Goal: Task Accomplishment & Management: Complete application form

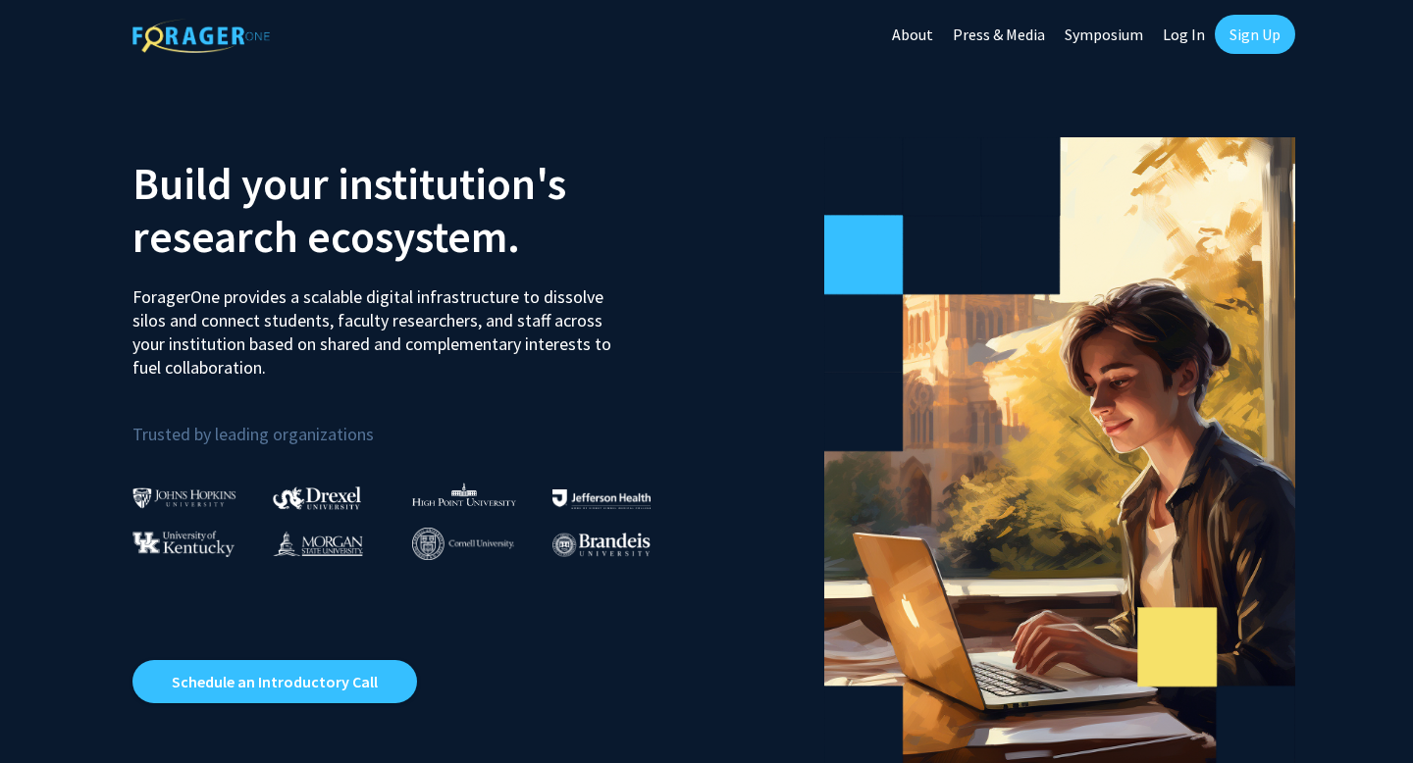
click at [1274, 41] on link "Sign Up" at bounding box center [1255, 34] width 80 height 39
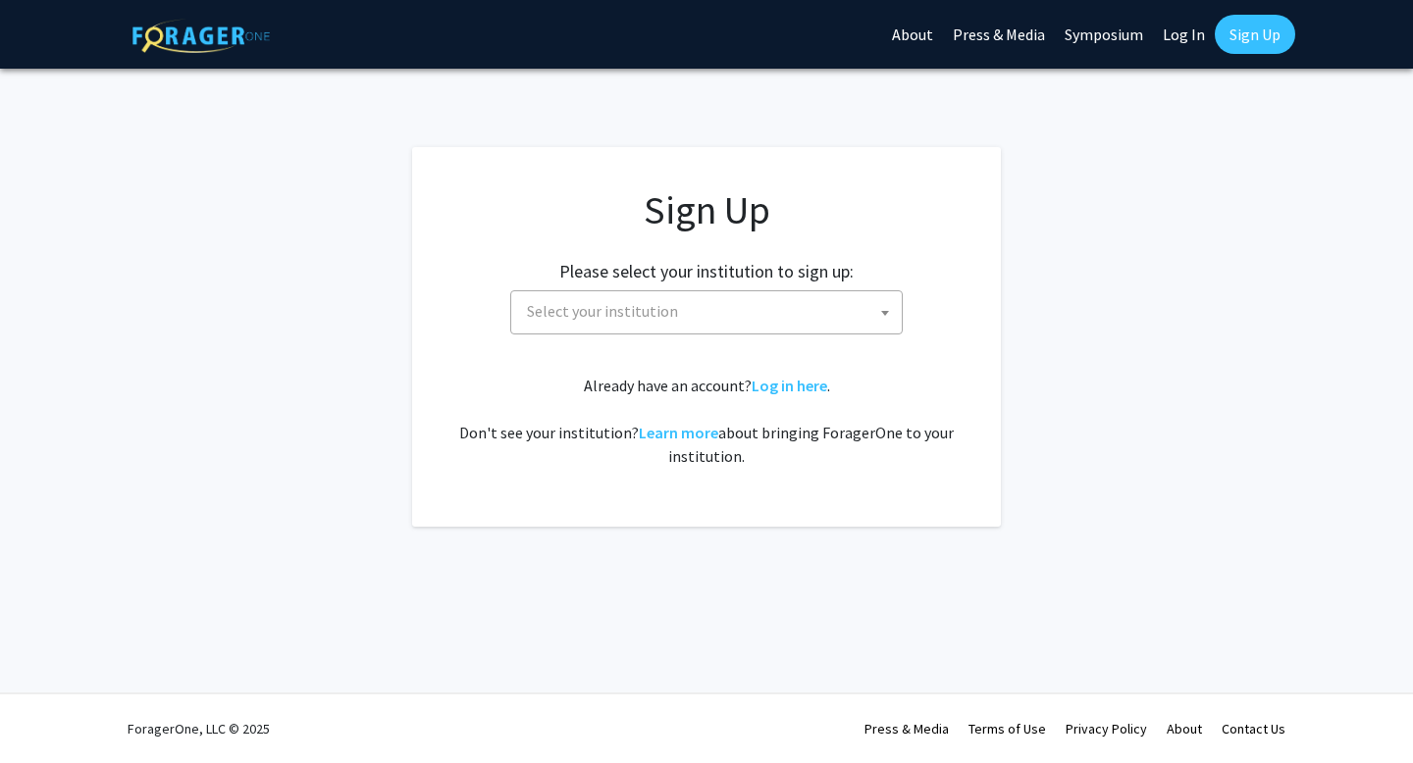
click at [793, 309] on span "Select your institution" at bounding box center [710, 311] width 383 height 40
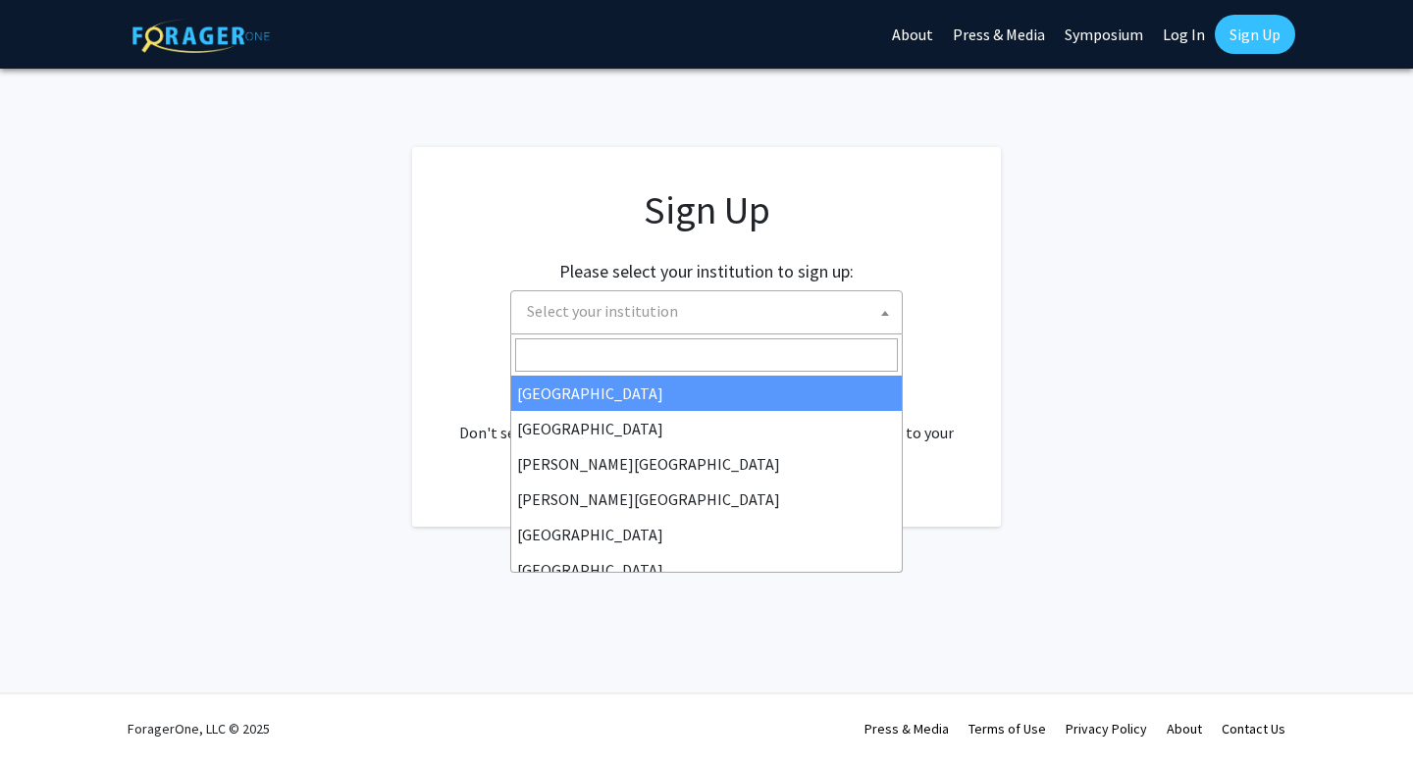
type input "h"
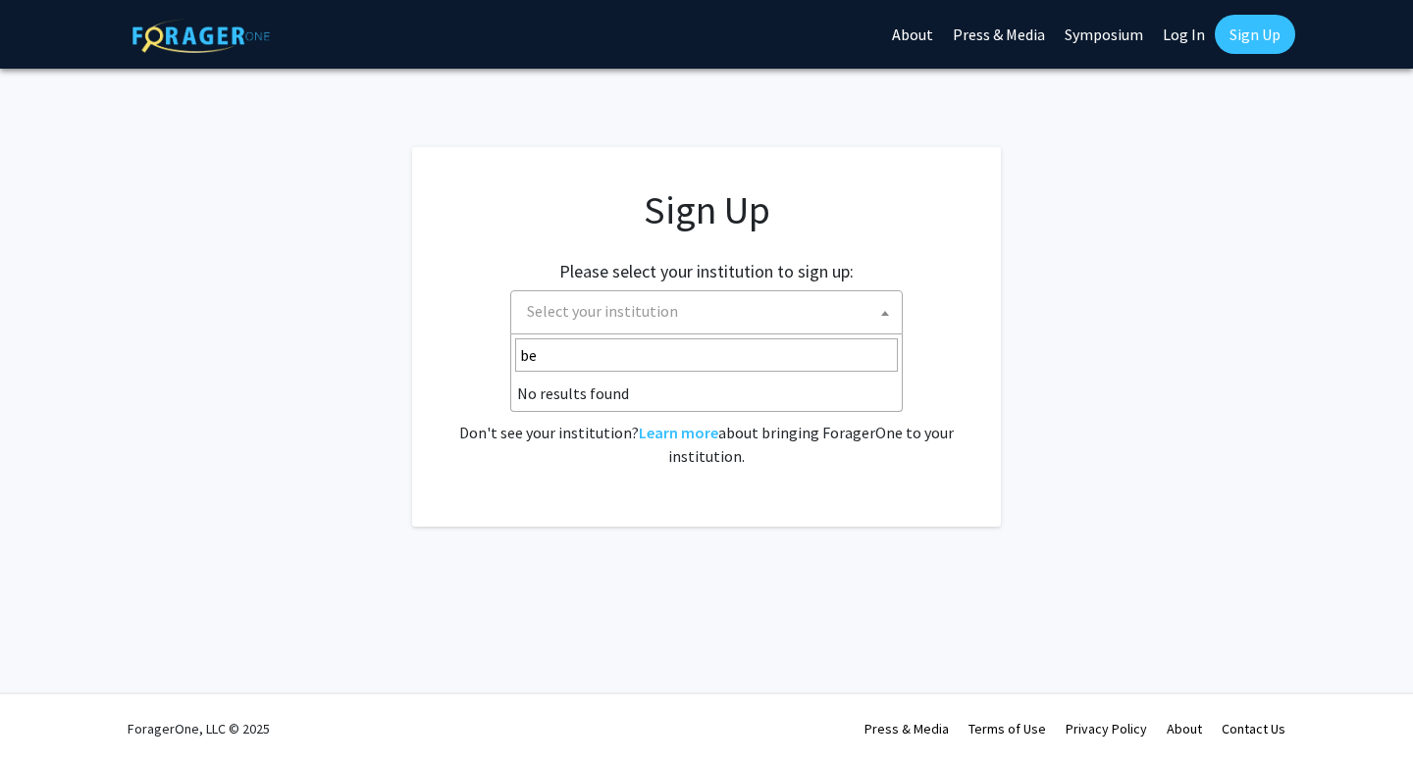
type input "b"
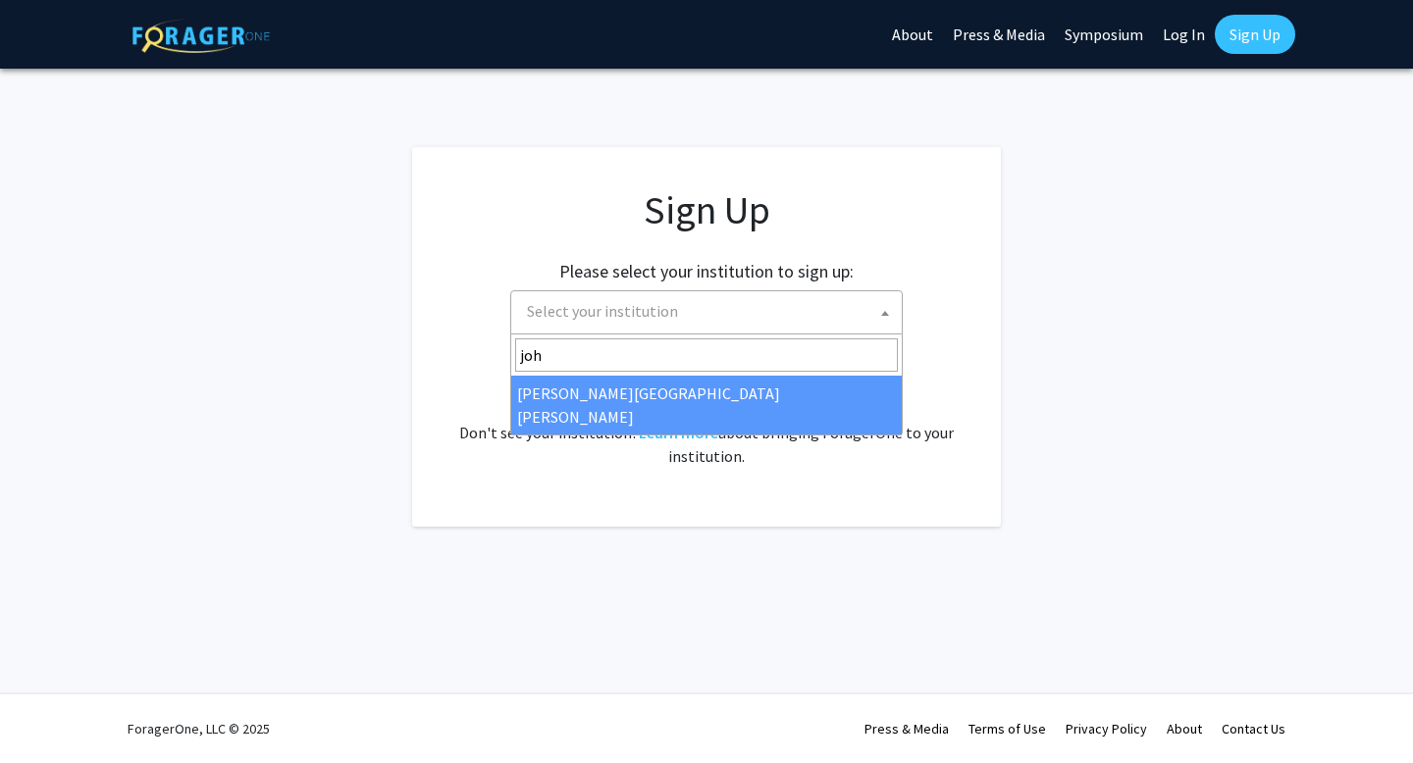
type input "joh"
select select "1"
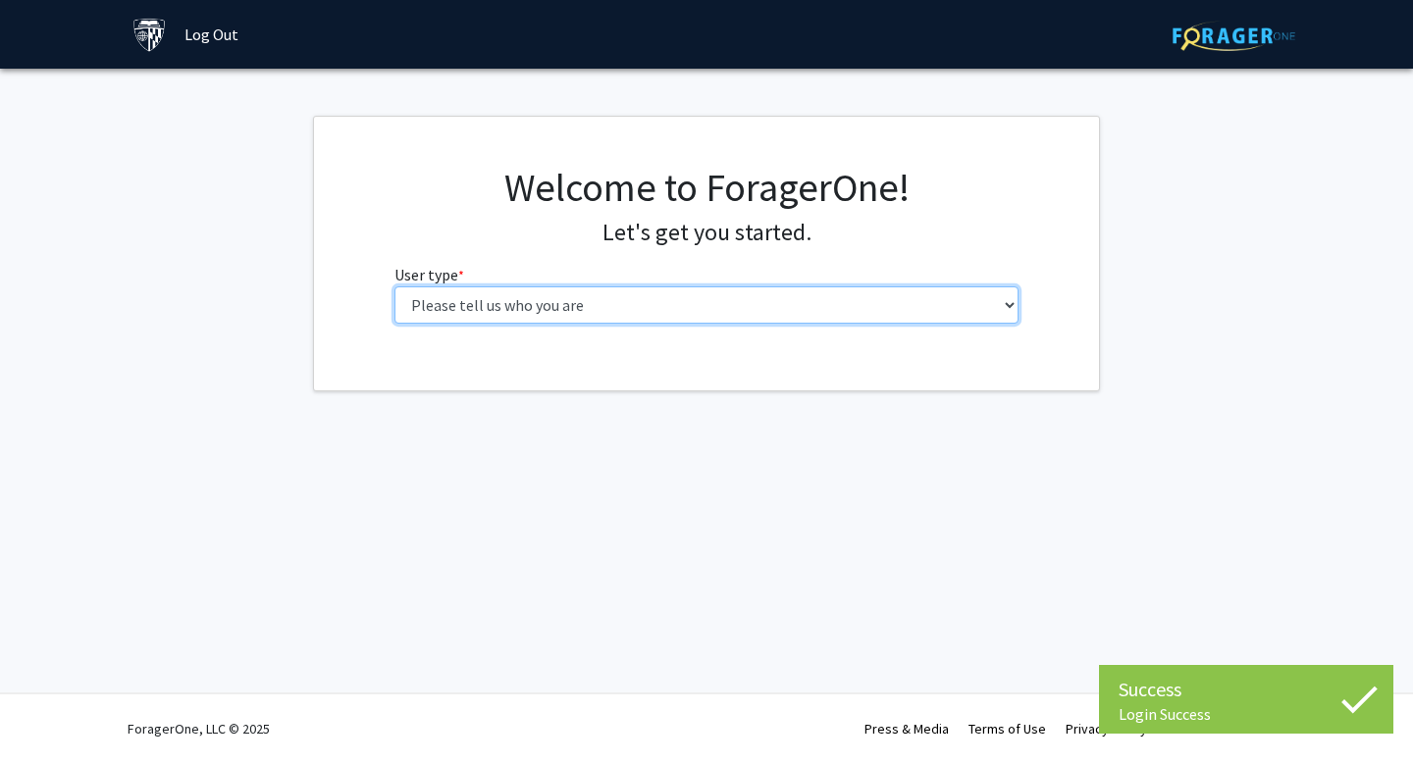
click at [746, 297] on select "Please tell us who you are Undergraduate Student Master's Student Doctoral Cand…" at bounding box center [706, 304] width 625 height 37
select select "1: undergrad"
click at [394, 286] on select "Please tell us who you are Undergraduate Student Master's Student Doctoral Cand…" at bounding box center [706, 304] width 625 height 37
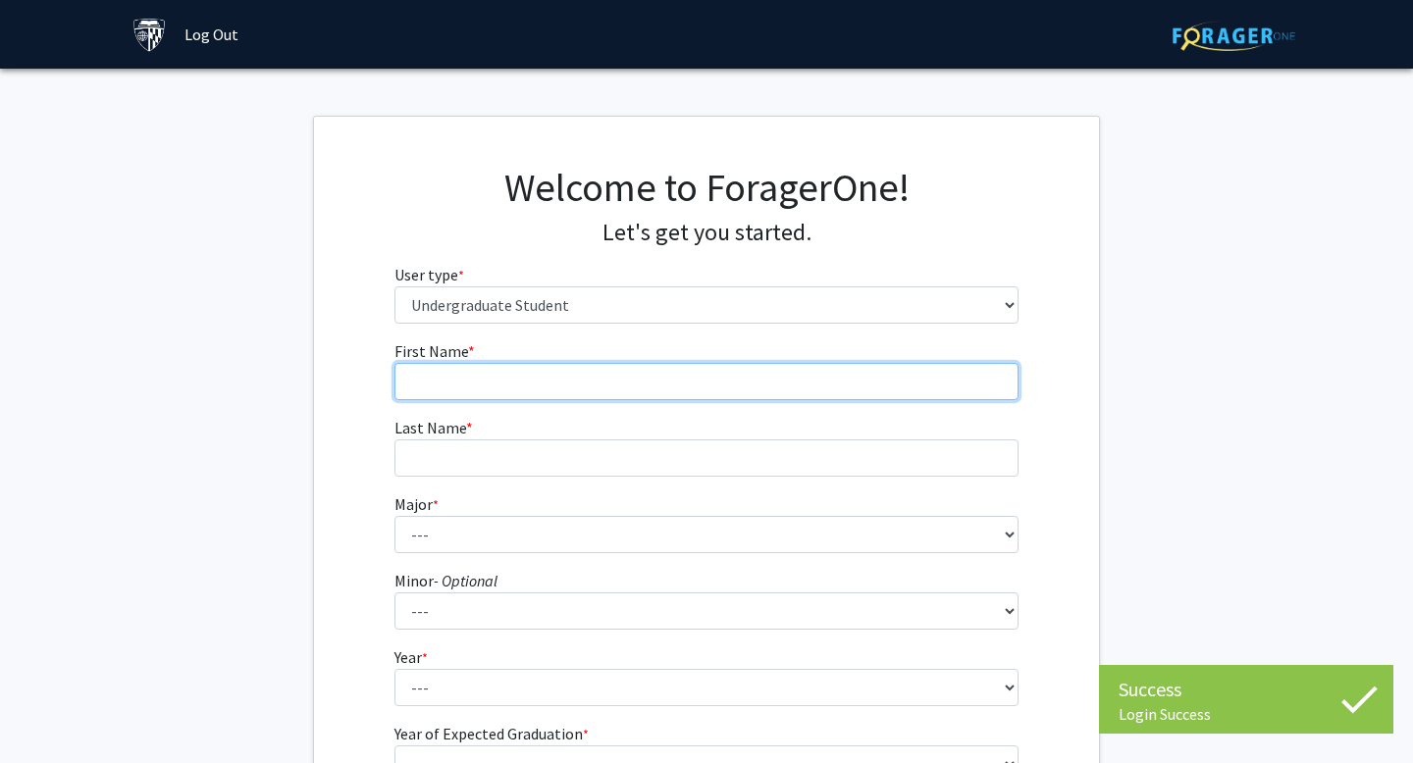
click at [702, 386] on input "First Name * required" at bounding box center [706, 381] width 625 height 37
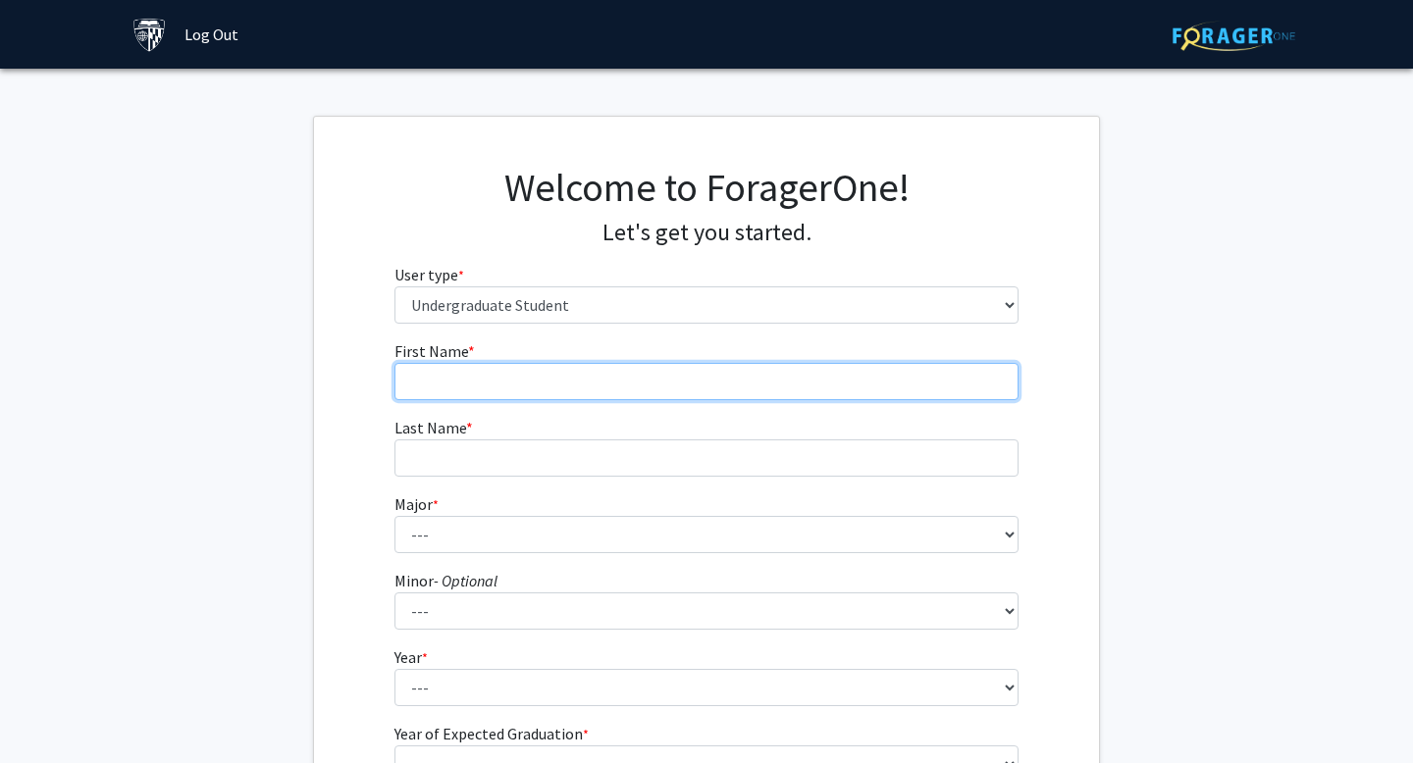
type input "[PERSON_NAME]"
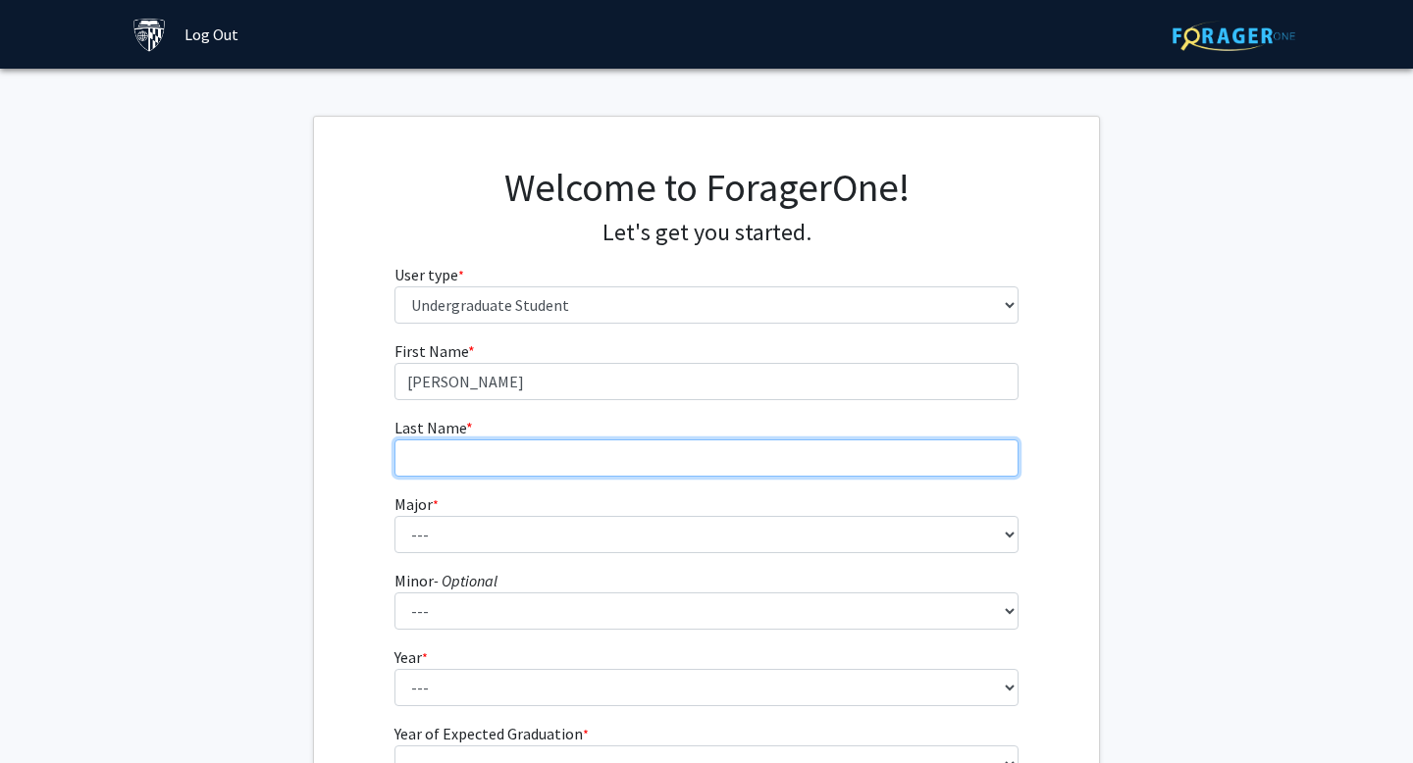
type input "[PERSON_NAME]"
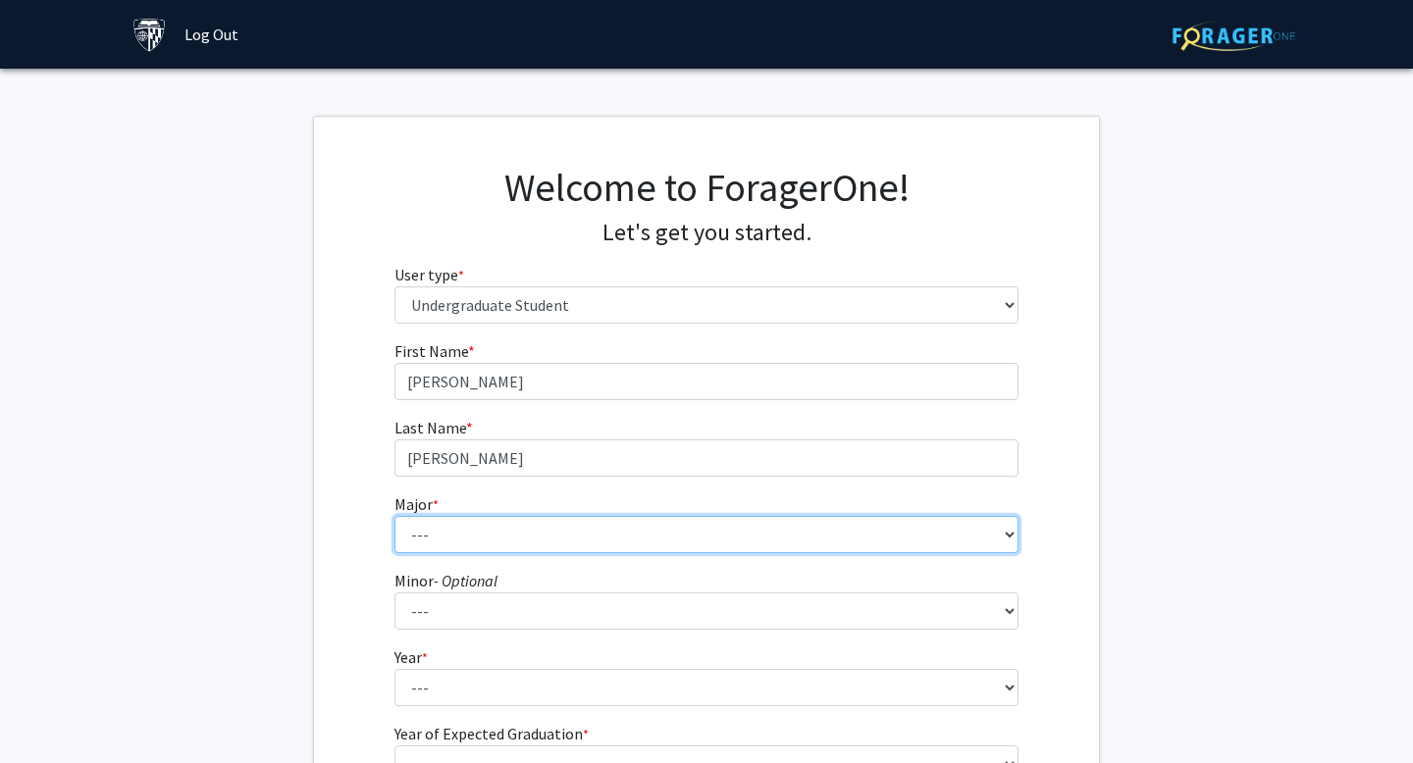
click at [581, 530] on select "--- Africana Studies Anthropology Applied Mathematics & Statistics Archaeology …" at bounding box center [706, 534] width 625 height 37
select select "57: 67"
click at [394, 516] on select "--- Africana Studies Anthropology Applied Mathematics & Statistics Archaeology …" at bounding box center [706, 534] width 625 height 37
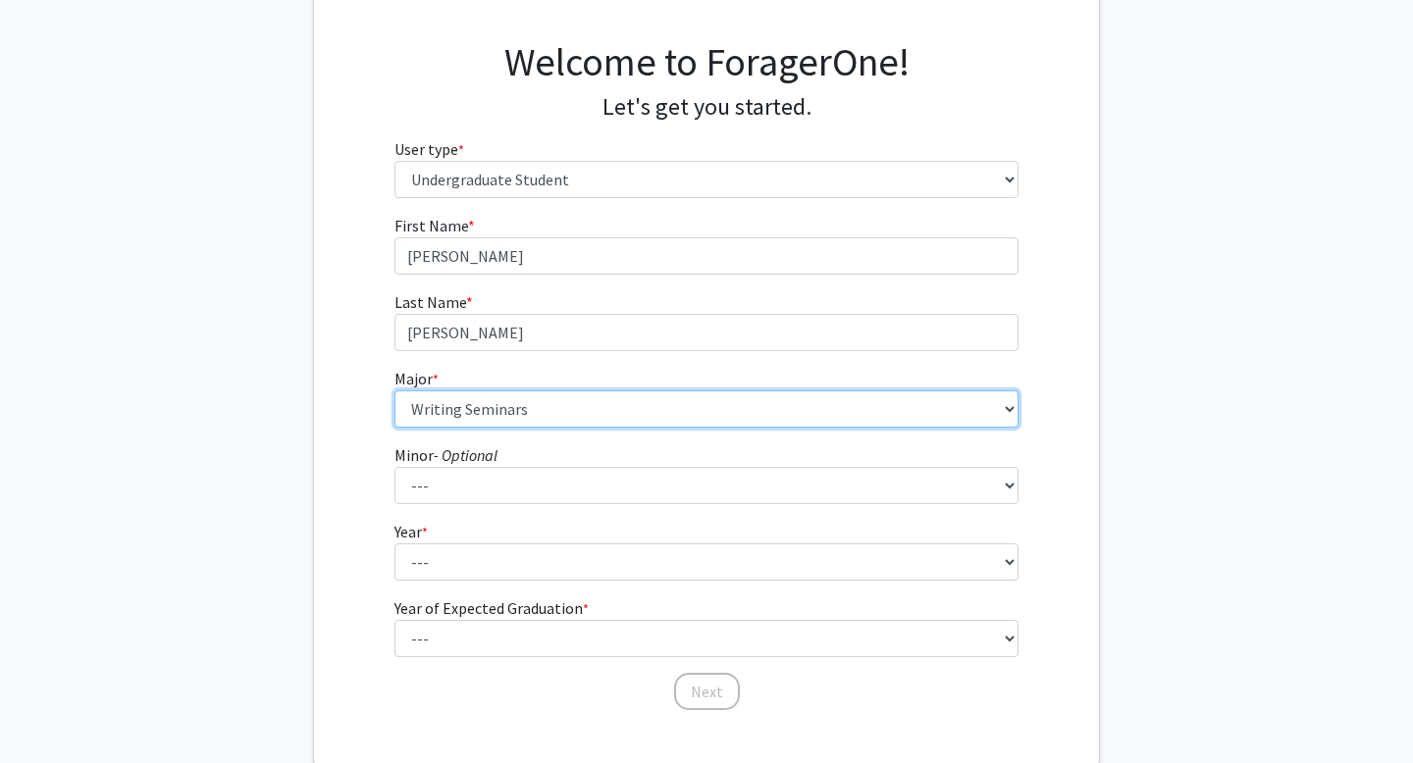
scroll to position [127, 0]
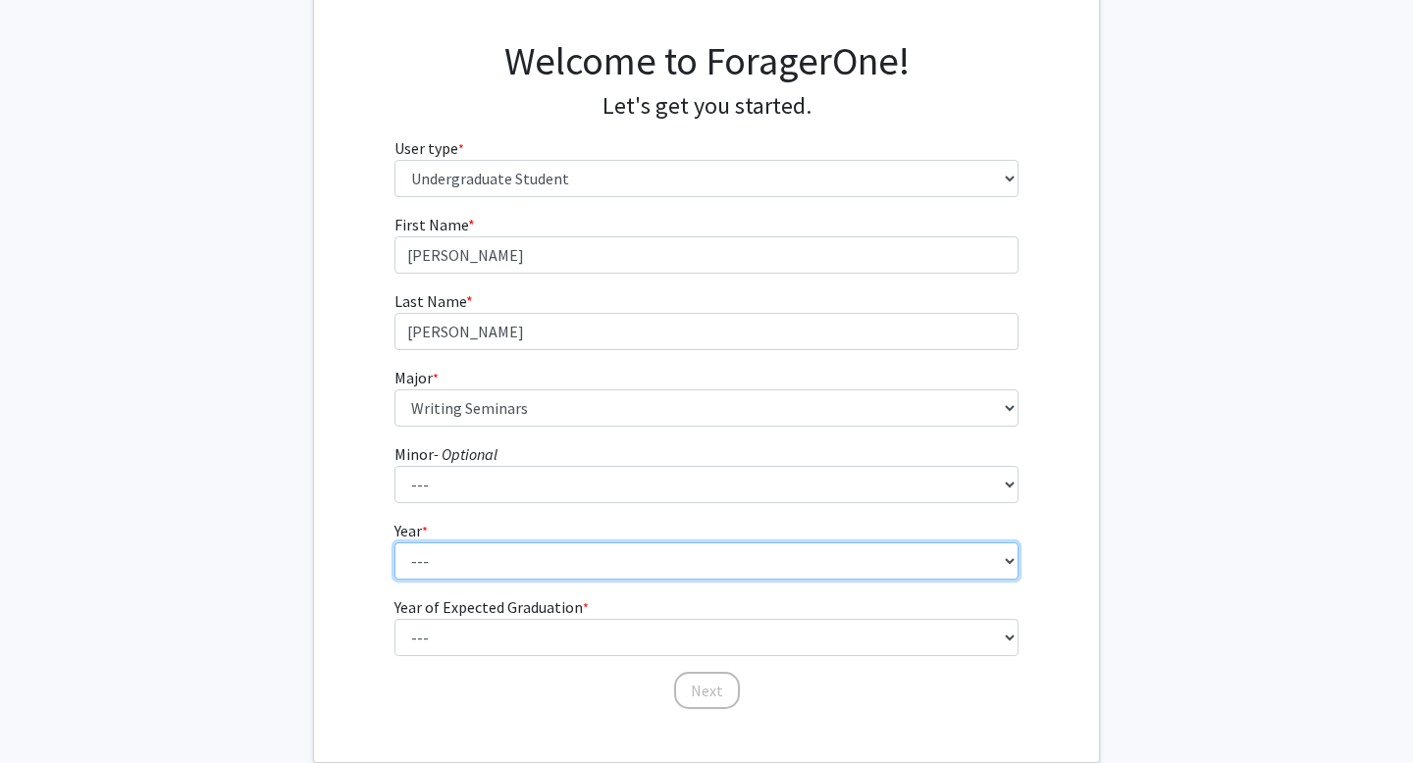
click at [615, 546] on select "--- First-year Sophomore Junior Senior Postbaccalaureate Certificate" at bounding box center [706, 561] width 625 height 37
select select "1: first-year"
click at [394, 543] on select "--- First-year Sophomore Junior Senior Postbaccalaureate Certificate" at bounding box center [706, 561] width 625 height 37
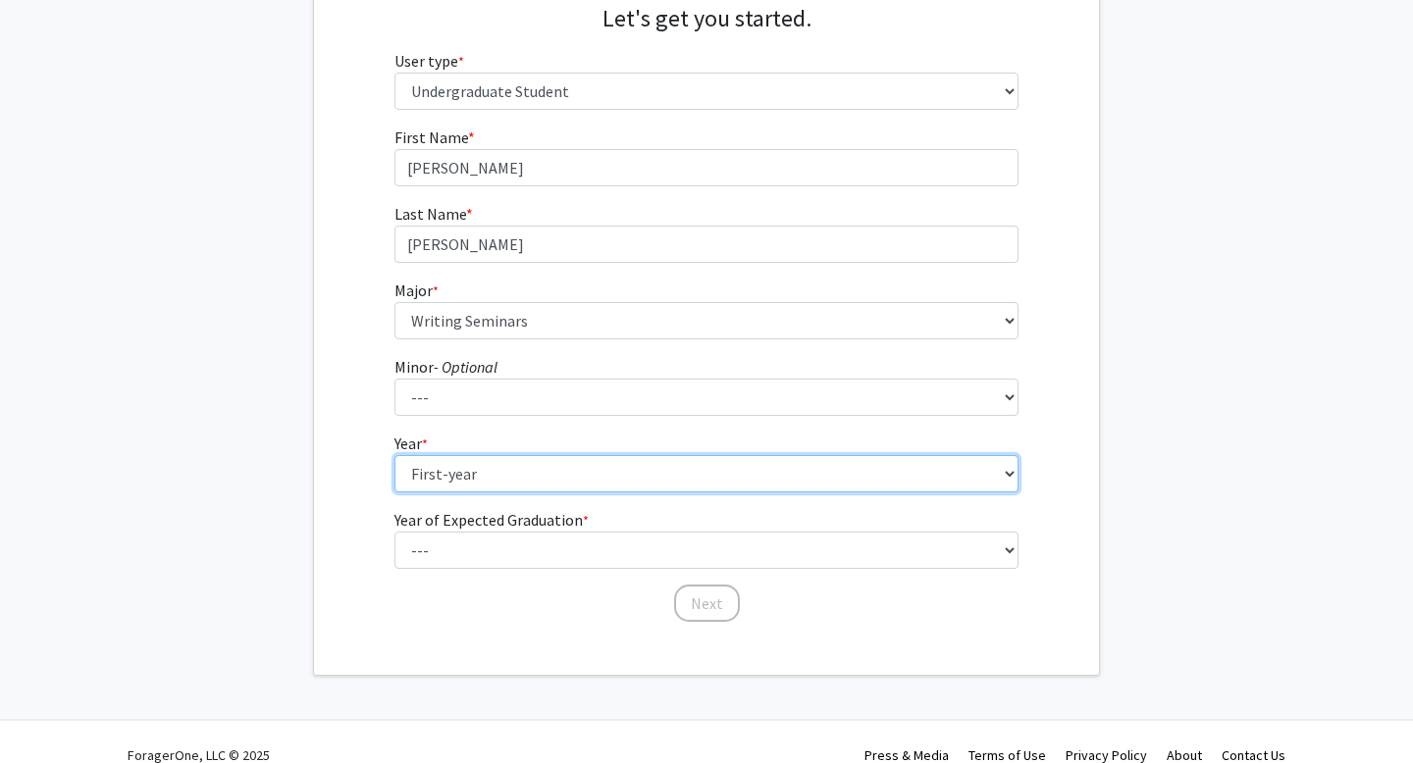
scroll to position [215, 0]
click at [511, 469] on select "--- First-year Sophomore Junior Senior Postbaccalaureate Certificate" at bounding box center [706, 472] width 625 height 37
click at [394, 454] on select "--- First-year Sophomore Junior Senior Postbaccalaureate Certificate" at bounding box center [706, 472] width 625 height 37
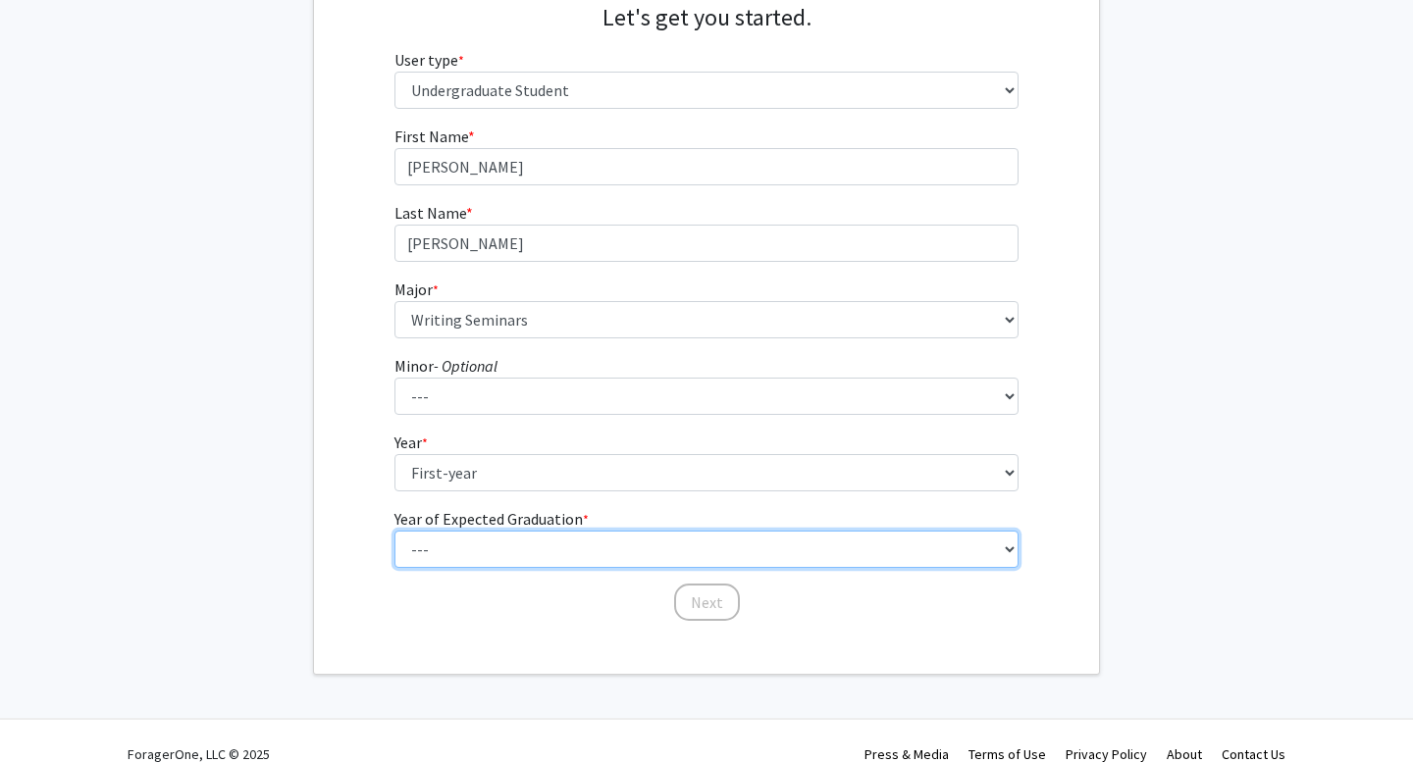
click at [483, 538] on select "--- 2025 2026 2027 2028 2029 2030 2031 2032 2033 2034" at bounding box center [706, 549] width 625 height 37
select select "5: 2029"
click at [394, 531] on select "--- 2025 2026 2027 2028 2029 2030 2031 2032 2033 2034" at bounding box center [706, 549] width 625 height 37
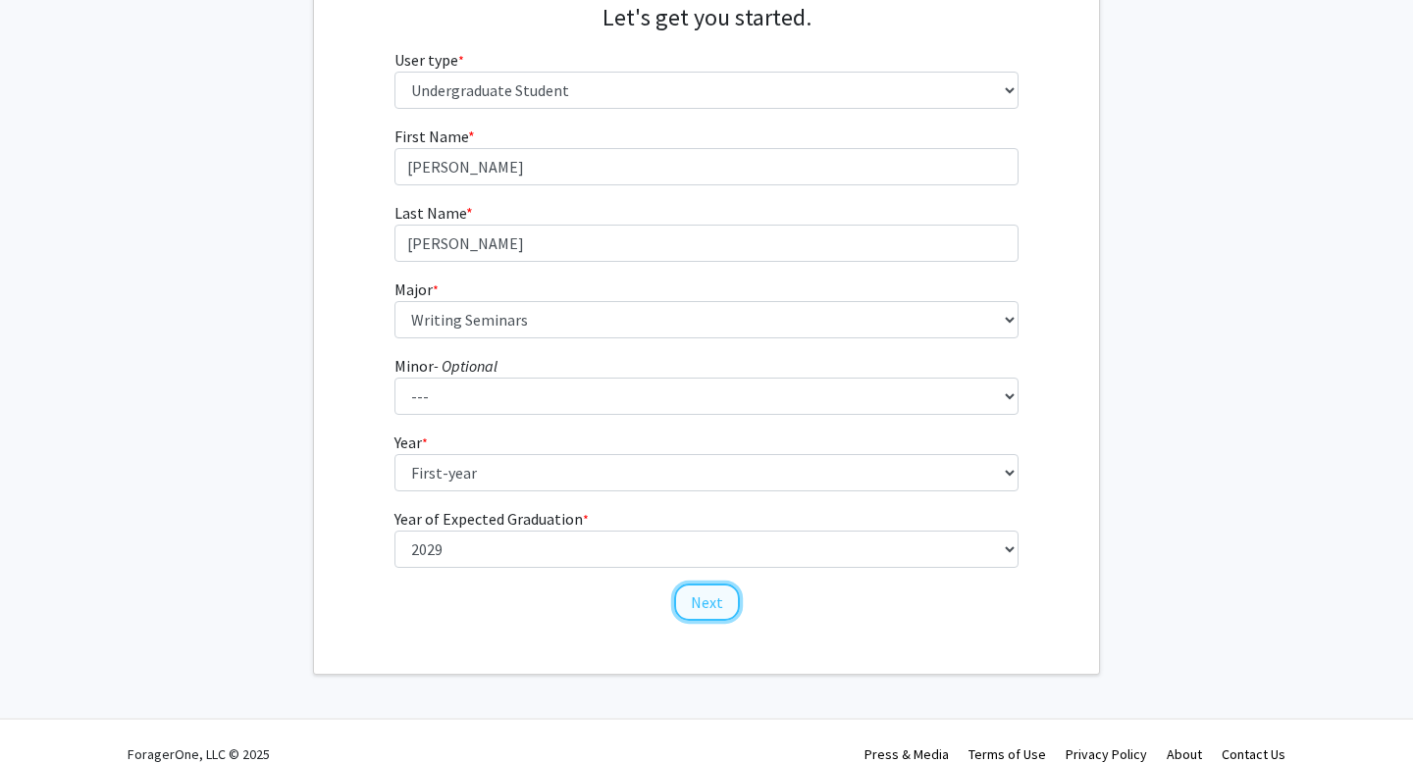
click at [700, 609] on button "Next" at bounding box center [707, 602] width 66 height 37
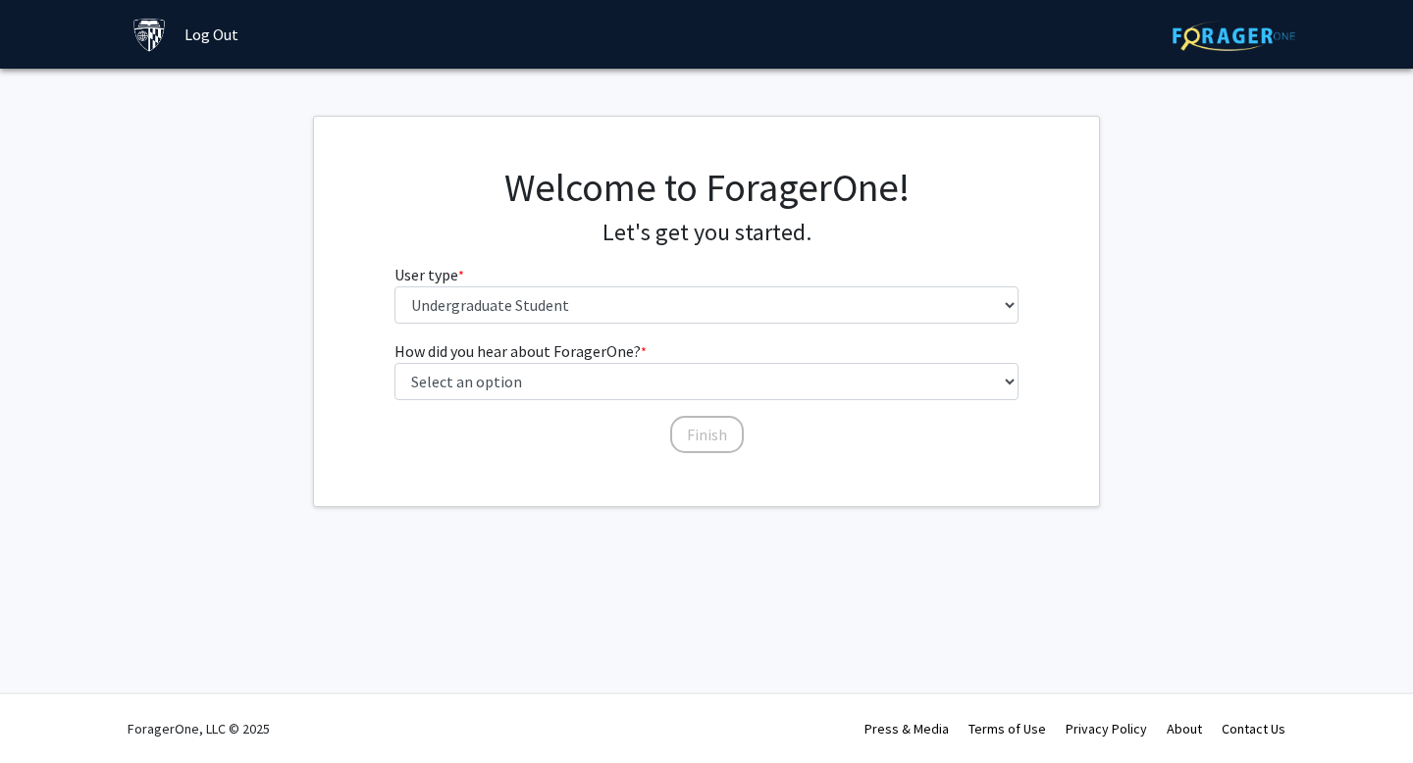
scroll to position [0, 0]
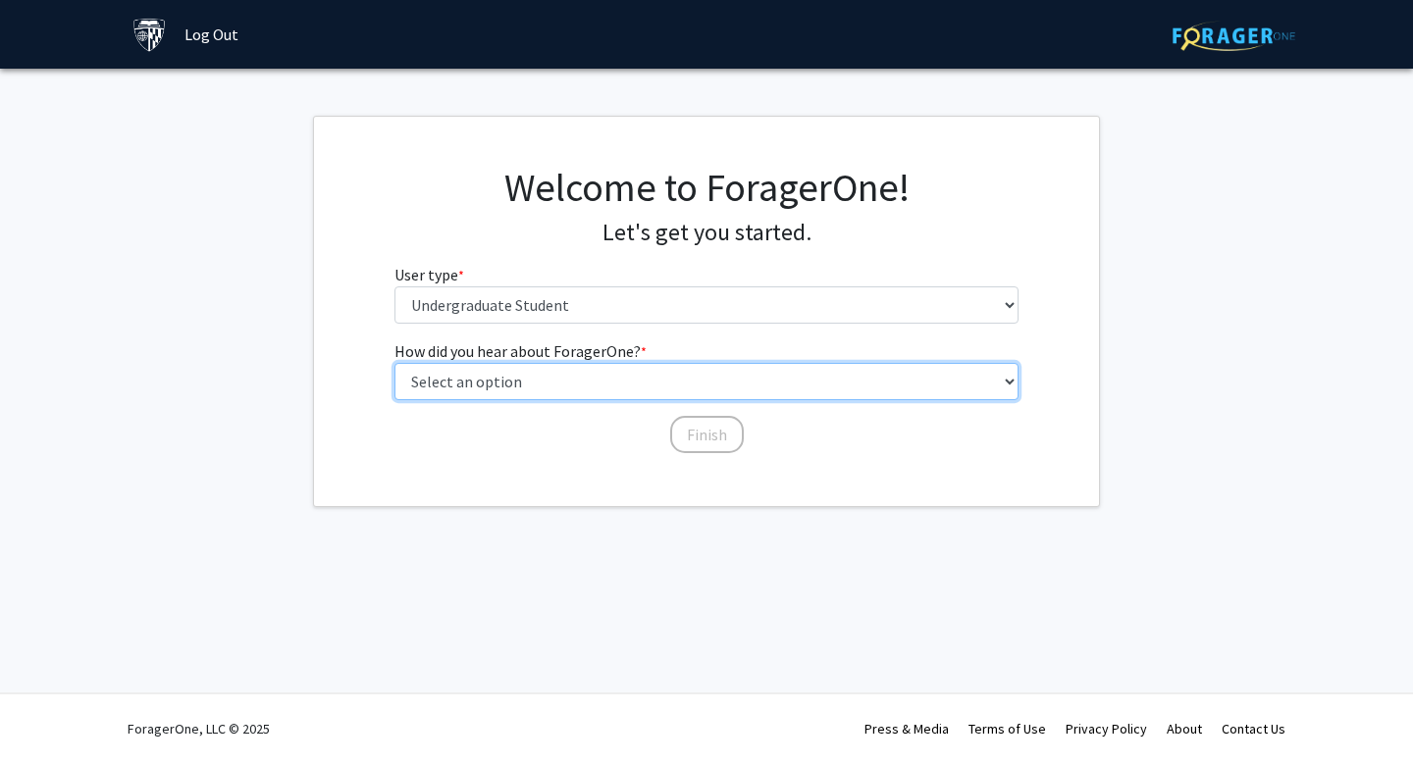
click at [689, 387] on select "Select an option Peer/student recommendation Faculty/staff recommendation Unive…" at bounding box center [706, 381] width 625 height 37
select select "3: university_website"
click at [394, 363] on select "Select an option Peer/student recommendation Faculty/staff recommendation Unive…" at bounding box center [706, 381] width 625 height 37
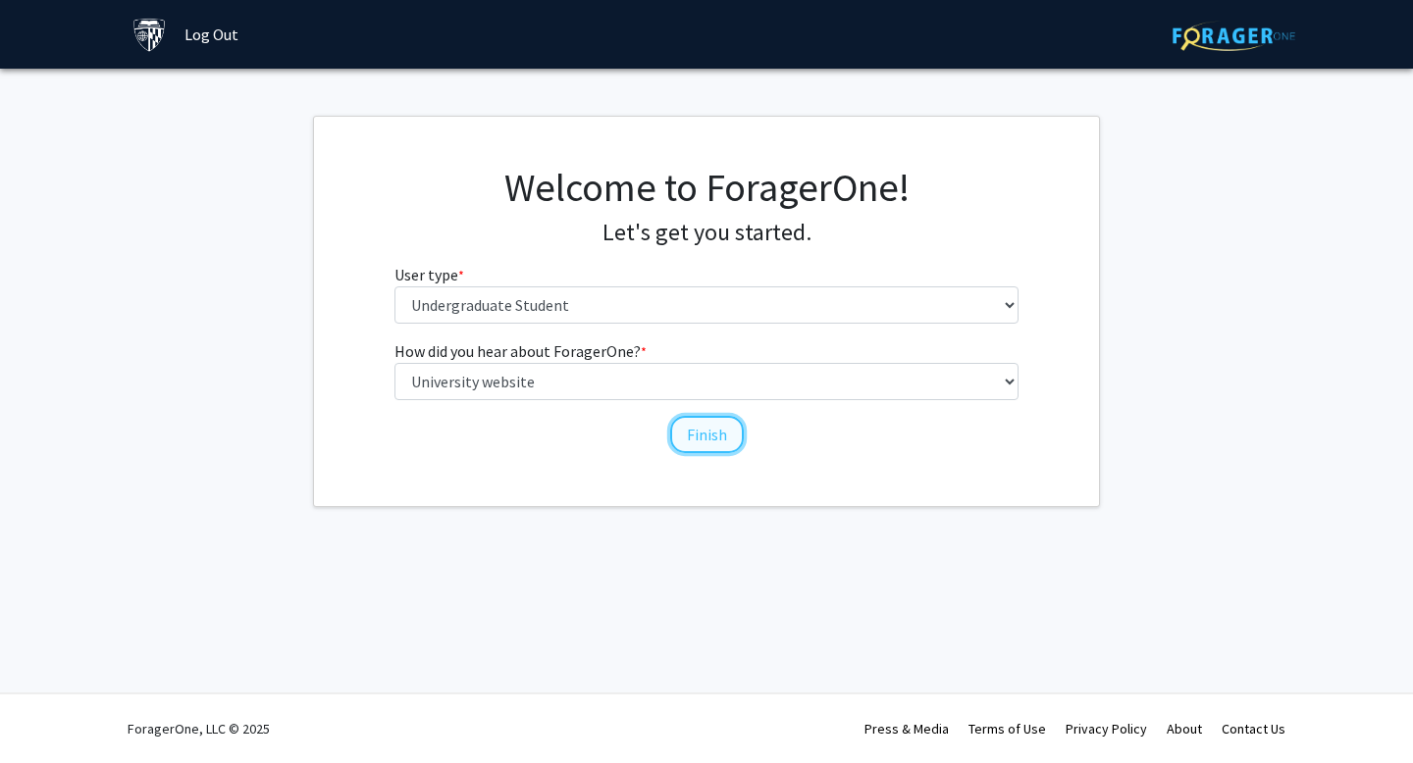
click at [699, 439] on button "Finish" at bounding box center [707, 434] width 74 height 37
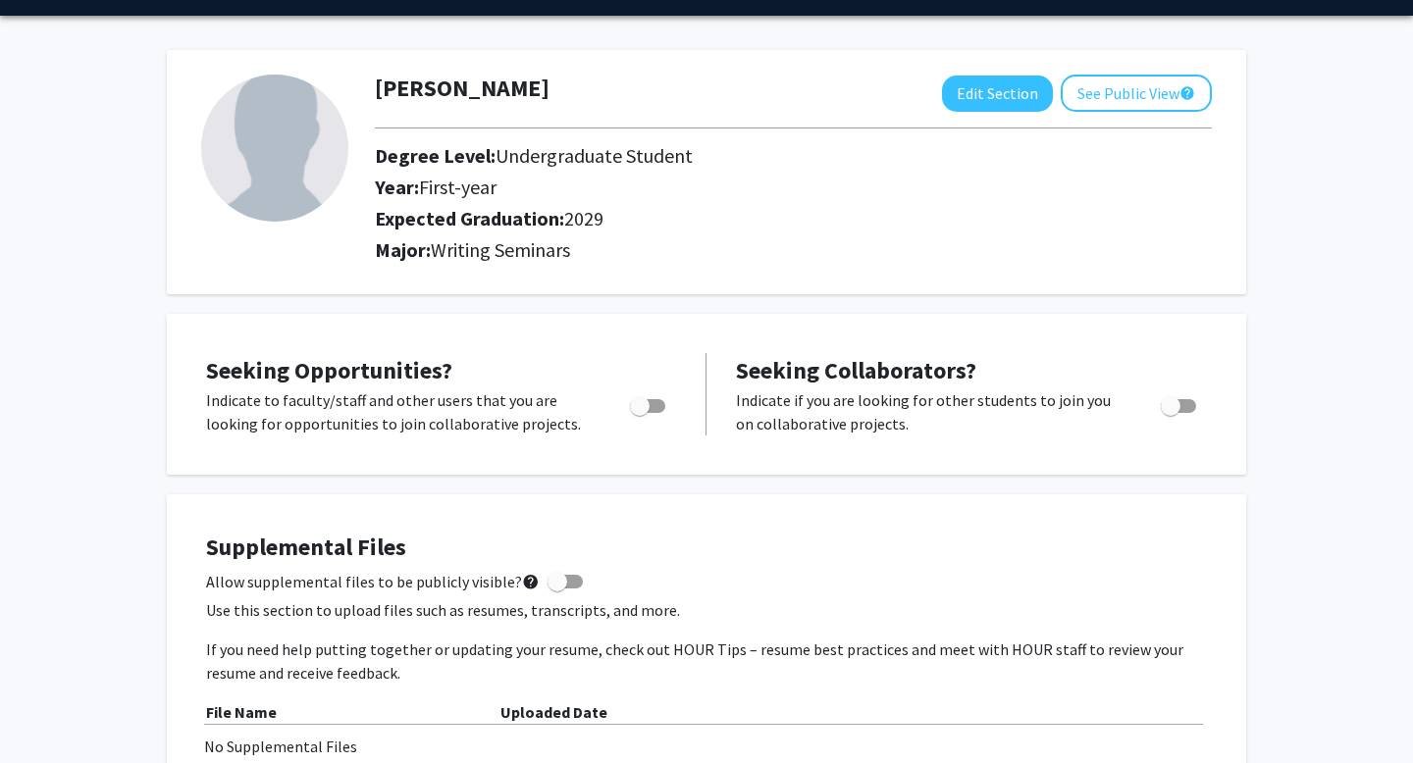
scroll to position [60, 0]
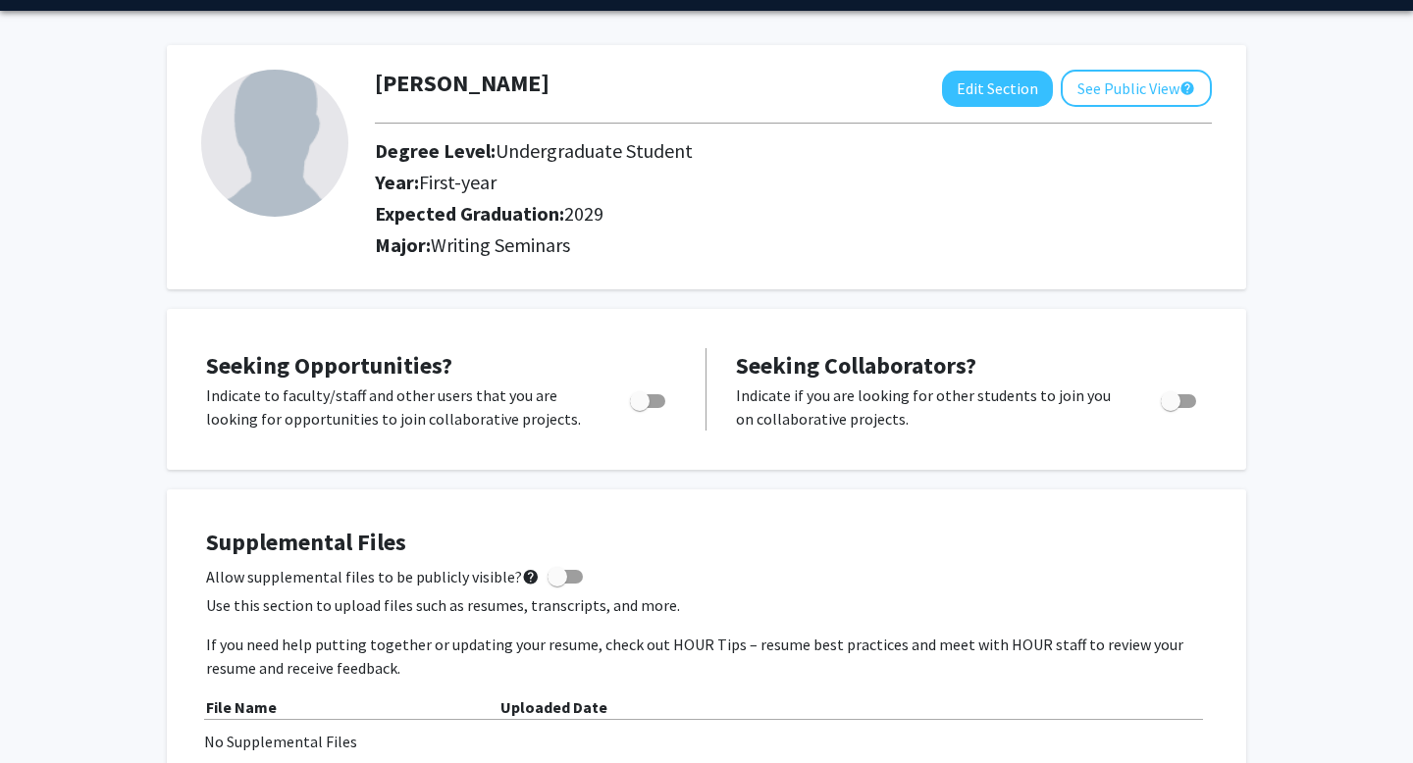
click at [641, 393] on span "Toggle" at bounding box center [640, 401] width 20 height 20
click at [640, 408] on input "Are you actively seeking opportunities?" at bounding box center [639, 408] width 1 height 1
checkbox input "true"
click at [1169, 396] on span "Toggle" at bounding box center [1171, 401] width 20 height 20
click at [1169, 408] on input "Would you like to receive other student requests to work with you?" at bounding box center [1169, 408] width 1 height 1
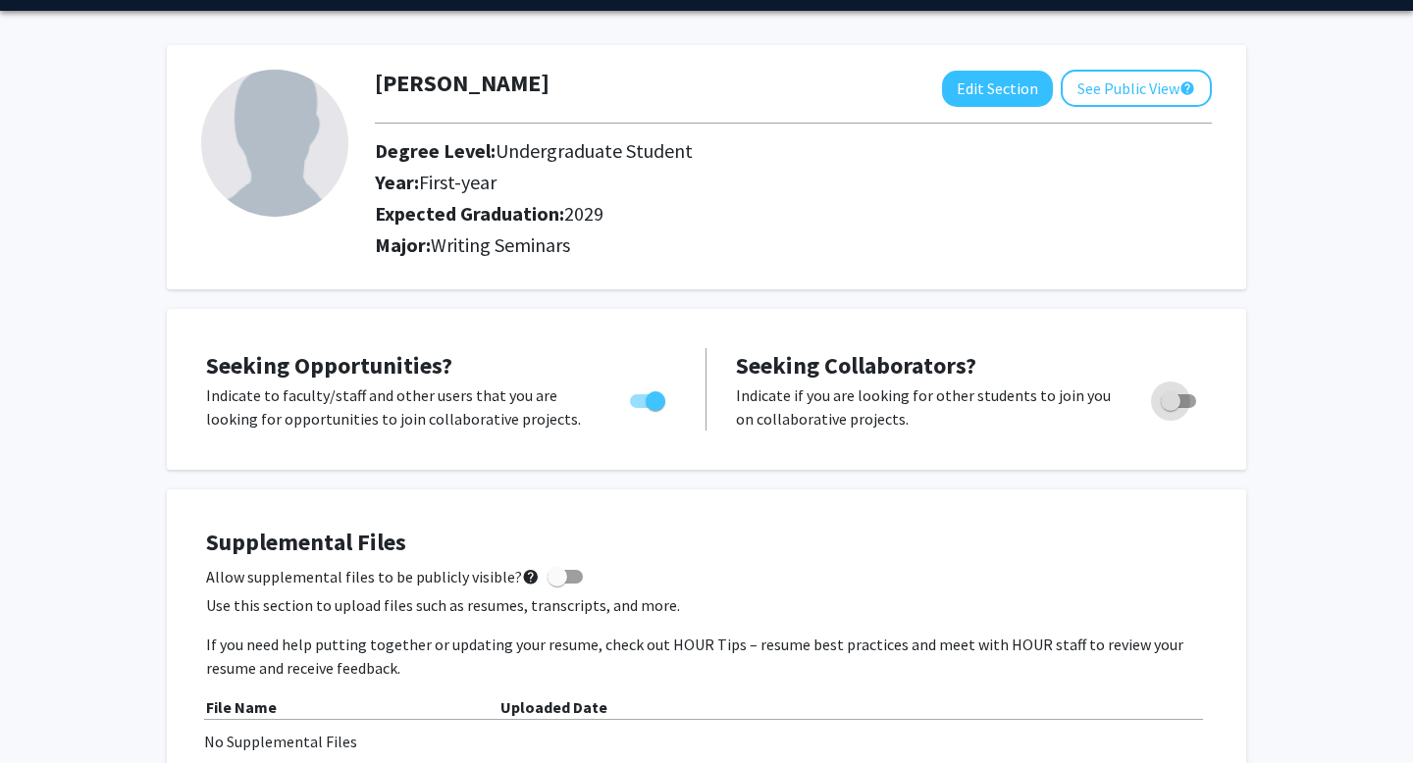
checkbox input "true"
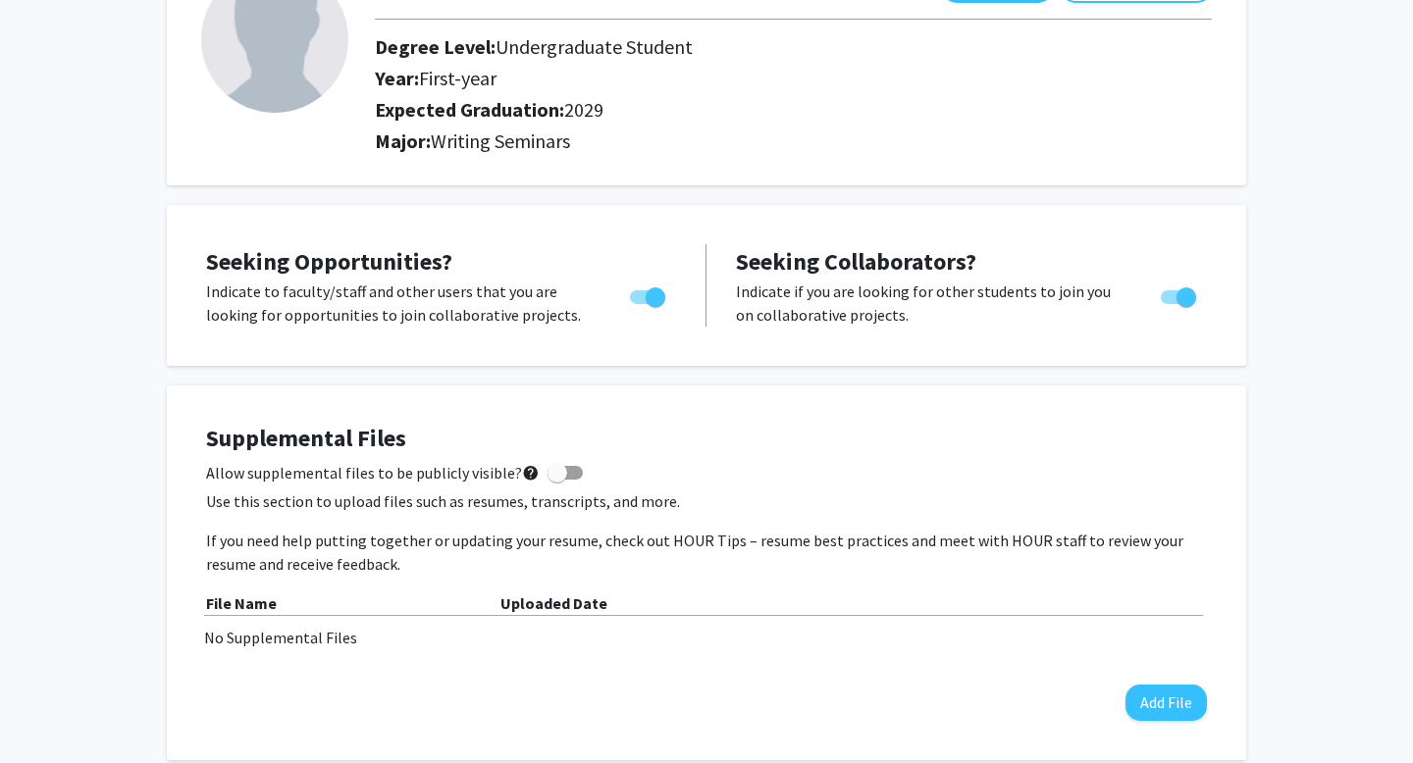
scroll to position [178, 0]
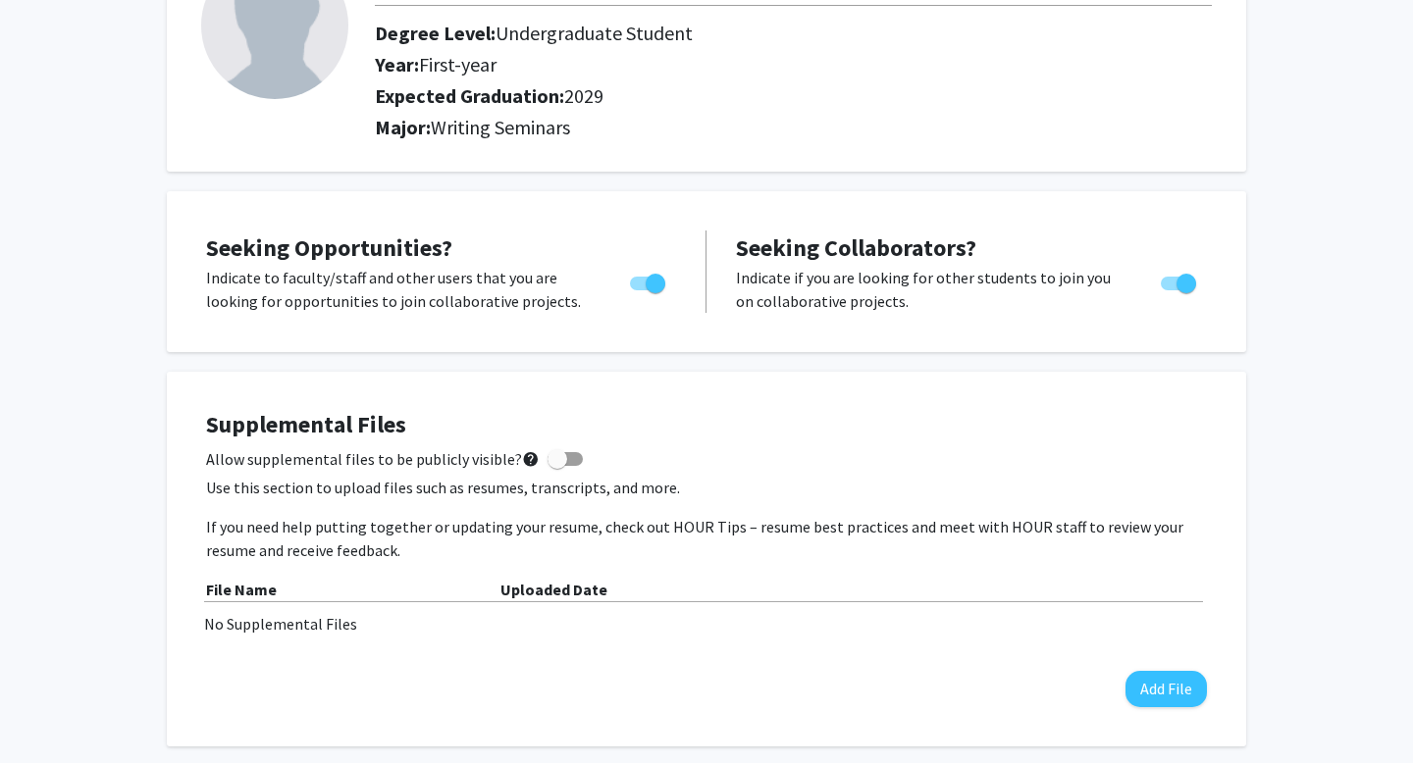
click at [552, 460] on span at bounding box center [557, 459] width 20 height 20
click at [556, 466] on input "Allow supplemental files to be publicly visible? help" at bounding box center [556, 466] width 1 height 1
checkbox input "true"
click at [1180, 688] on button "Add File" at bounding box center [1165, 689] width 81 height 36
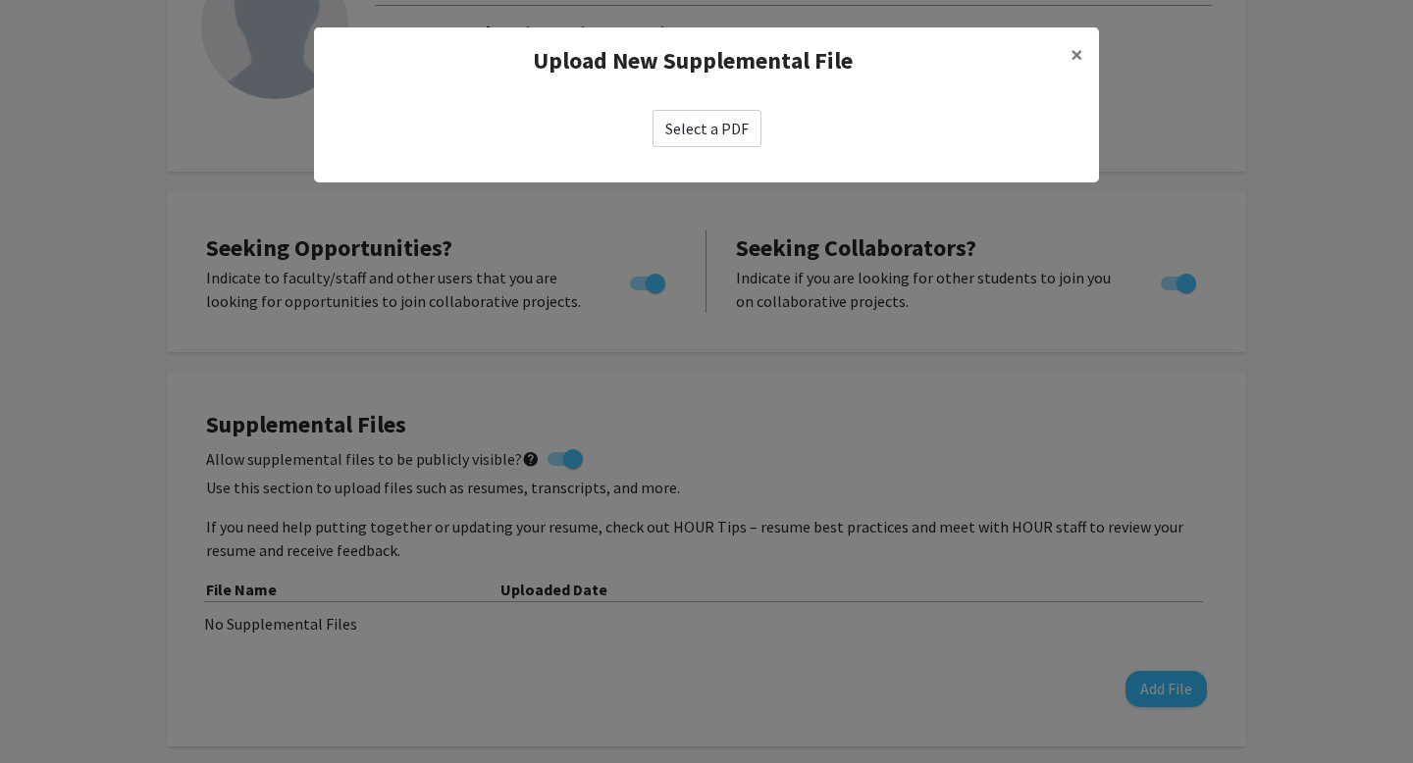
click at [741, 125] on label "Select a PDF" at bounding box center [706, 128] width 109 height 37
click at [0, 0] on input "Select a PDF" at bounding box center [0, 0] width 0 height 0
click at [1067, 53] on button "×" at bounding box center [1077, 54] width 44 height 55
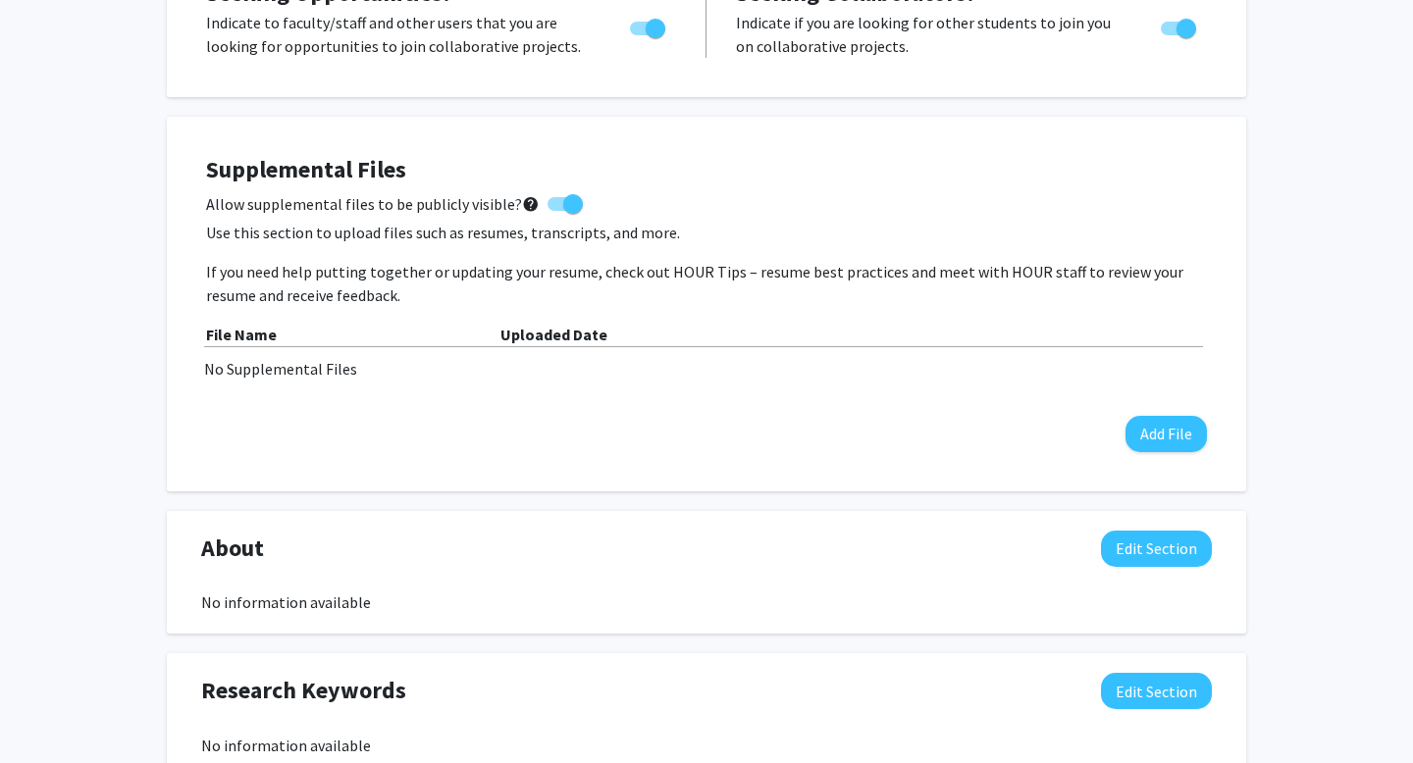
scroll to position [438, 0]
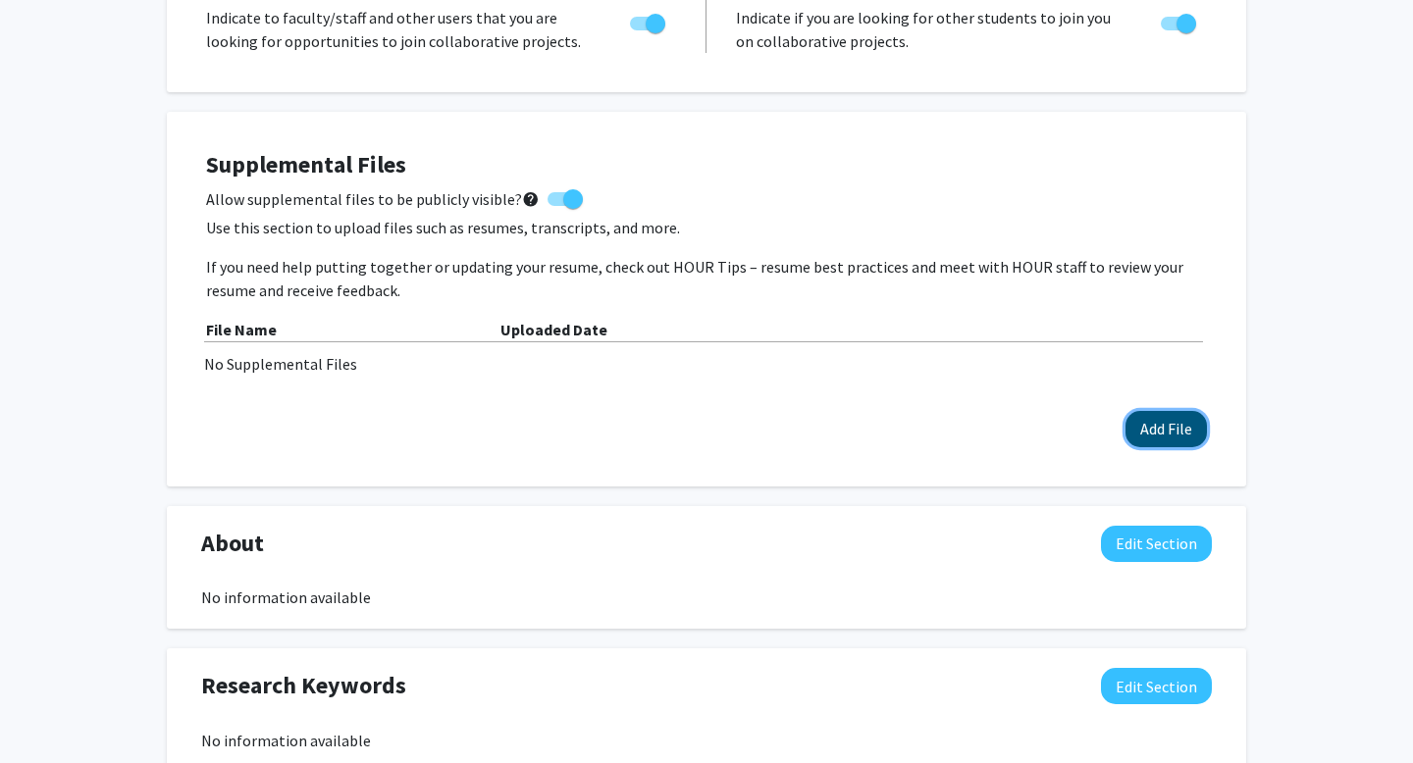
click at [1169, 424] on button "Add File" at bounding box center [1165, 429] width 81 height 36
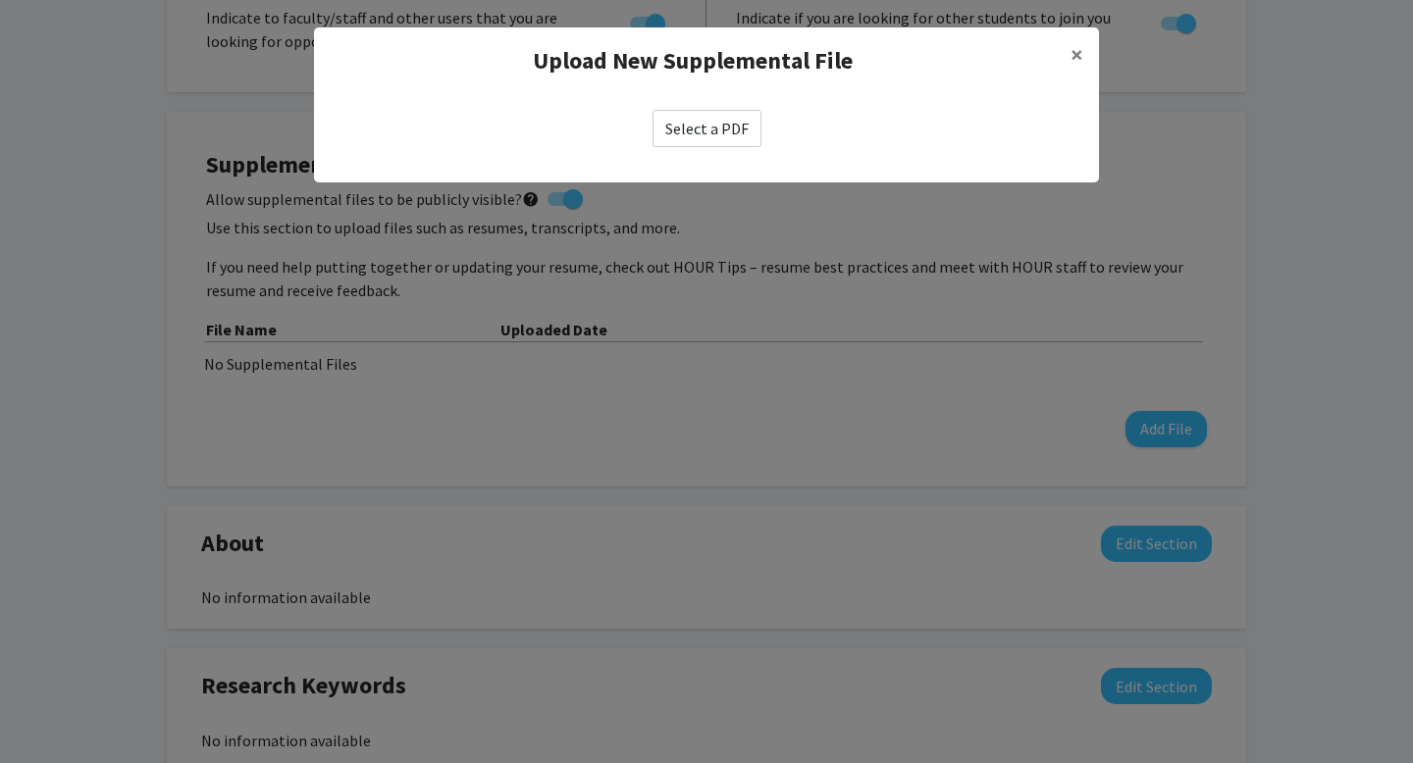
click at [731, 117] on label "Select a PDF" at bounding box center [706, 128] width 109 height 37
click at [0, 0] on input "Select a PDF" at bounding box center [0, 0] width 0 height 0
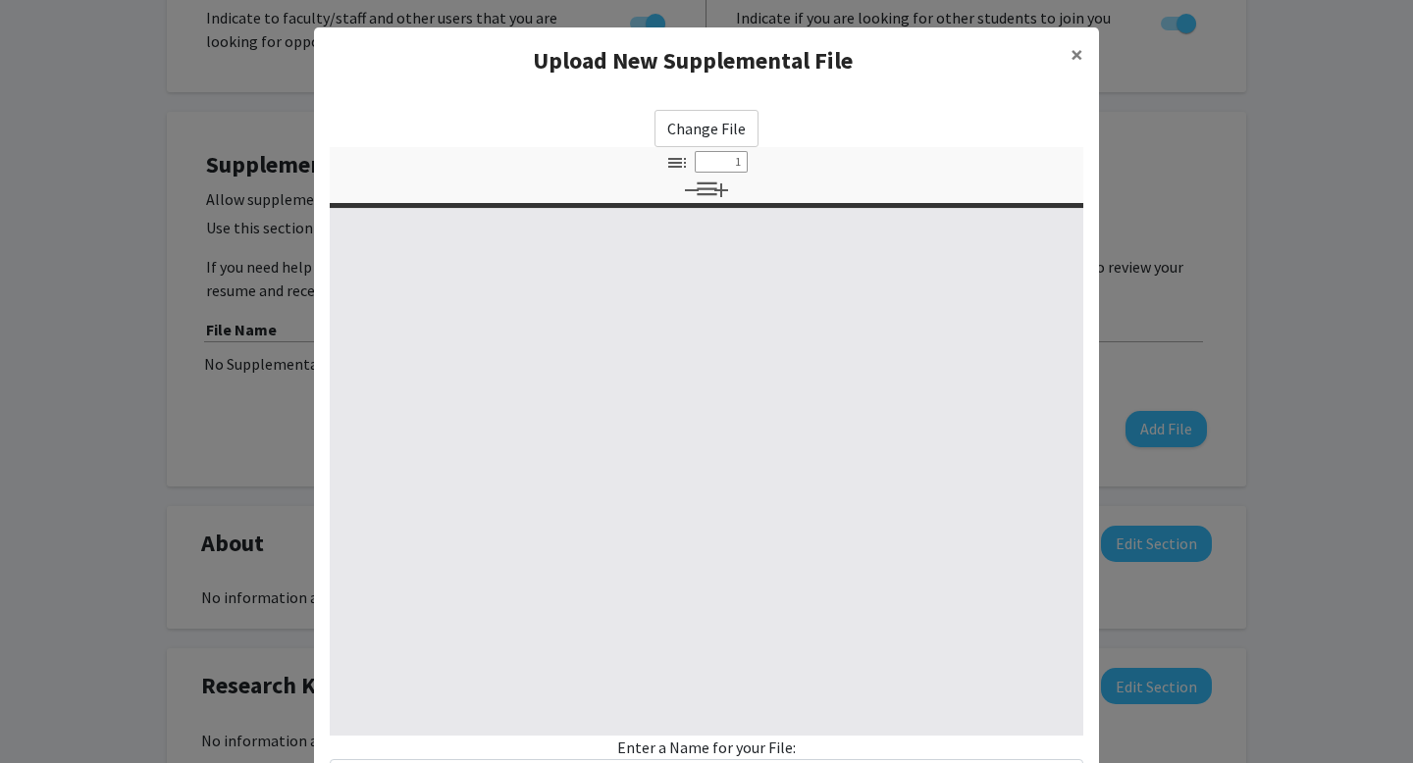
select select "custom"
type input "0"
select select "custom"
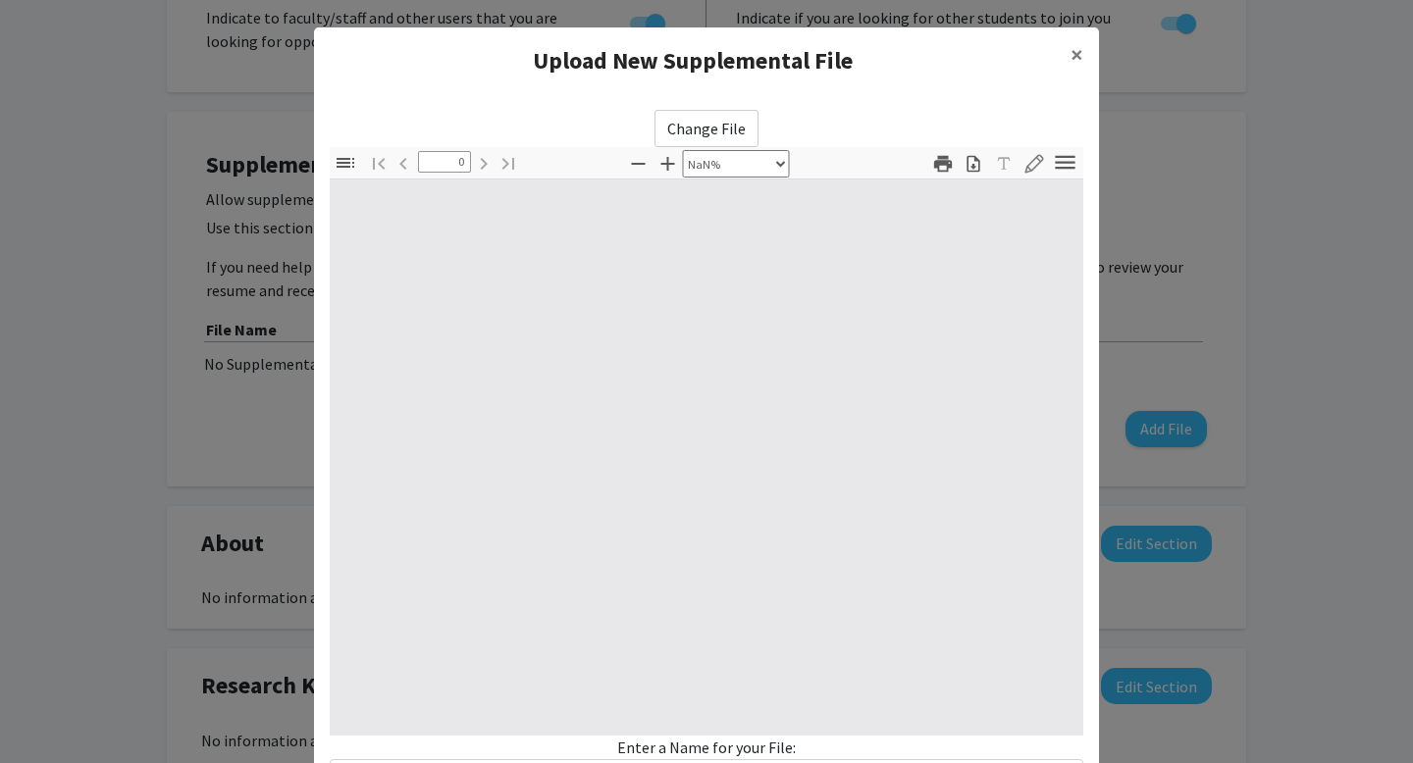
type input "1"
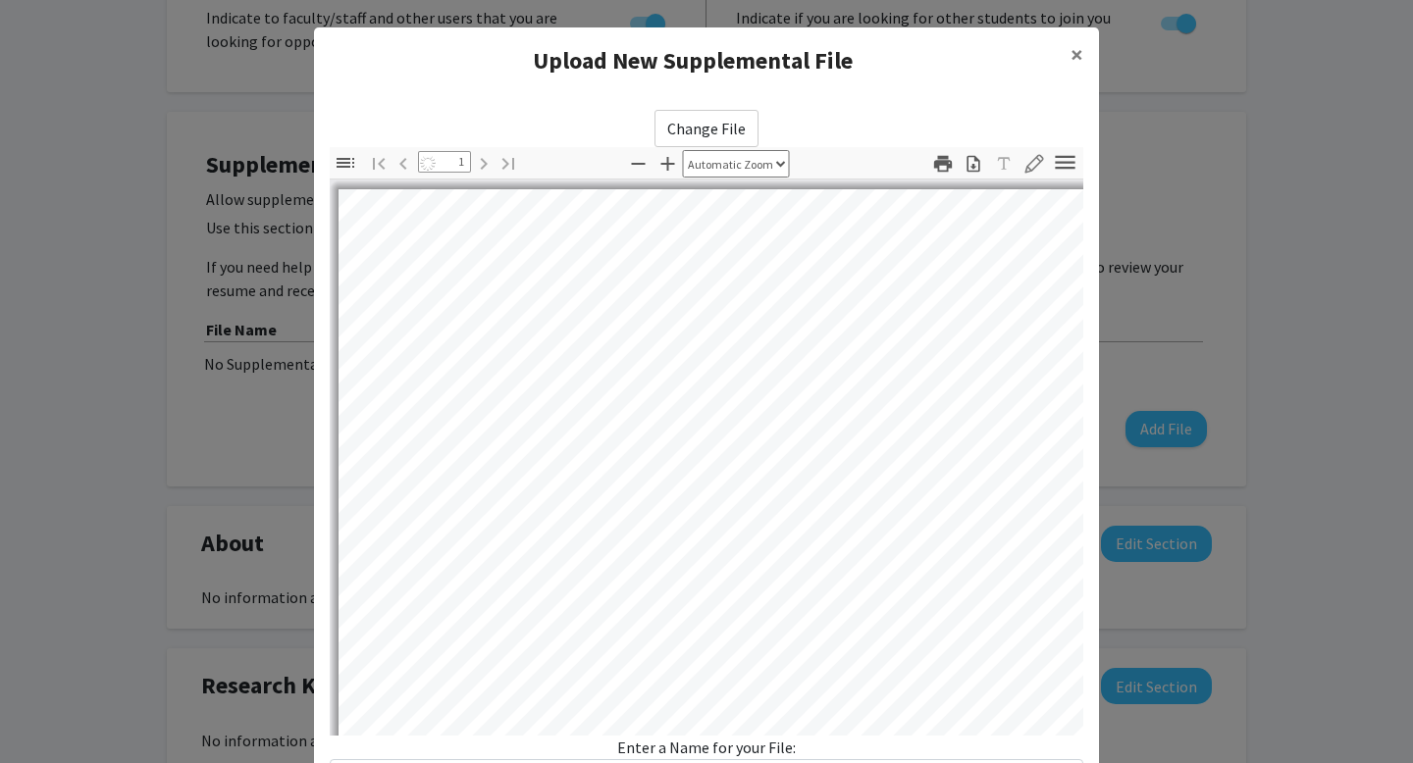
select select "auto"
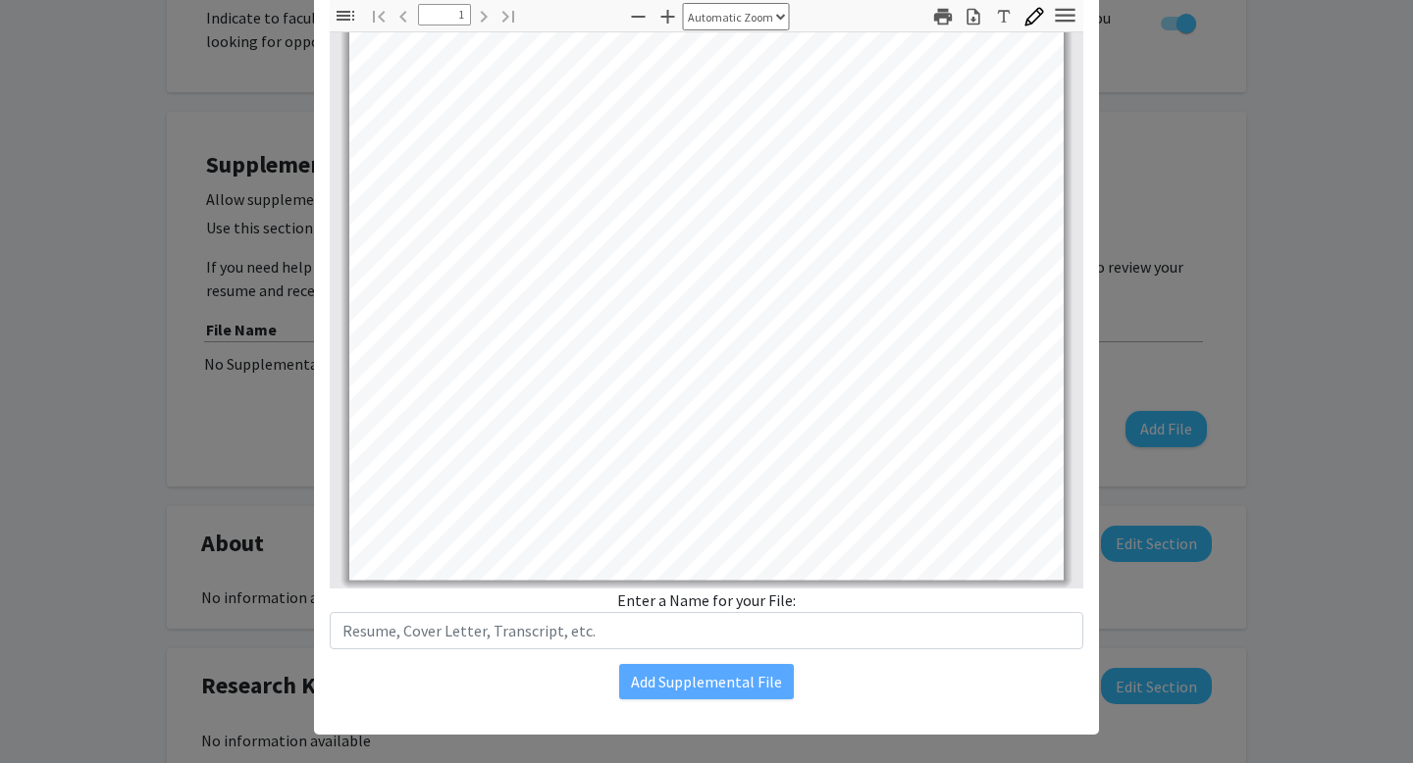
scroll to position [166, 0]
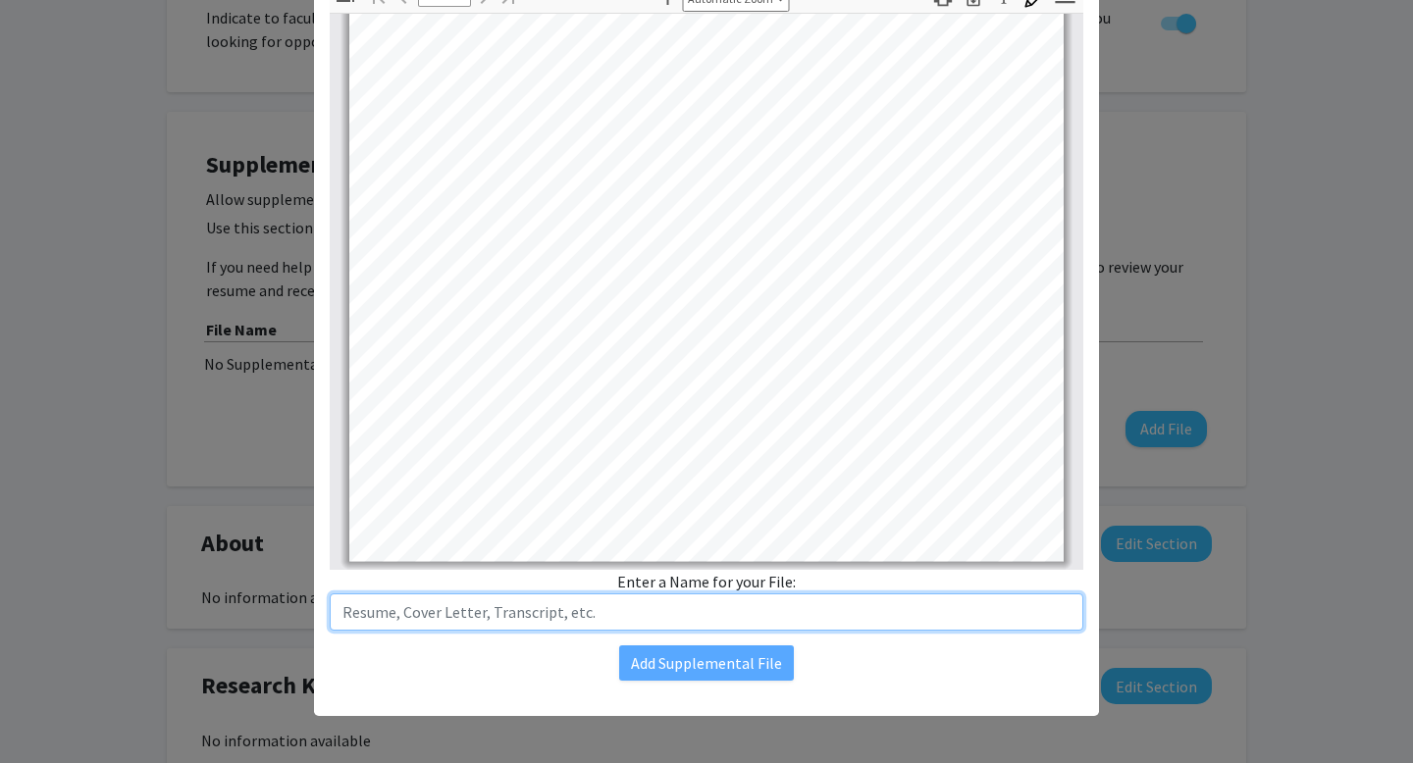
click at [568, 605] on input "text" at bounding box center [706, 612] width 753 height 37
type input "[PERSON_NAME]"
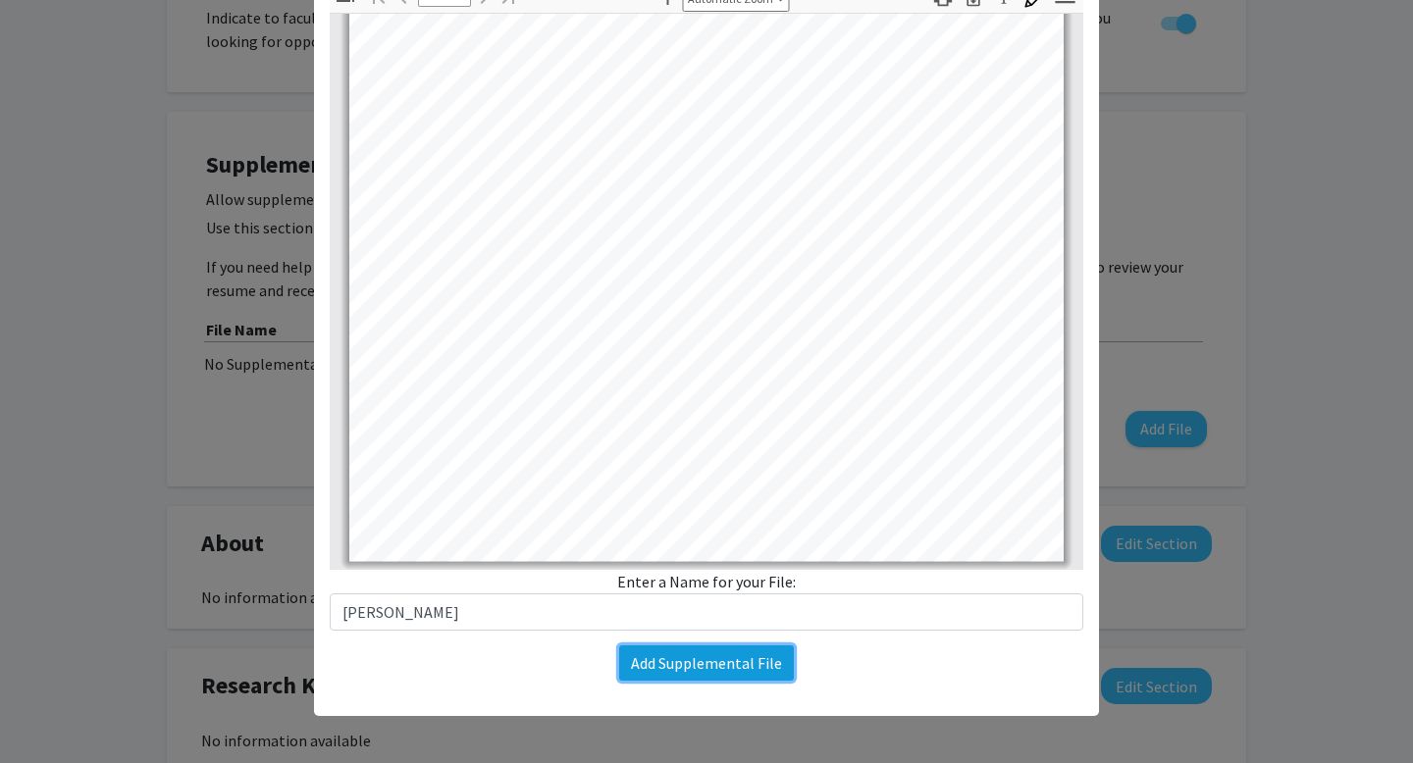
click at [663, 658] on button "Add Supplemental File" at bounding box center [706, 663] width 175 height 35
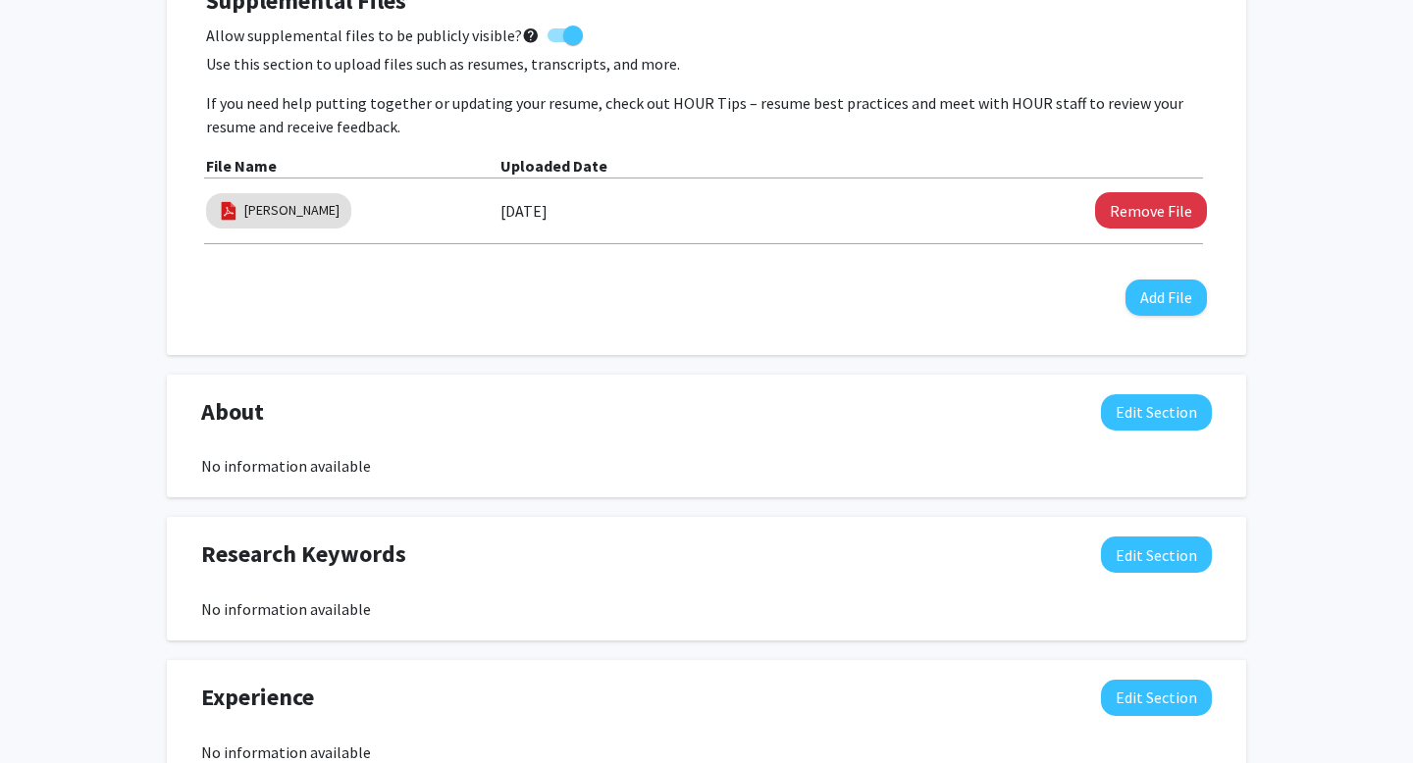
scroll to position [0, 0]
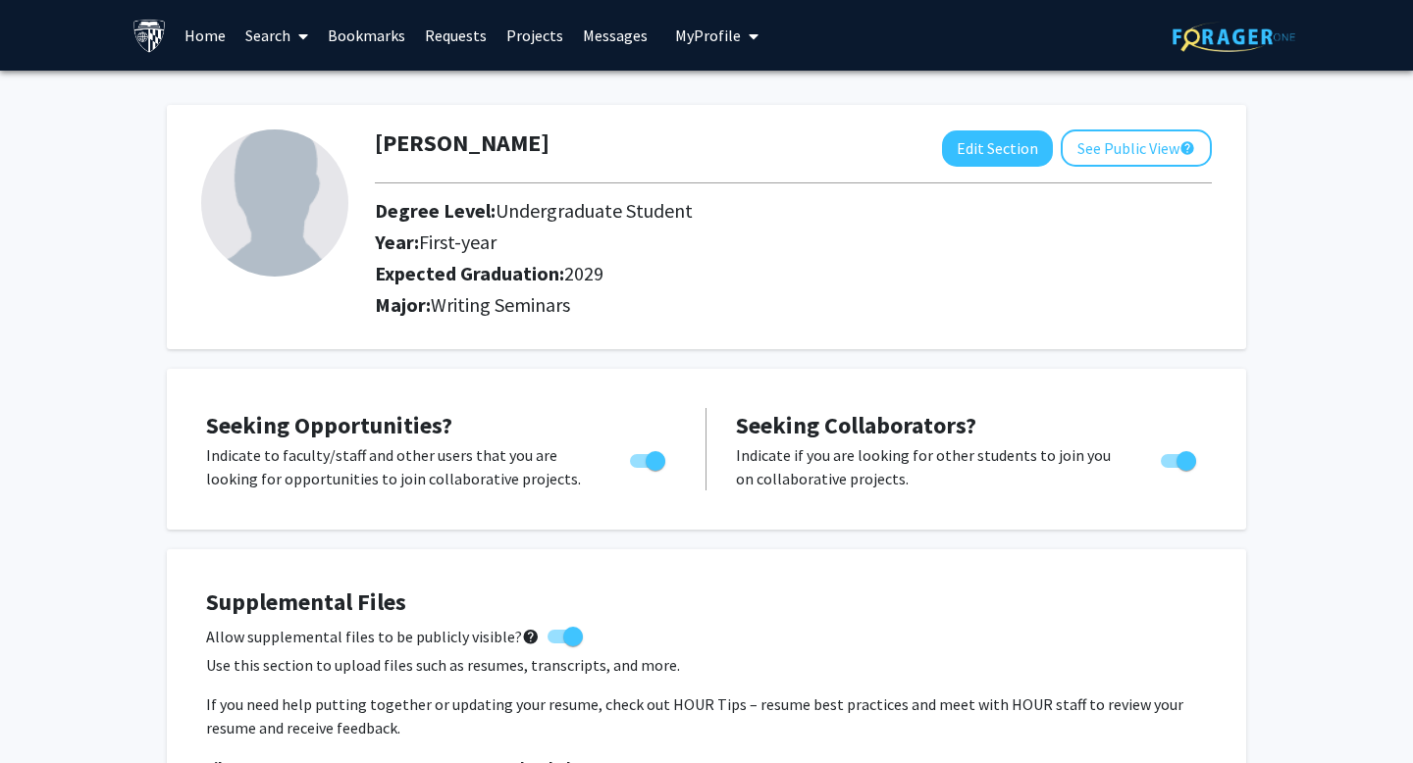
click at [182, 31] on link "Home" at bounding box center [205, 35] width 61 height 69
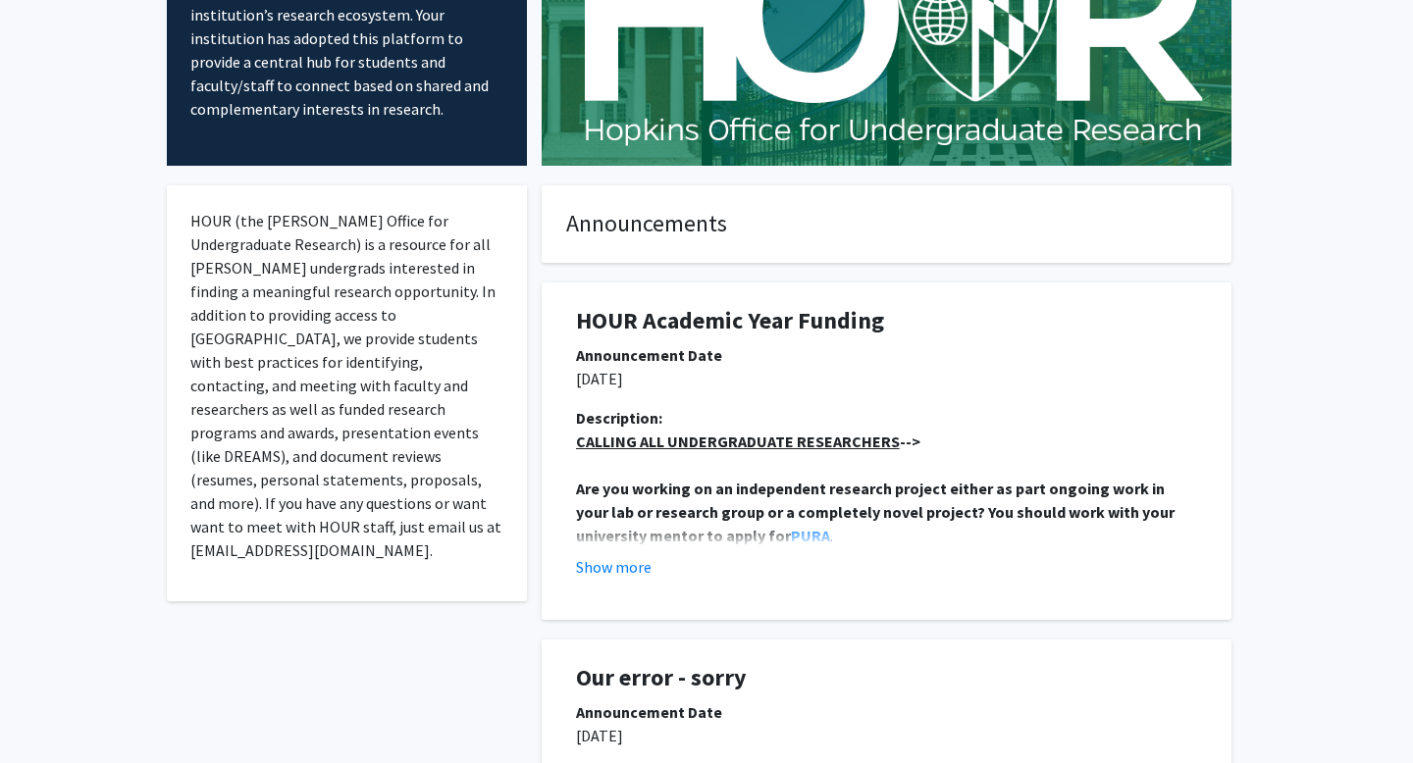
scroll to position [205, 0]
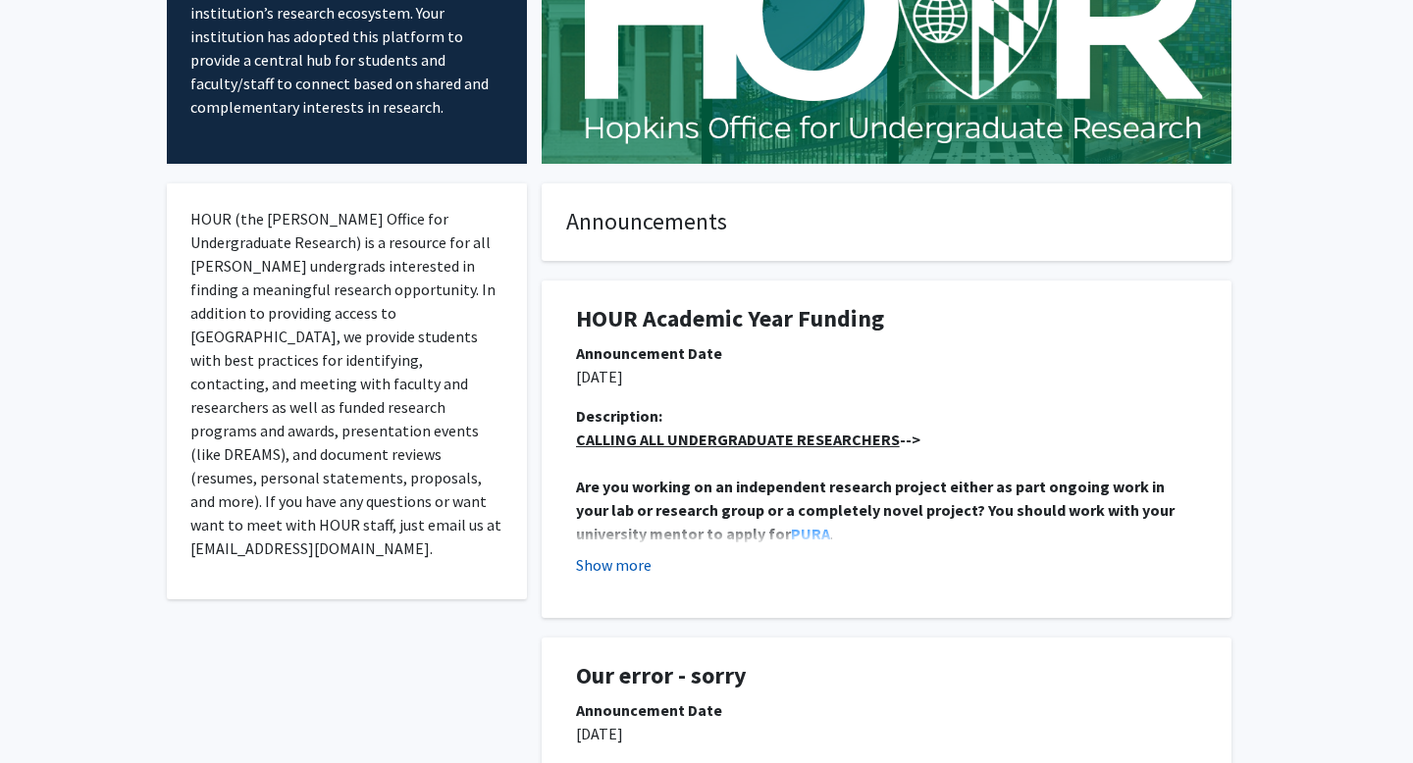
click at [638, 572] on button "Show more" at bounding box center [614, 565] width 76 height 24
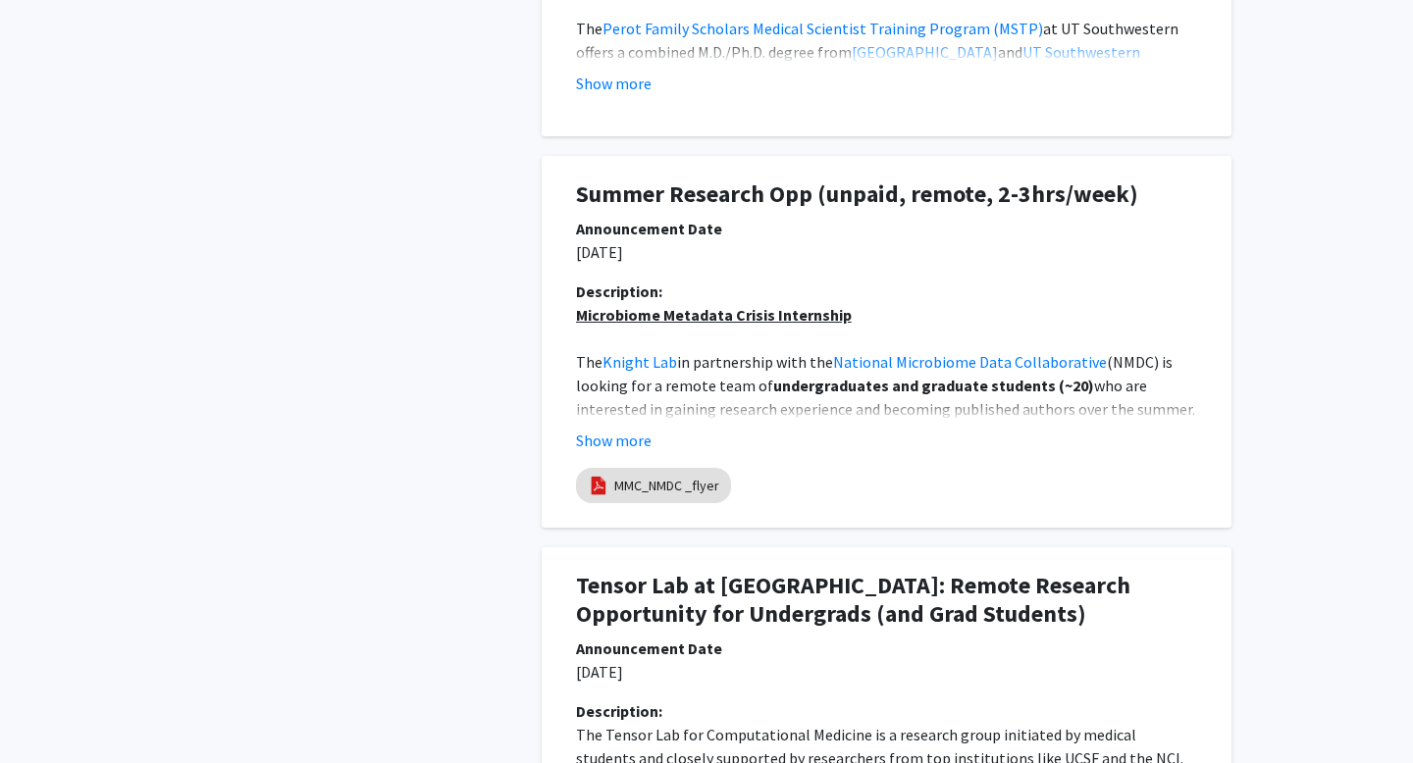
scroll to position [2106, 0]
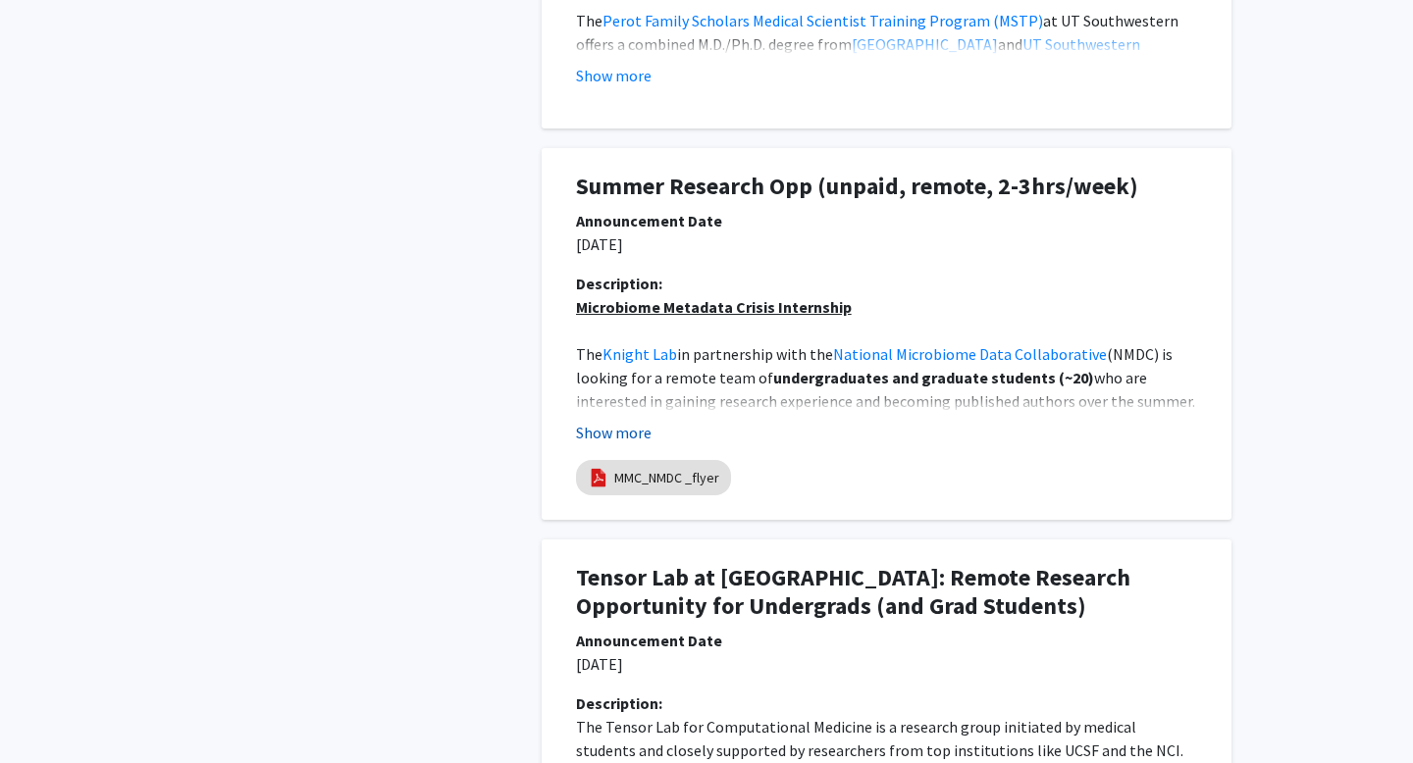
click at [602, 432] on button "Show more" at bounding box center [614, 433] width 76 height 24
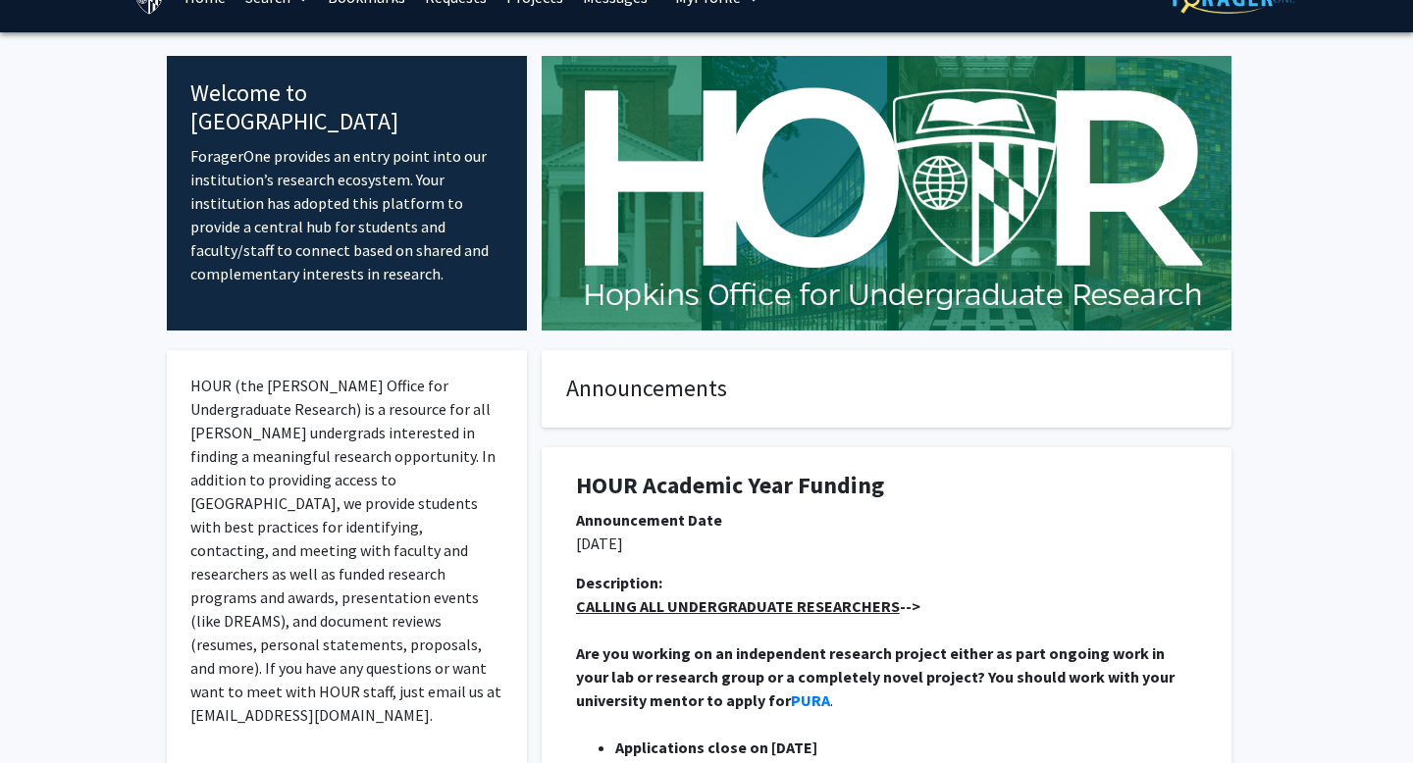
scroll to position [0, 0]
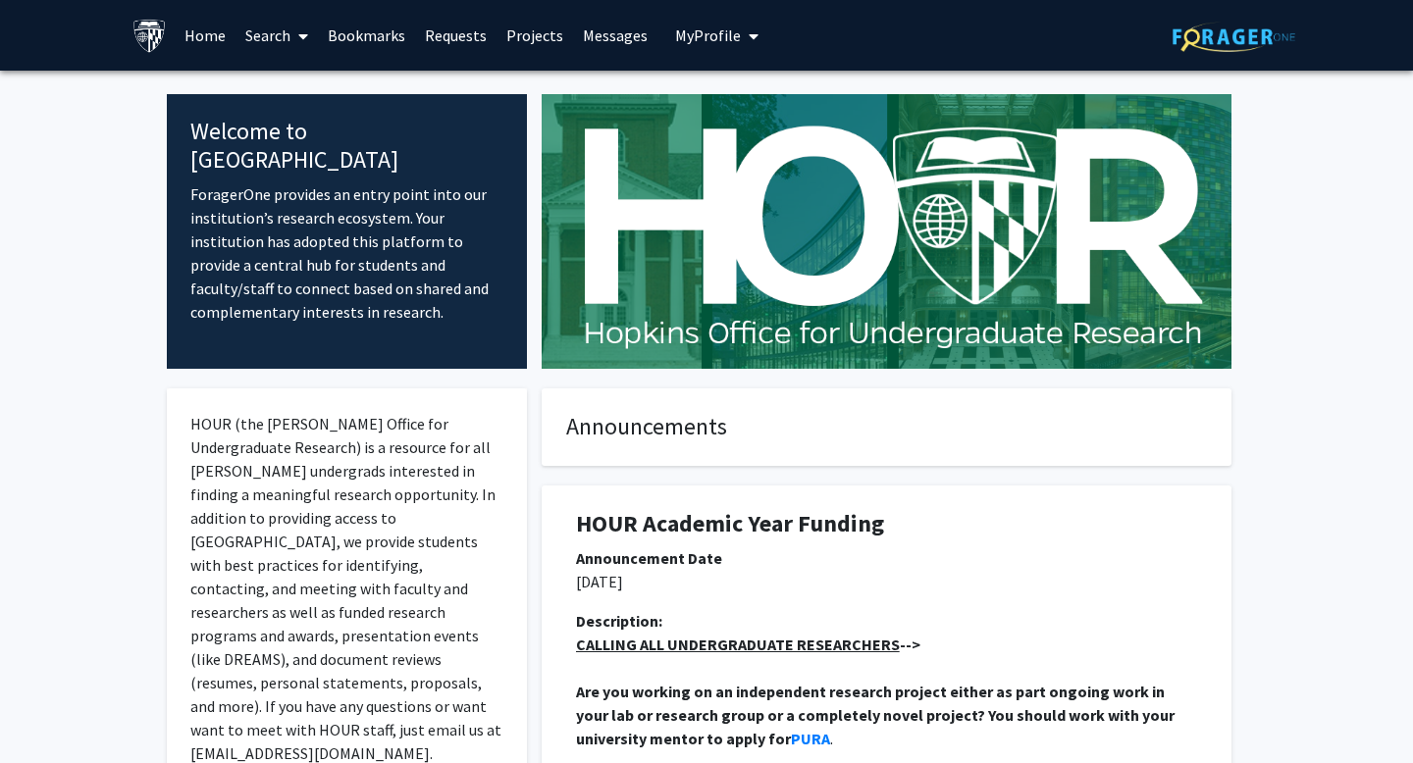
click at [280, 27] on link "Search" at bounding box center [276, 35] width 82 height 69
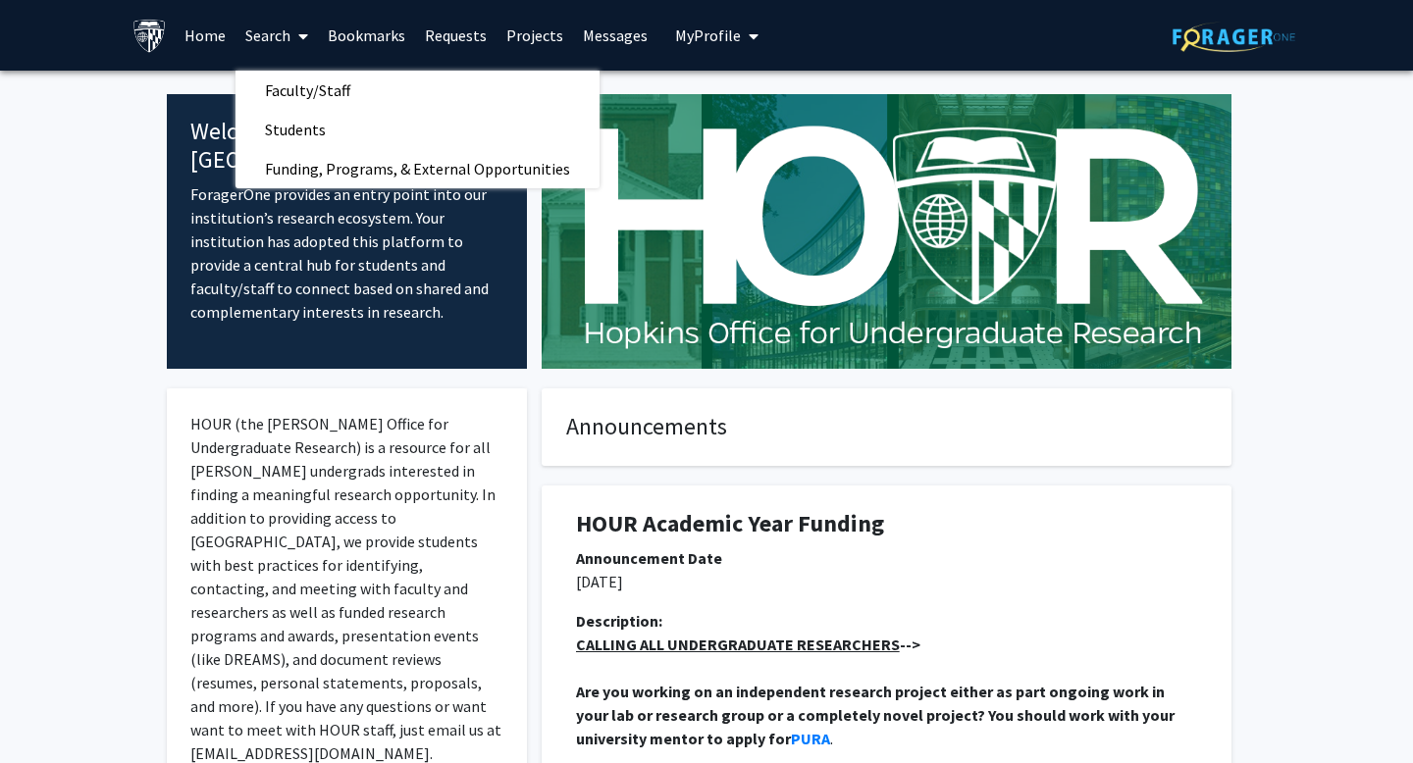
click at [438, 28] on link "Requests" at bounding box center [455, 35] width 81 height 69
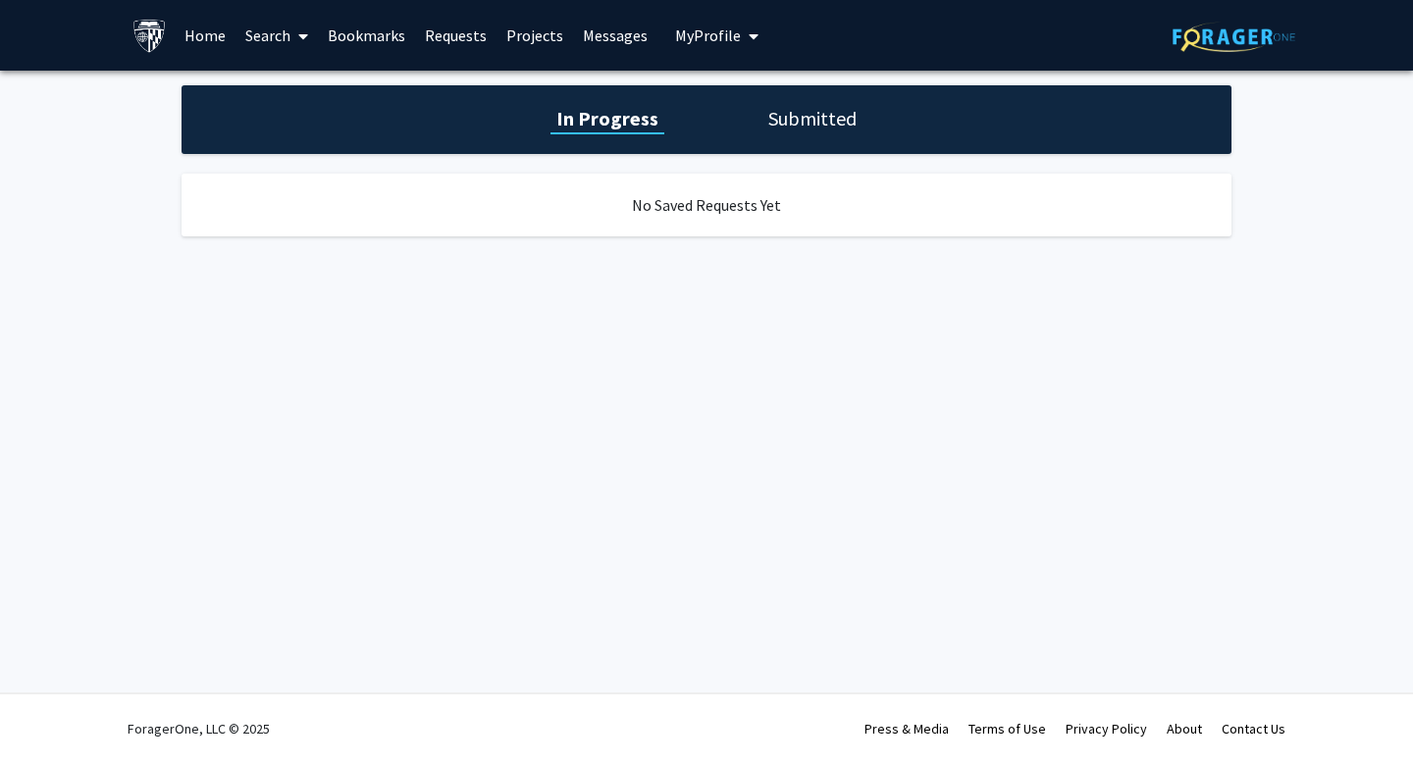
click at [518, 30] on link "Projects" at bounding box center [534, 35] width 77 height 69
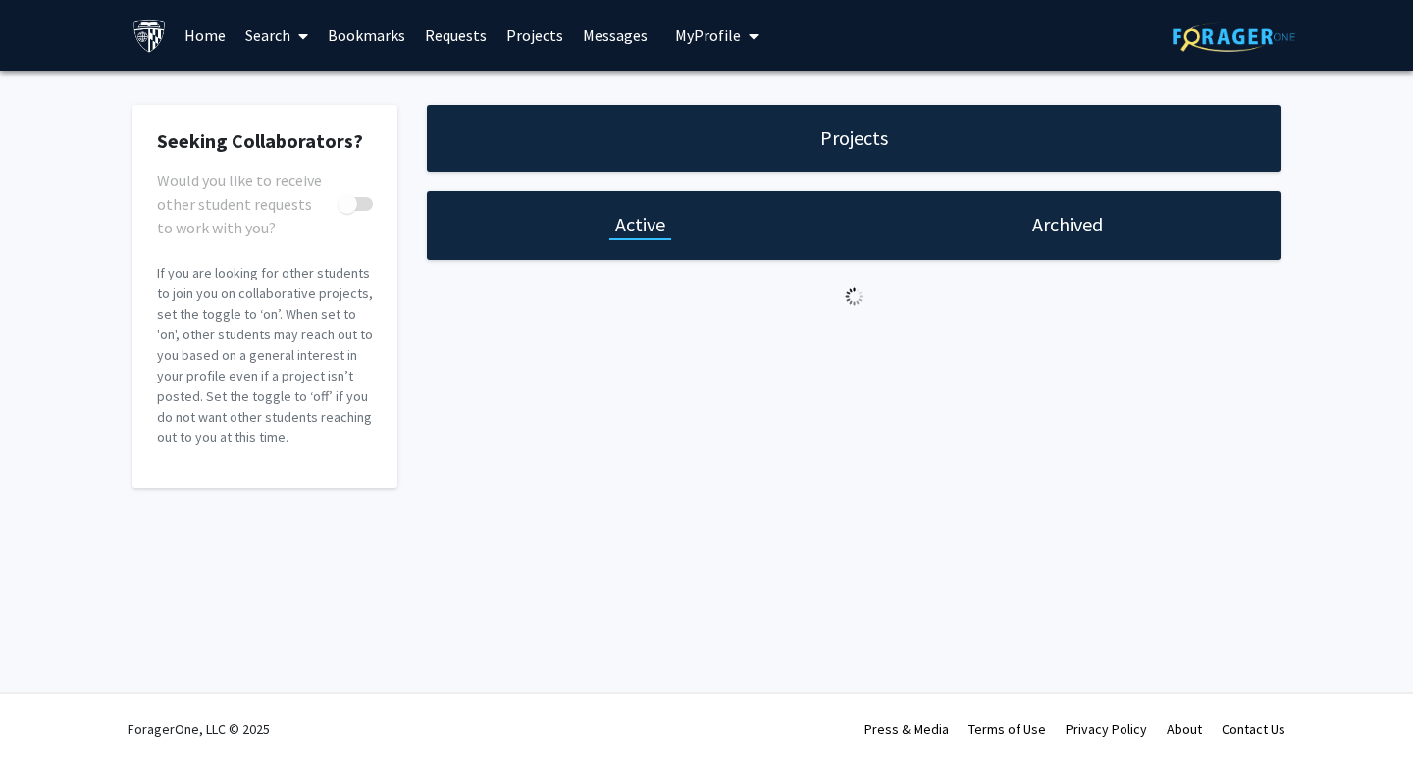
checkbox input "true"
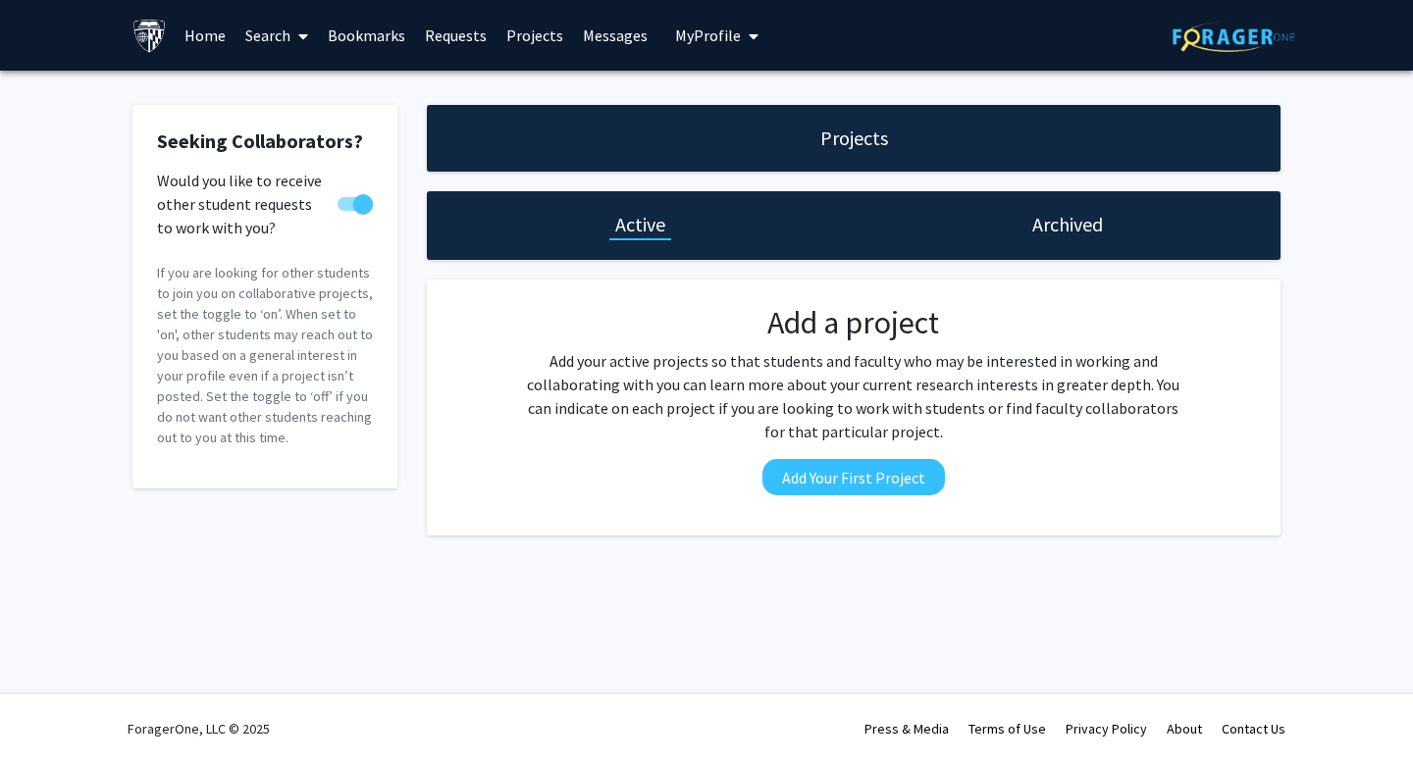
click at [599, 33] on link "Messages" at bounding box center [615, 35] width 84 height 69
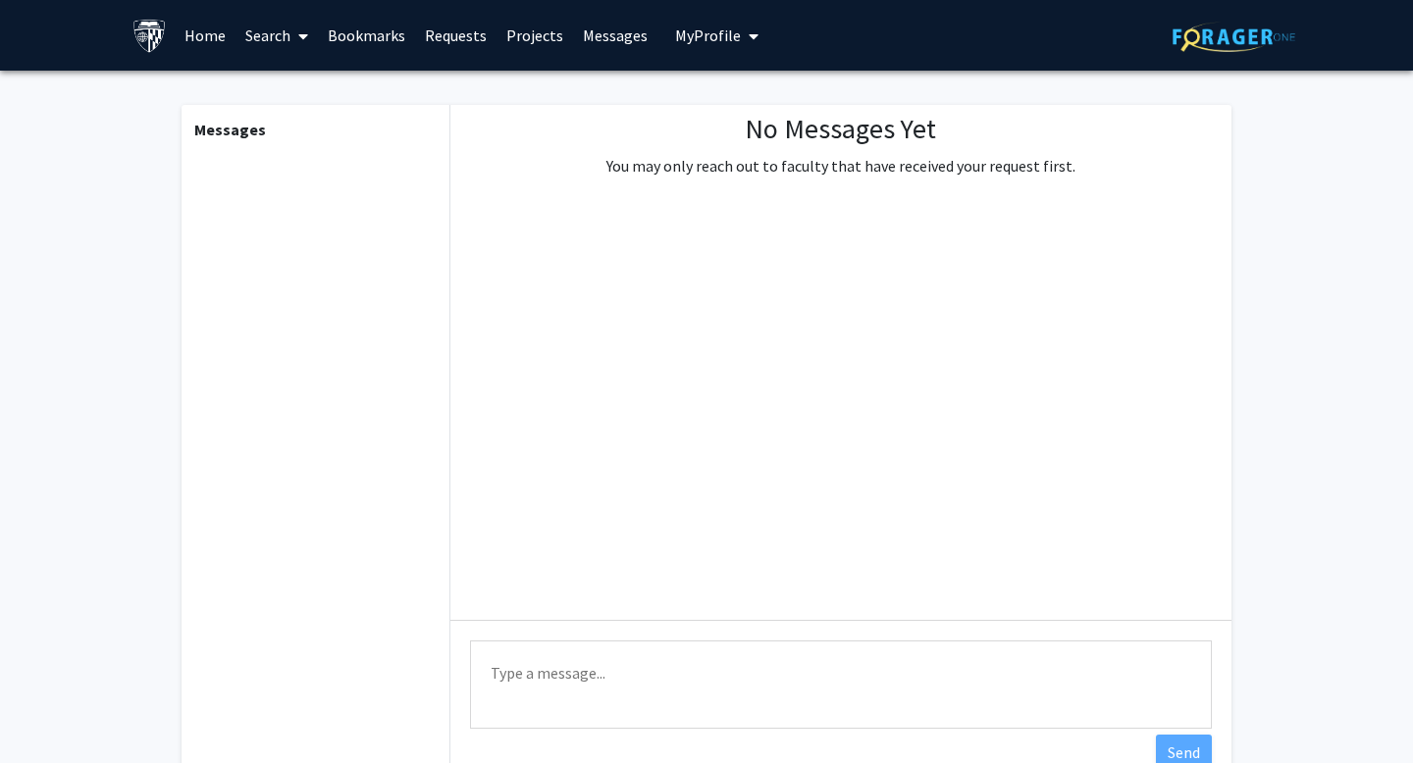
click at [285, 39] on link "Search" at bounding box center [276, 35] width 82 height 69
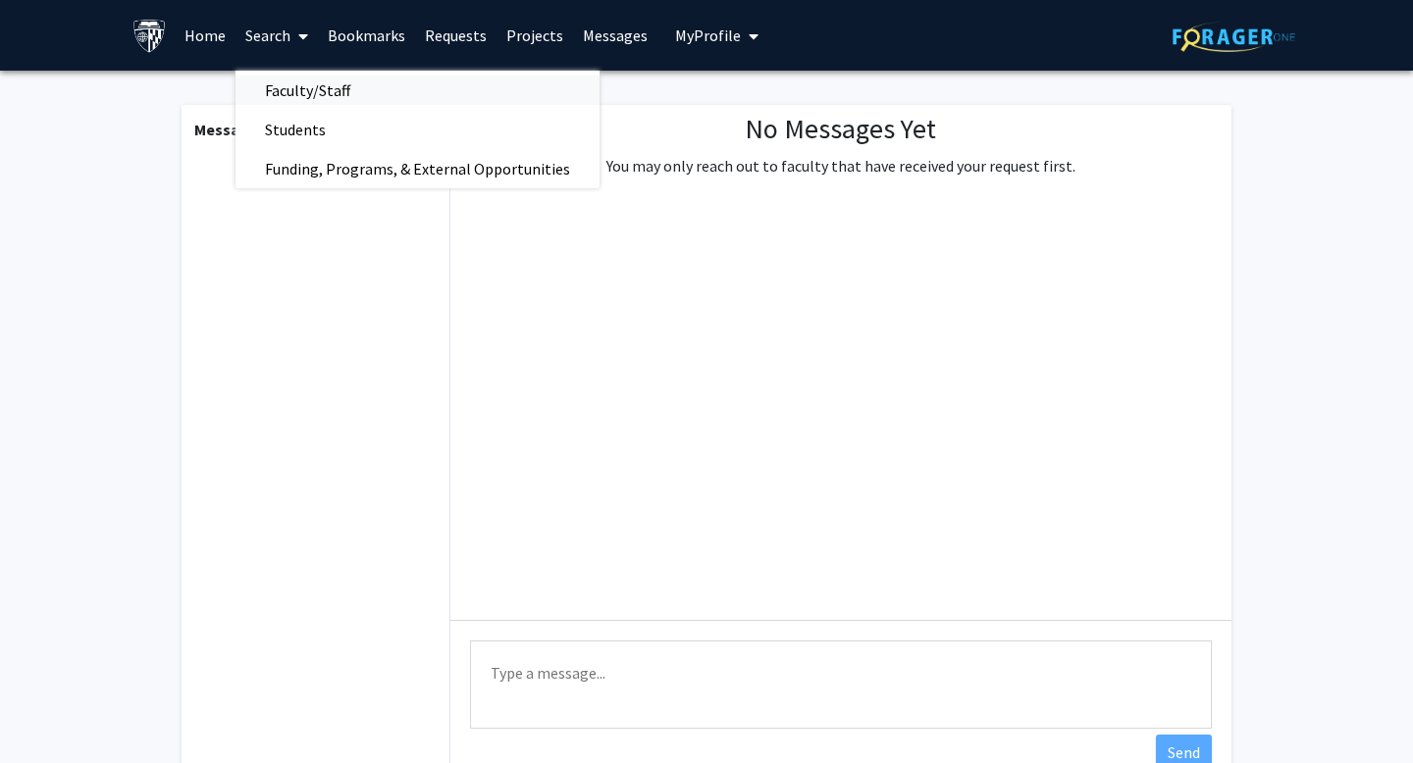
click at [363, 94] on span "Faculty/Staff" at bounding box center [307, 90] width 144 height 39
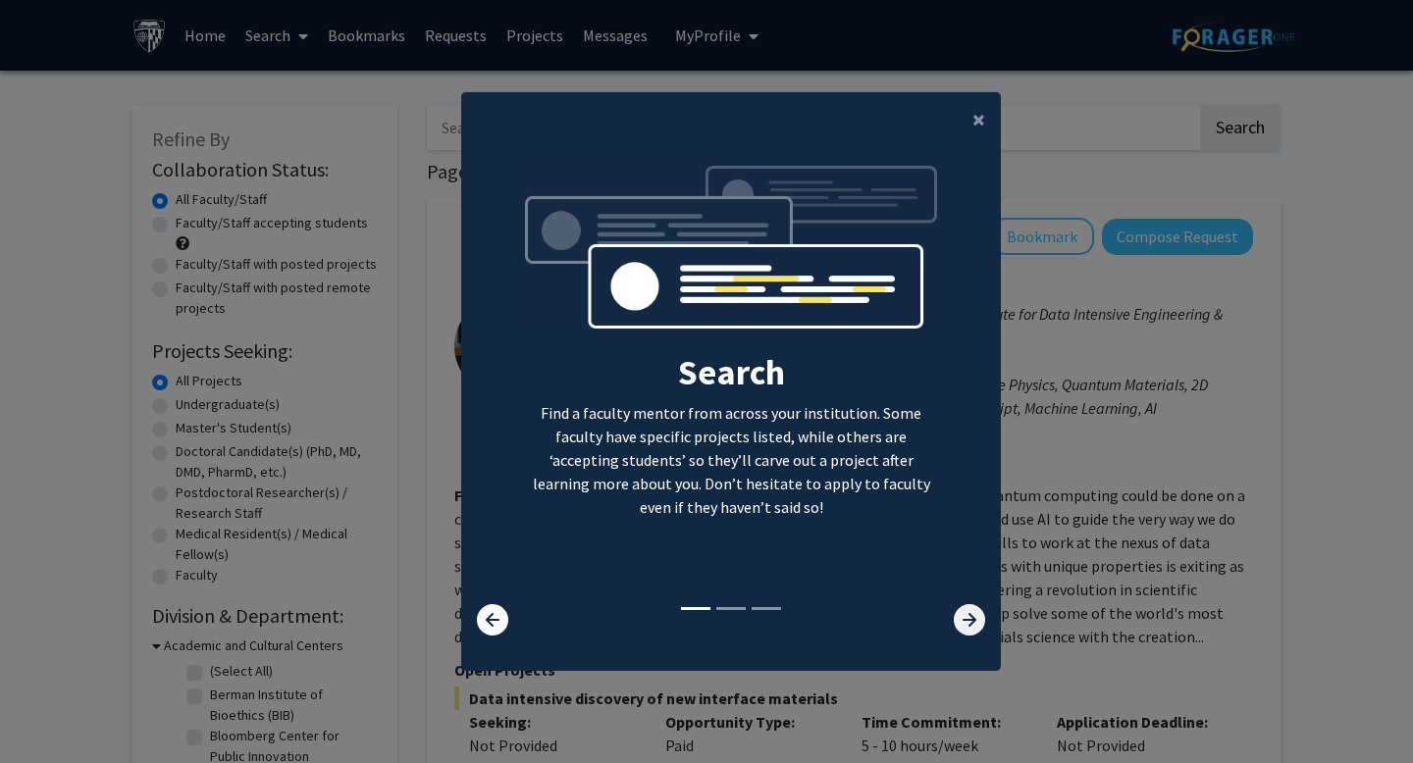
click at [973, 626] on icon at bounding box center [969, 619] width 31 height 31
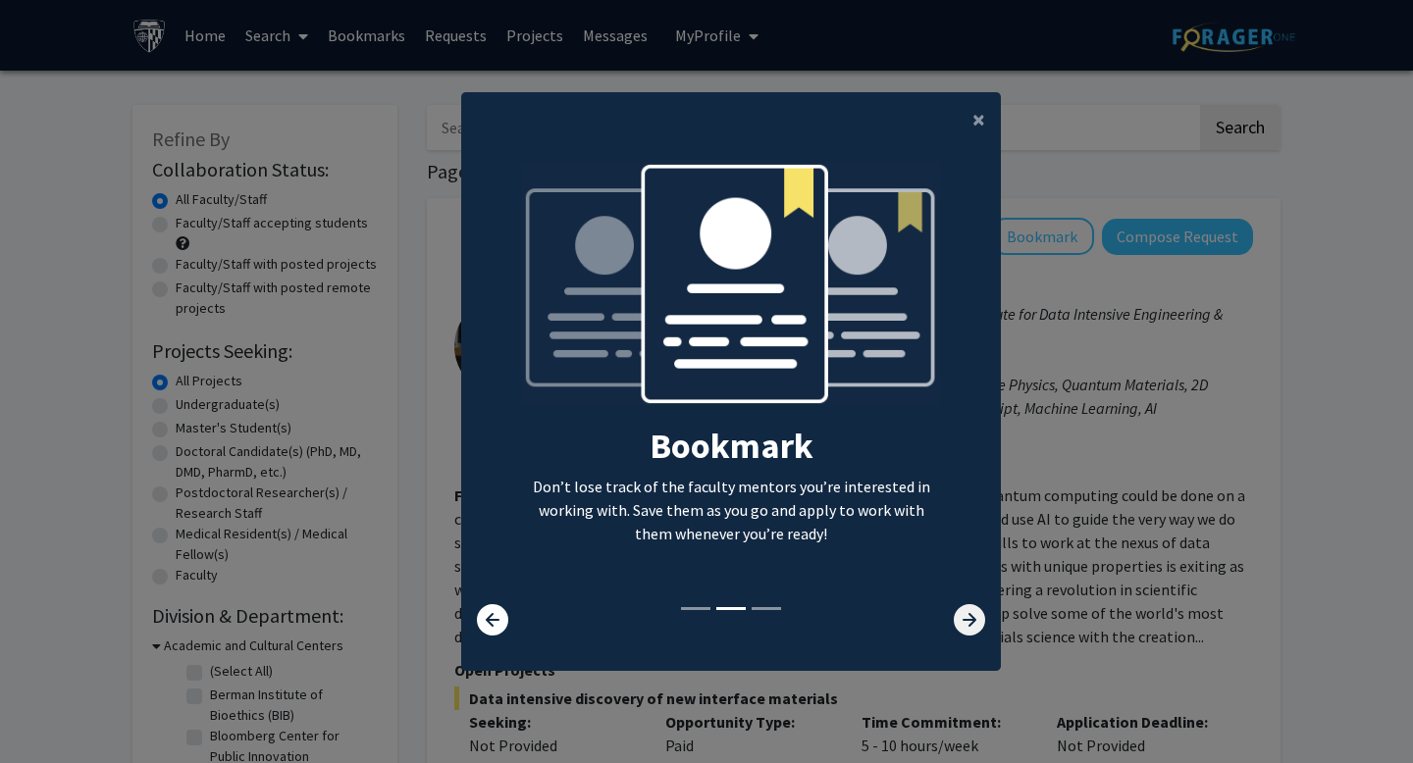
click at [973, 624] on icon at bounding box center [969, 619] width 31 height 31
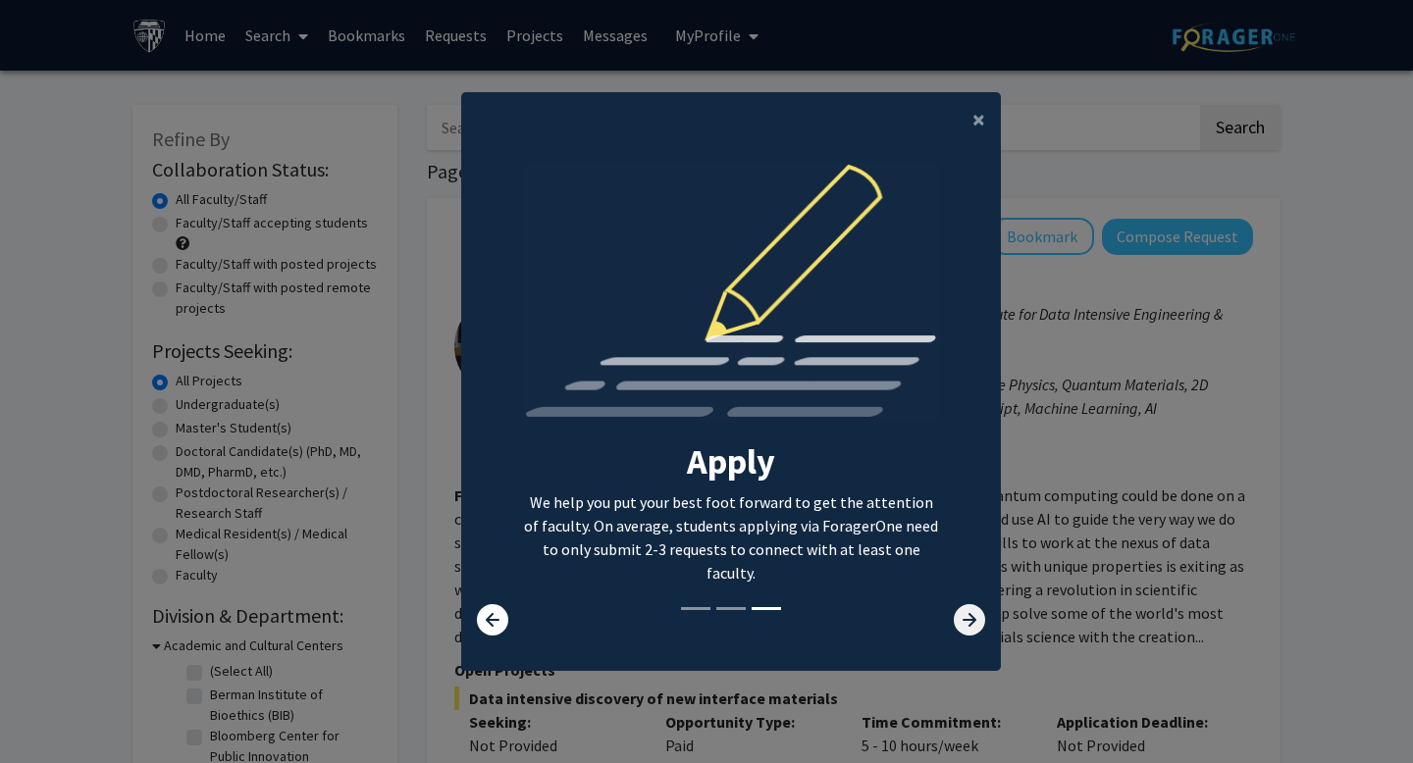
click at [973, 624] on icon at bounding box center [969, 619] width 31 height 31
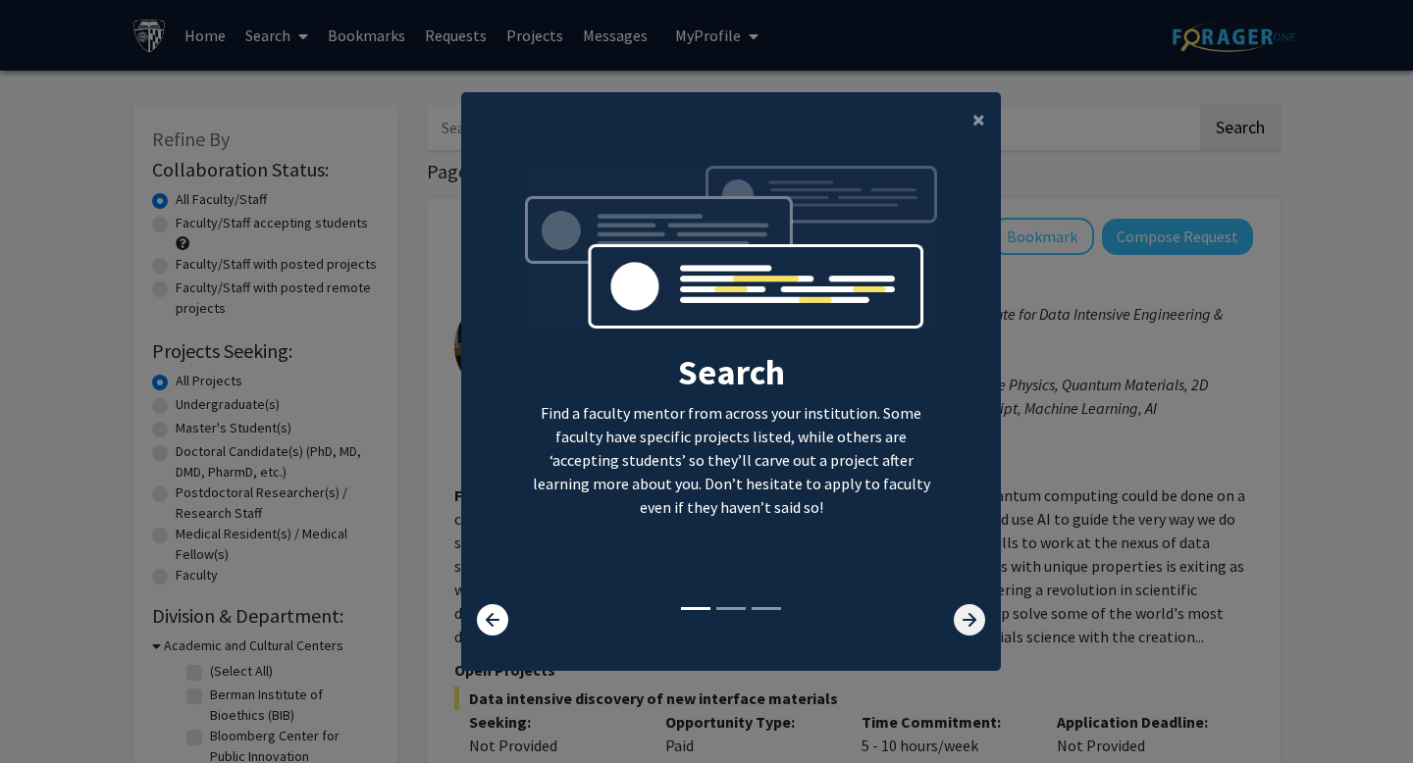
click at [973, 624] on icon at bounding box center [969, 619] width 31 height 31
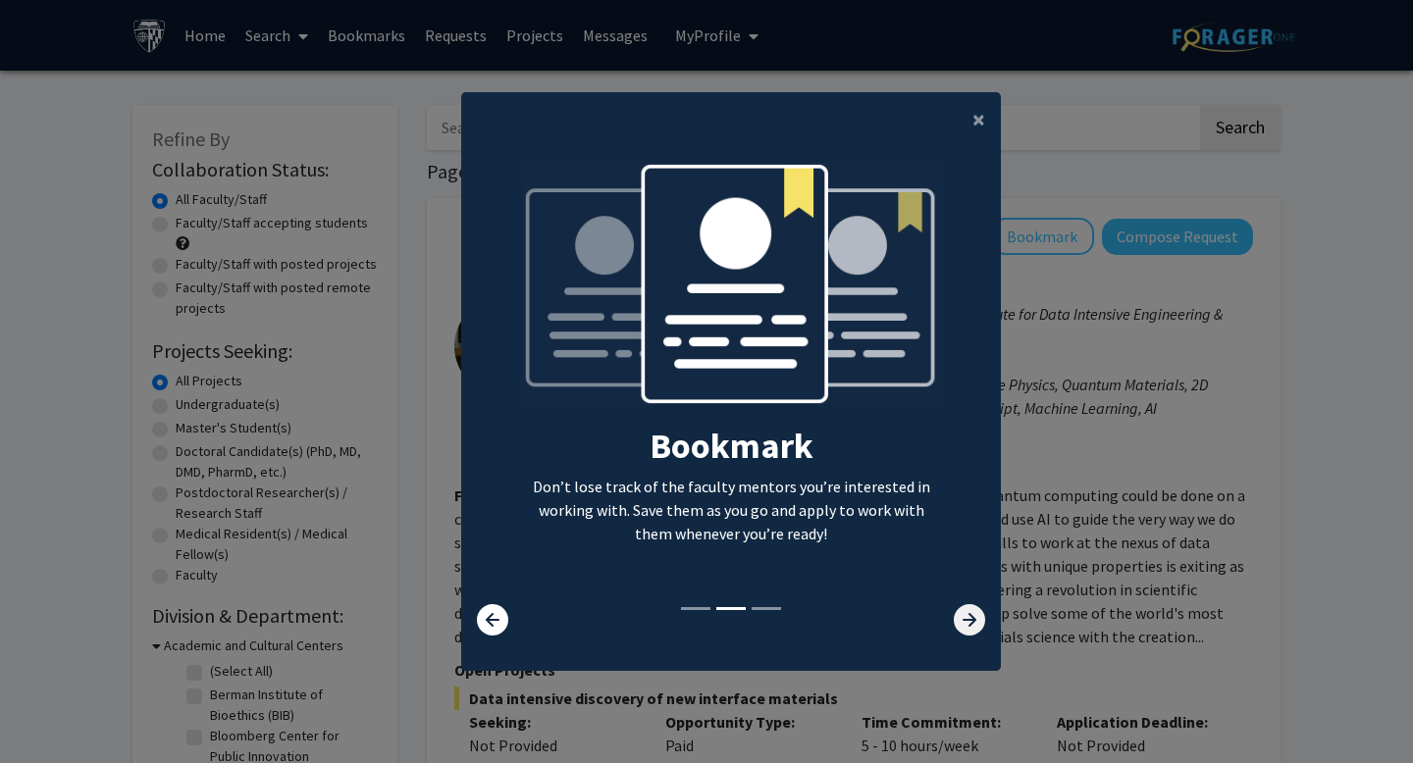
click at [973, 624] on icon at bounding box center [969, 619] width 31 height 31
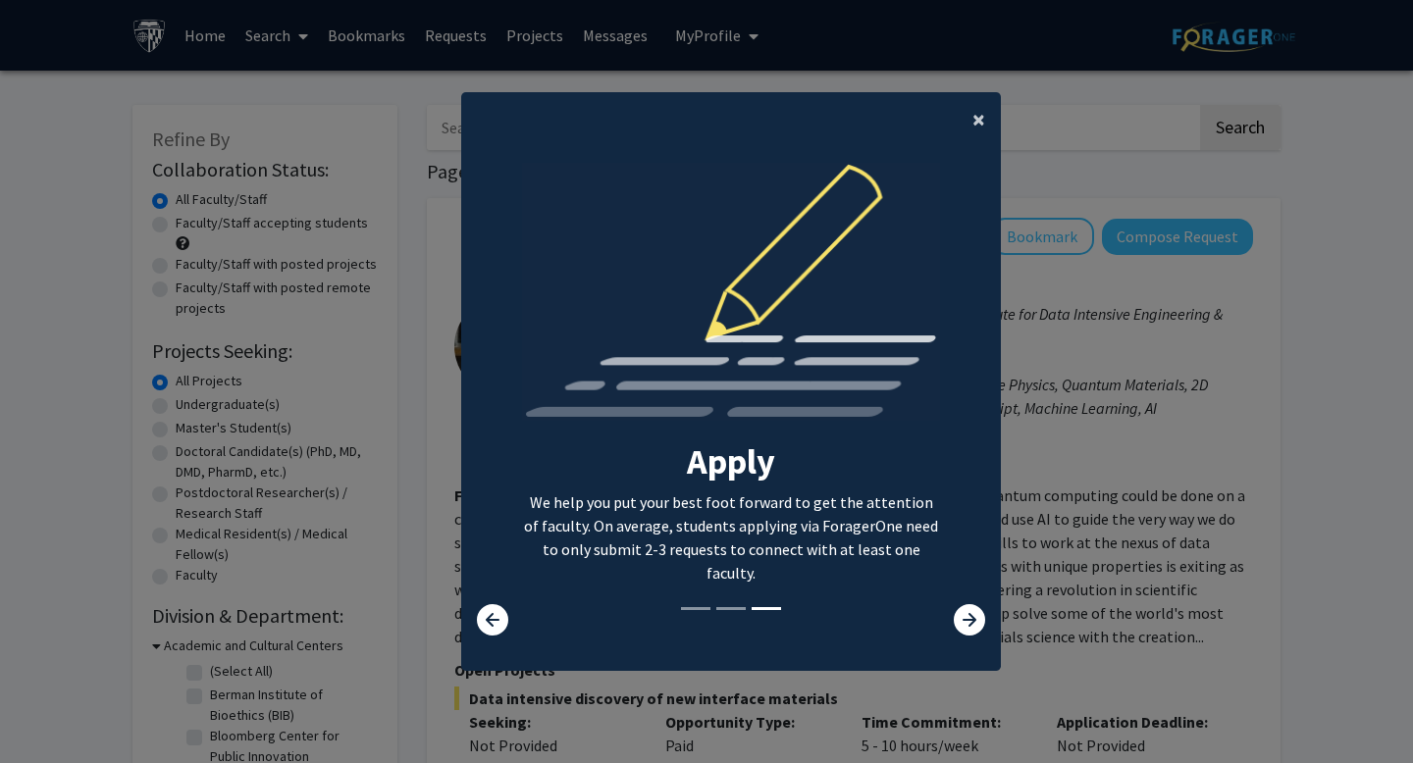
click at [977, 112] on span "×" at bounding box center [978, 119] width 13 height 30
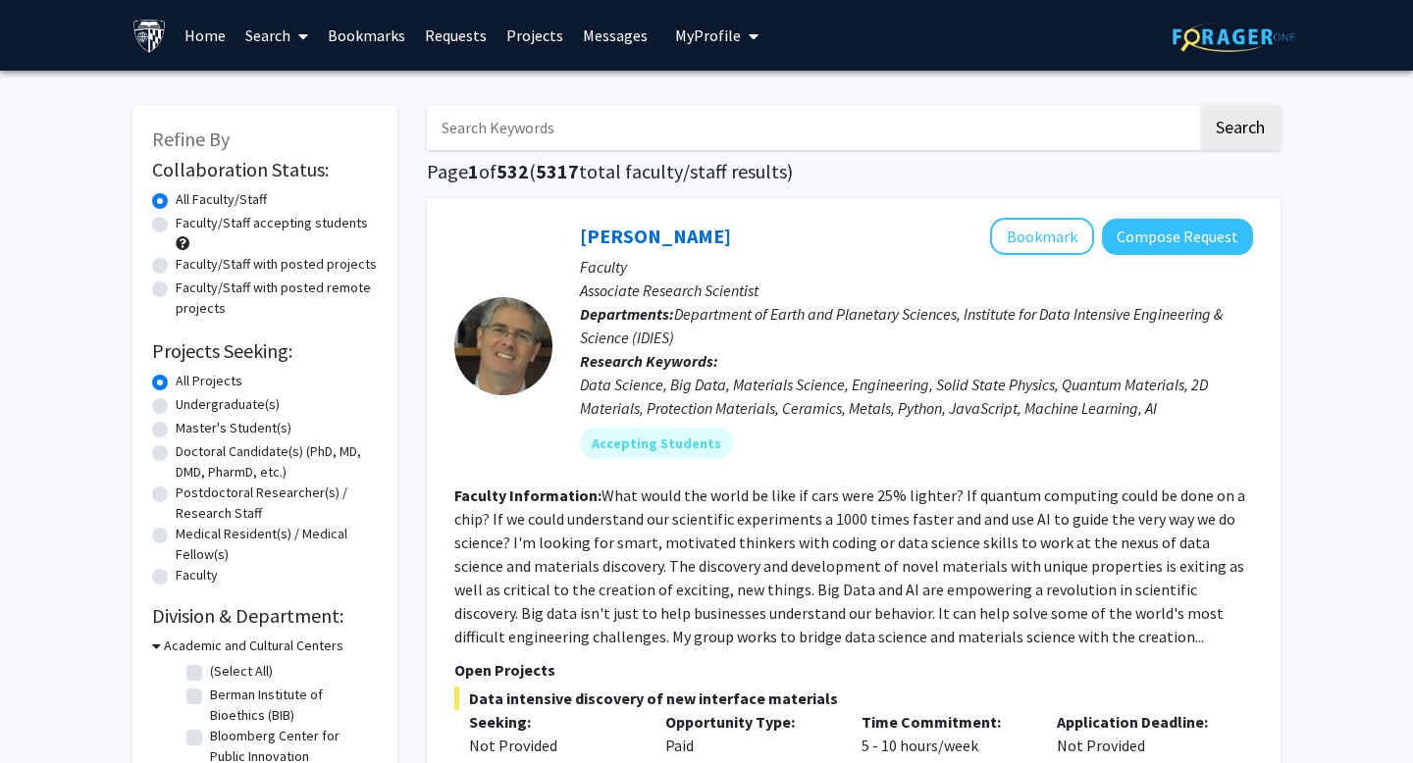
click at [176, 405] on label "Undergraduate(s)" at bounding box center [228, 404] width 104 height 21
click at [176, 405] on input "Undergraduate(s)" at bounding box center [182, 400] width 13 height 13
radio input "true"
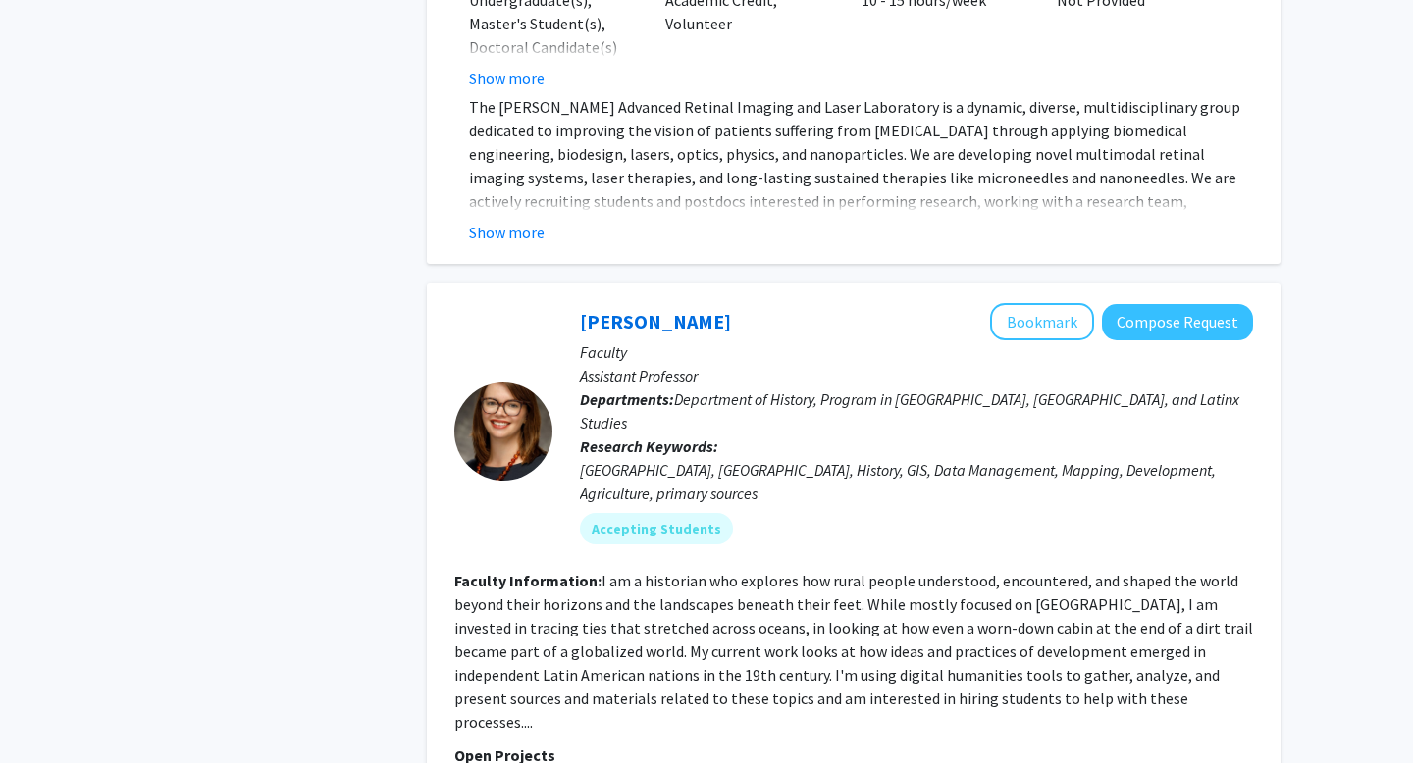
scroll to position [4488, 0]
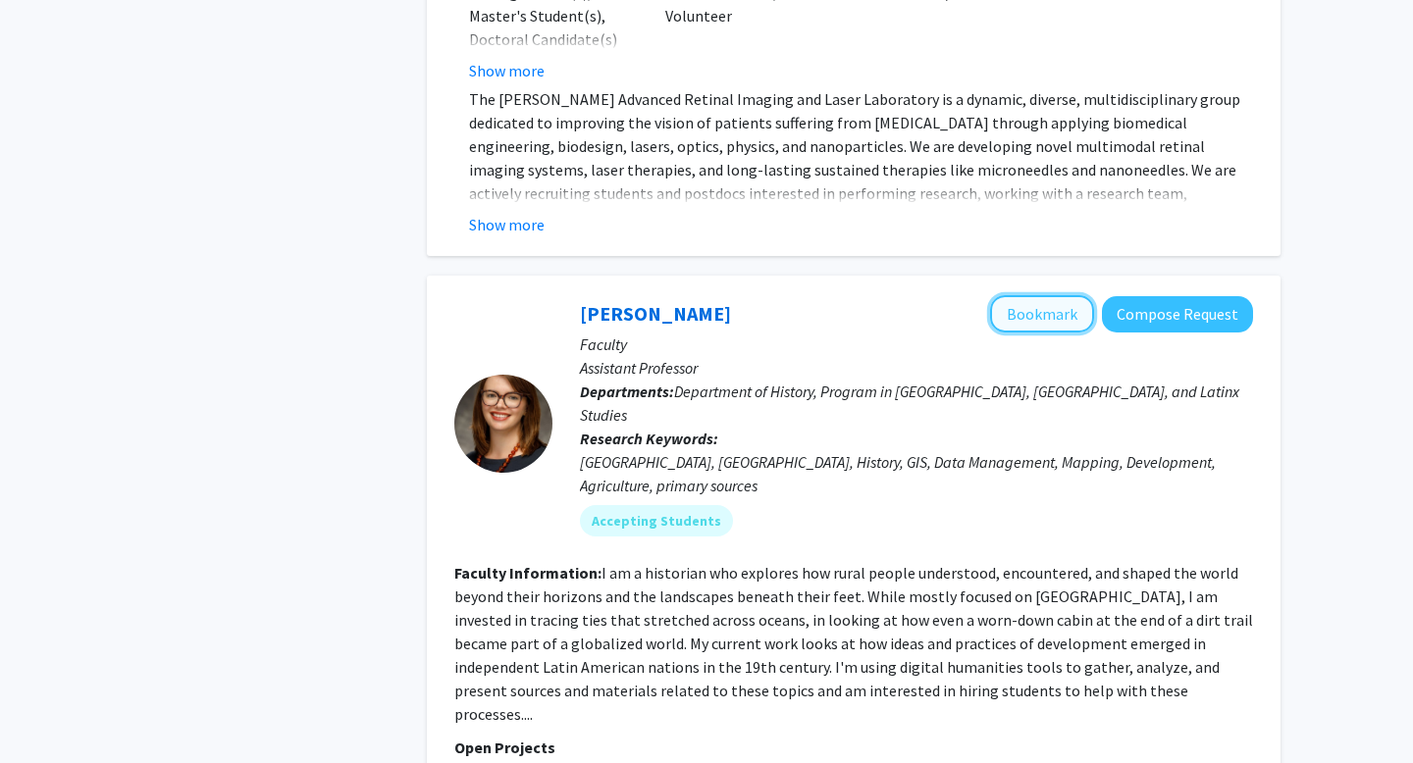
click at [1064, 295] on button "Bookmark" at bounding box center [1042, 313] width 104 height 37
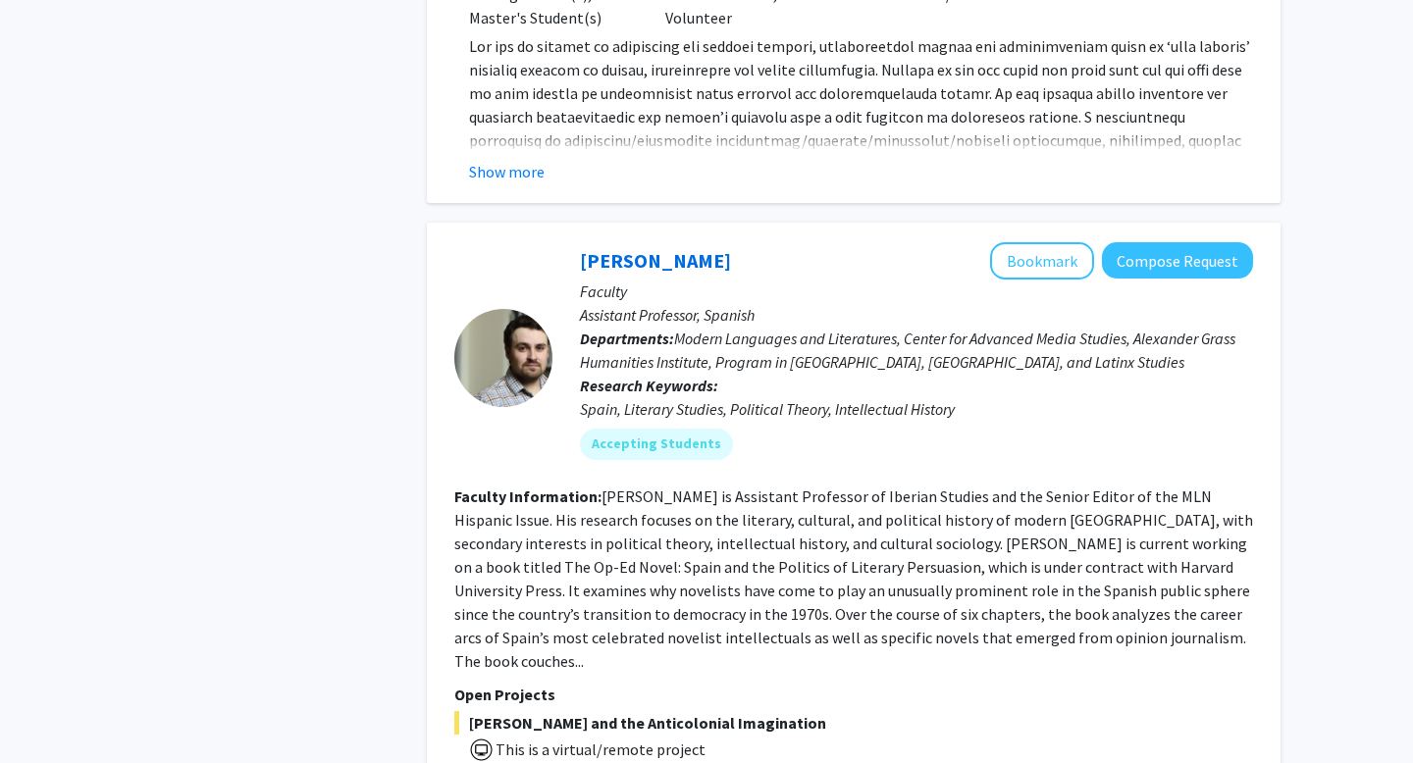
scroll to position [6237, 0]
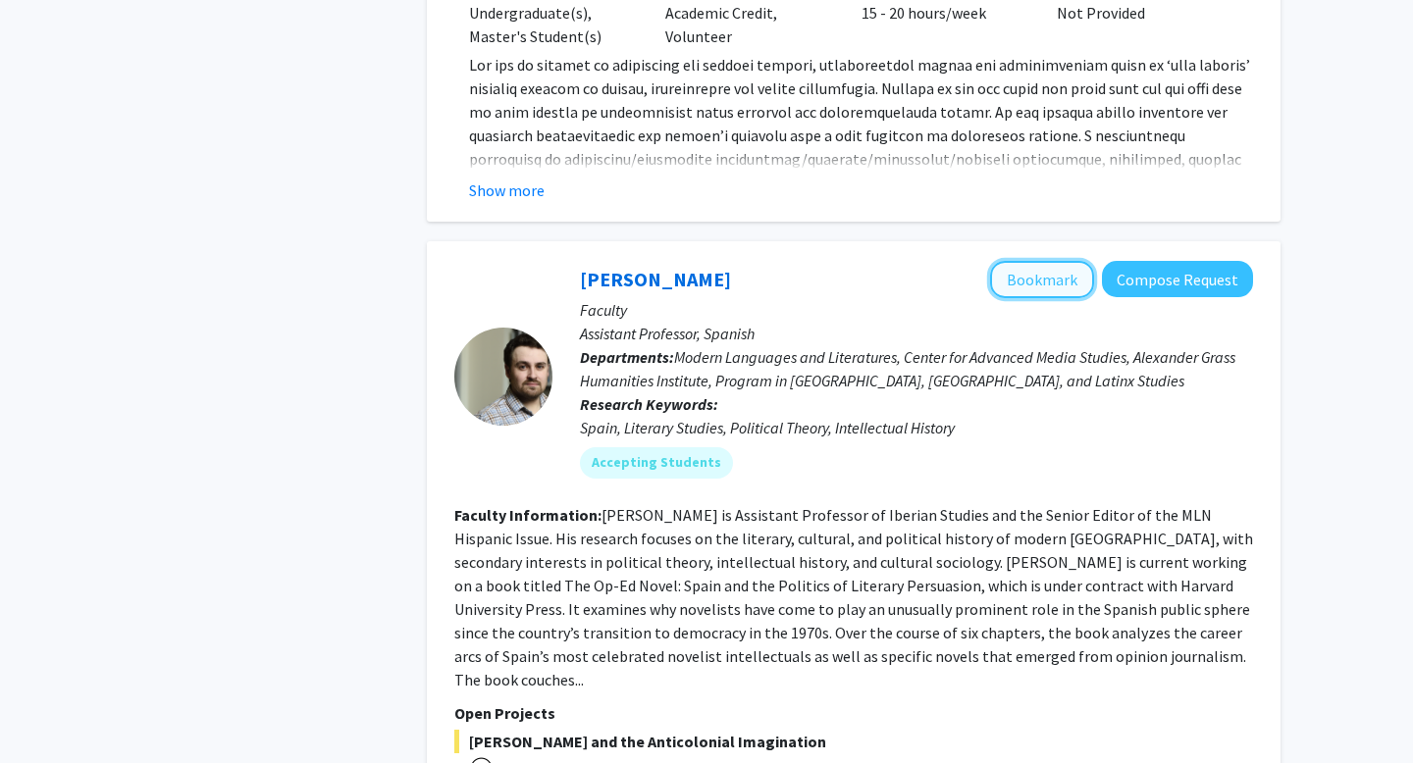
click at [1047, 261] on button "Bookmark" at bounding box center [1042, 279] width 104 height 37
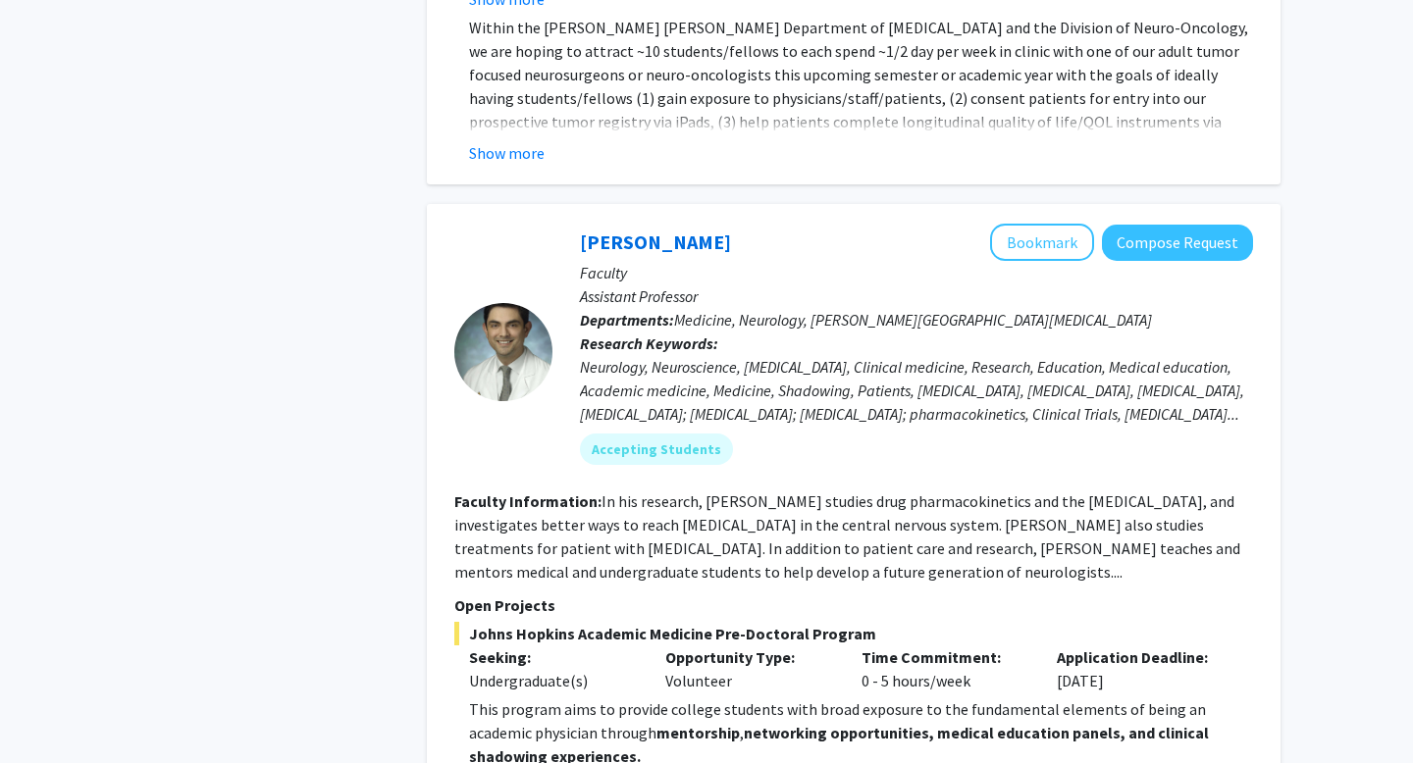
scroll to position [8355, 0]
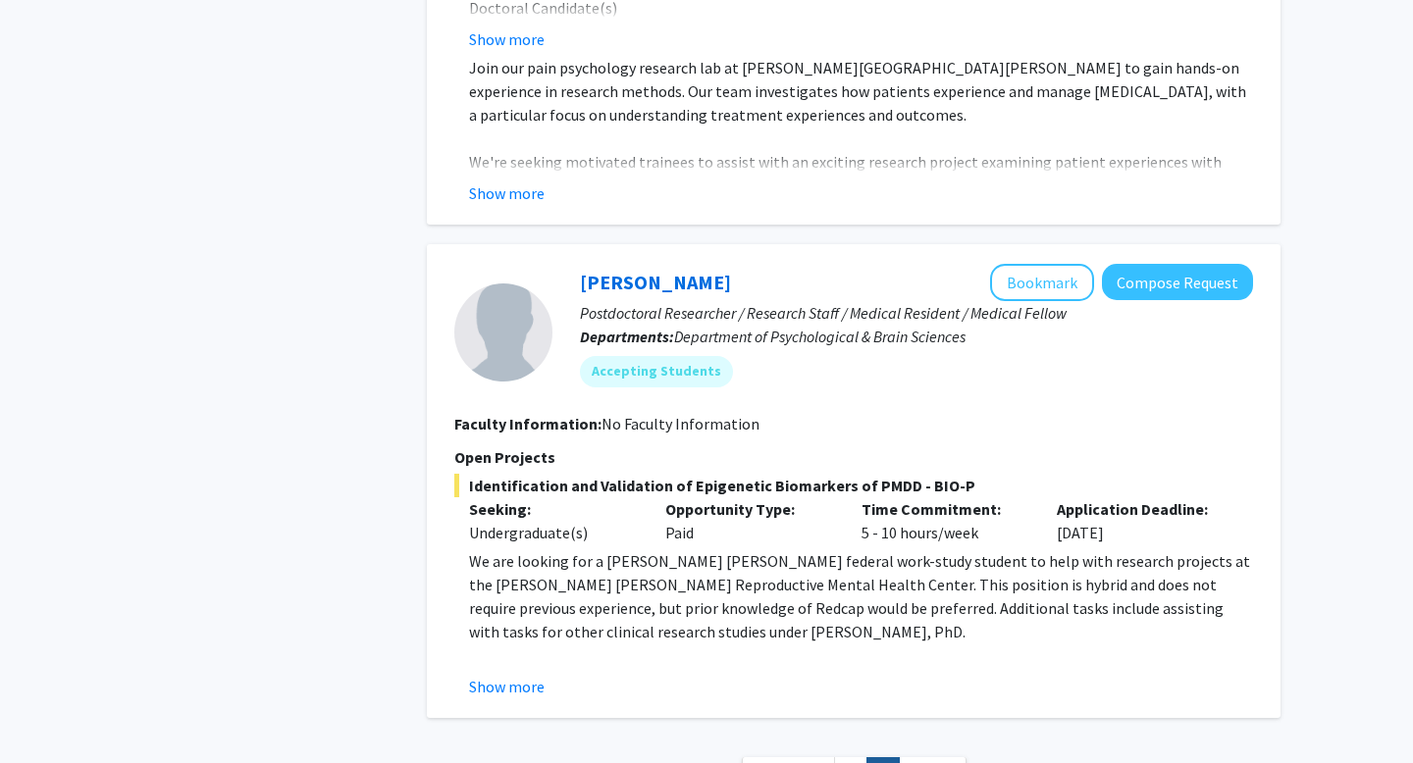
scroll to position [4590, 0]
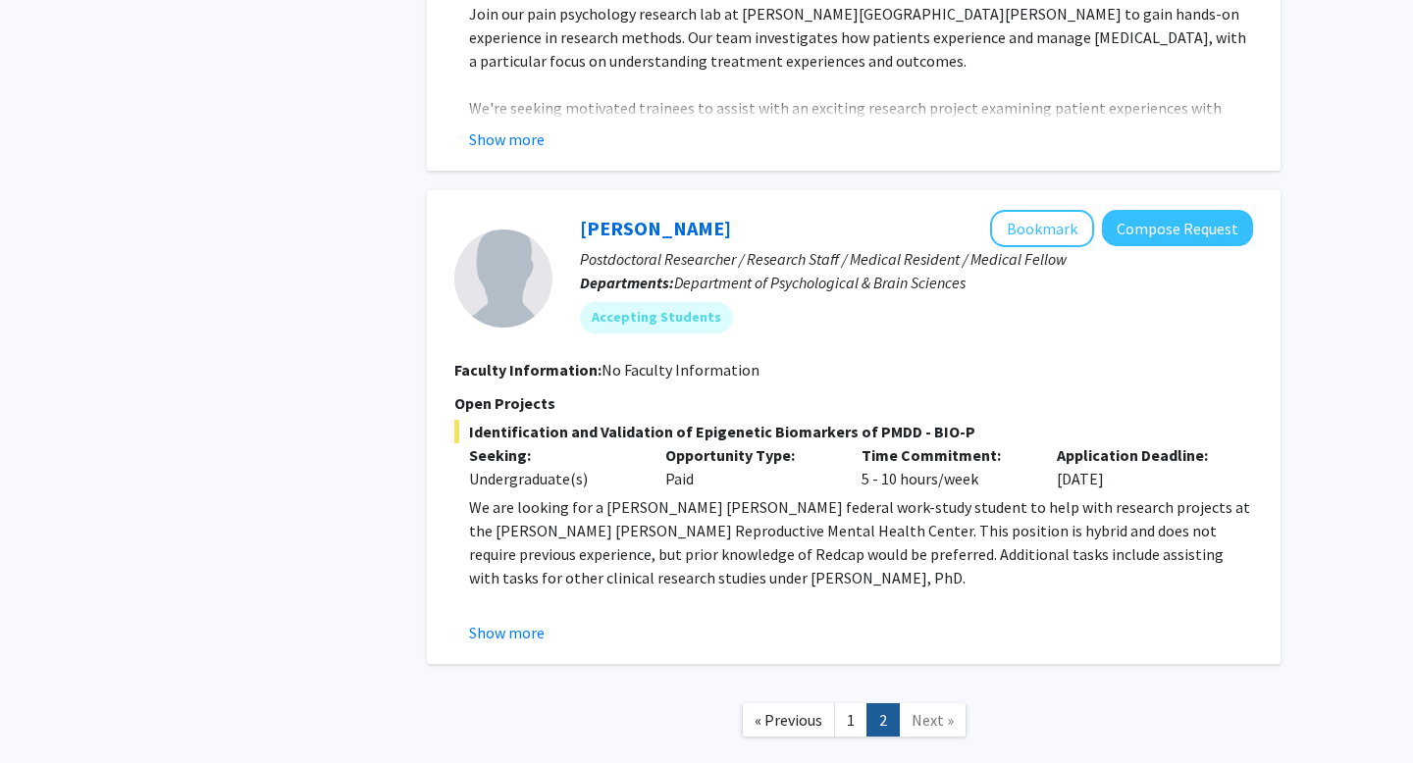
click at [937, 710] on span "Next »" at bounding box center [932, 720] width 42 height 20
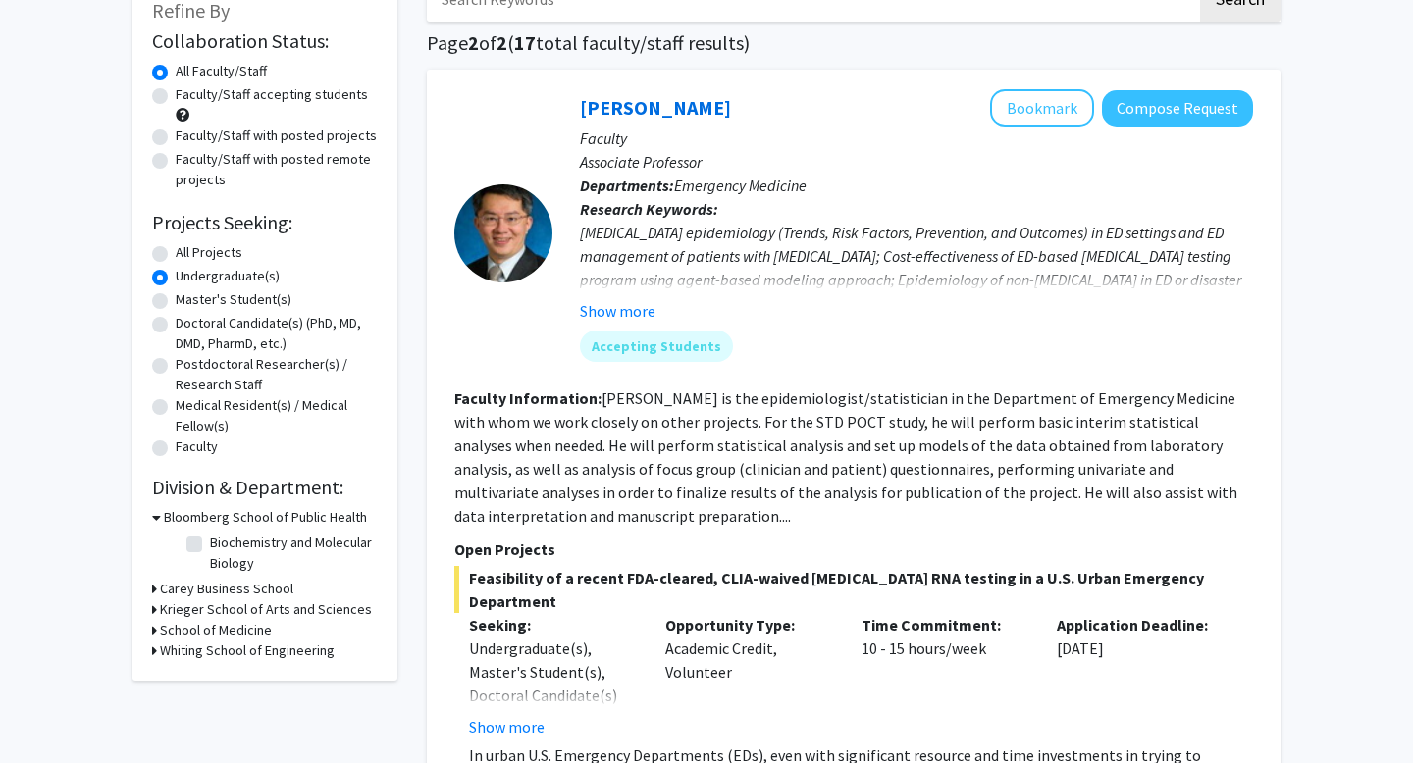
scroll to position [0, 0]
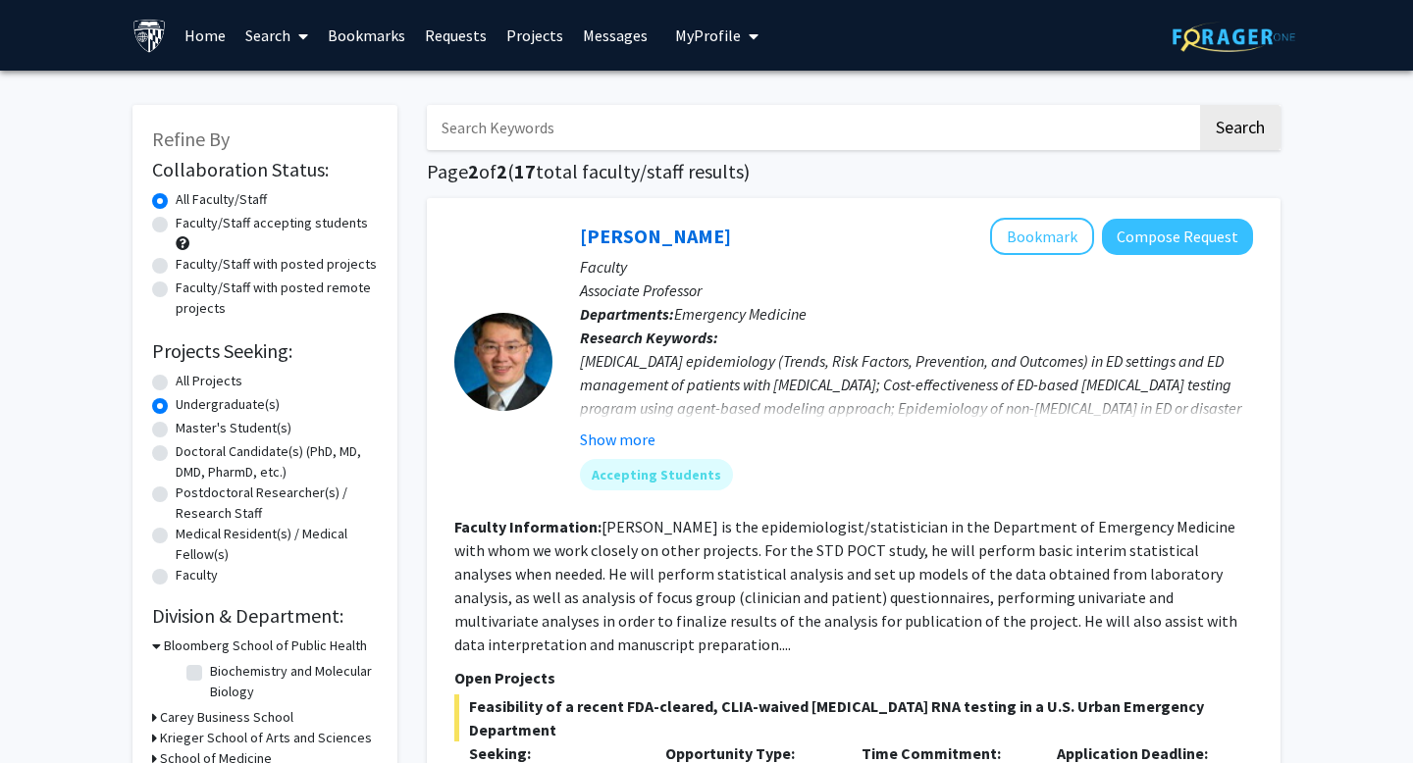
click at [361, 34] on link "Bookmarks" at bounding box center [366, 35] width 97 height 69
click at [374, 41] on link "Bookmarks" at bounding box center [366, 35] width 97 height 69
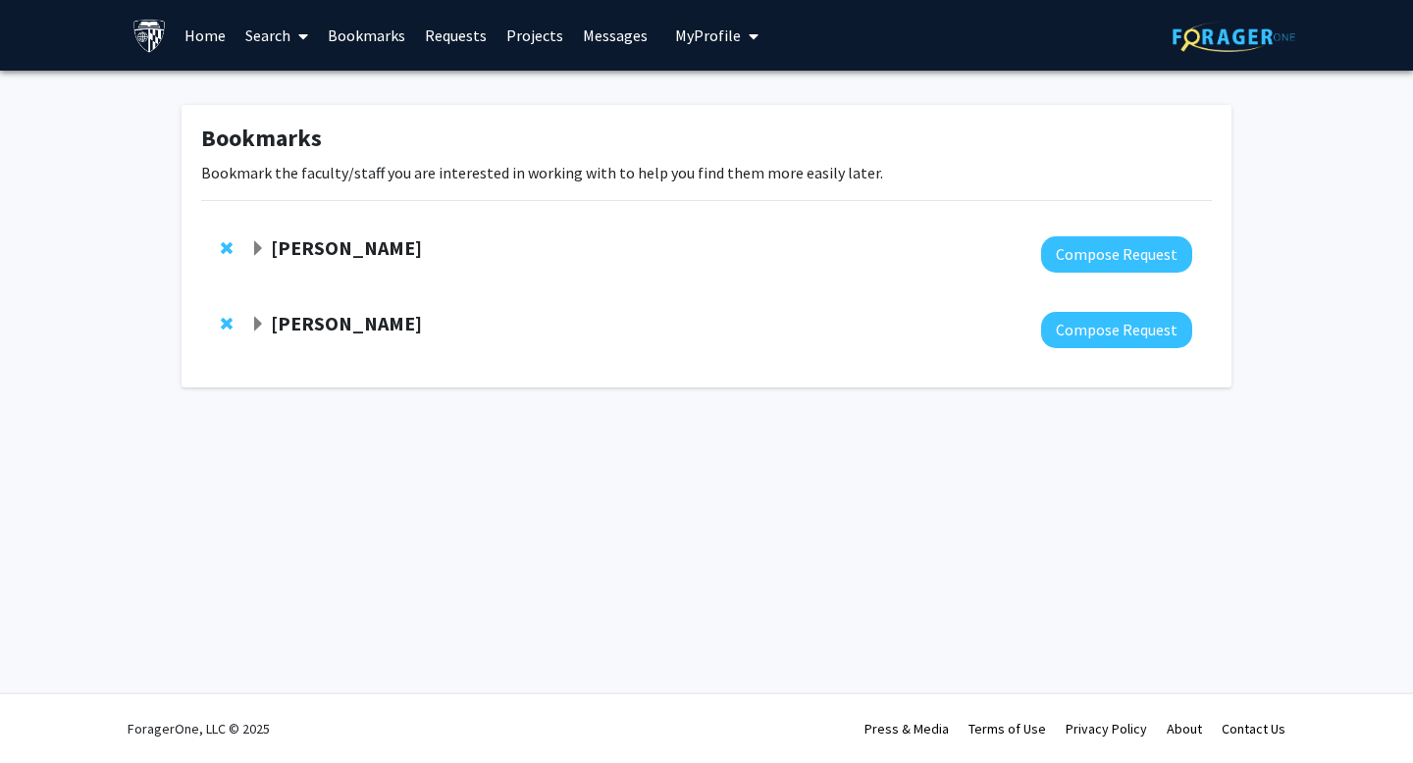
click at [368, 247] on strong "[PERSON_NAME]" at bounding box center [346, 247] width 151 height 25
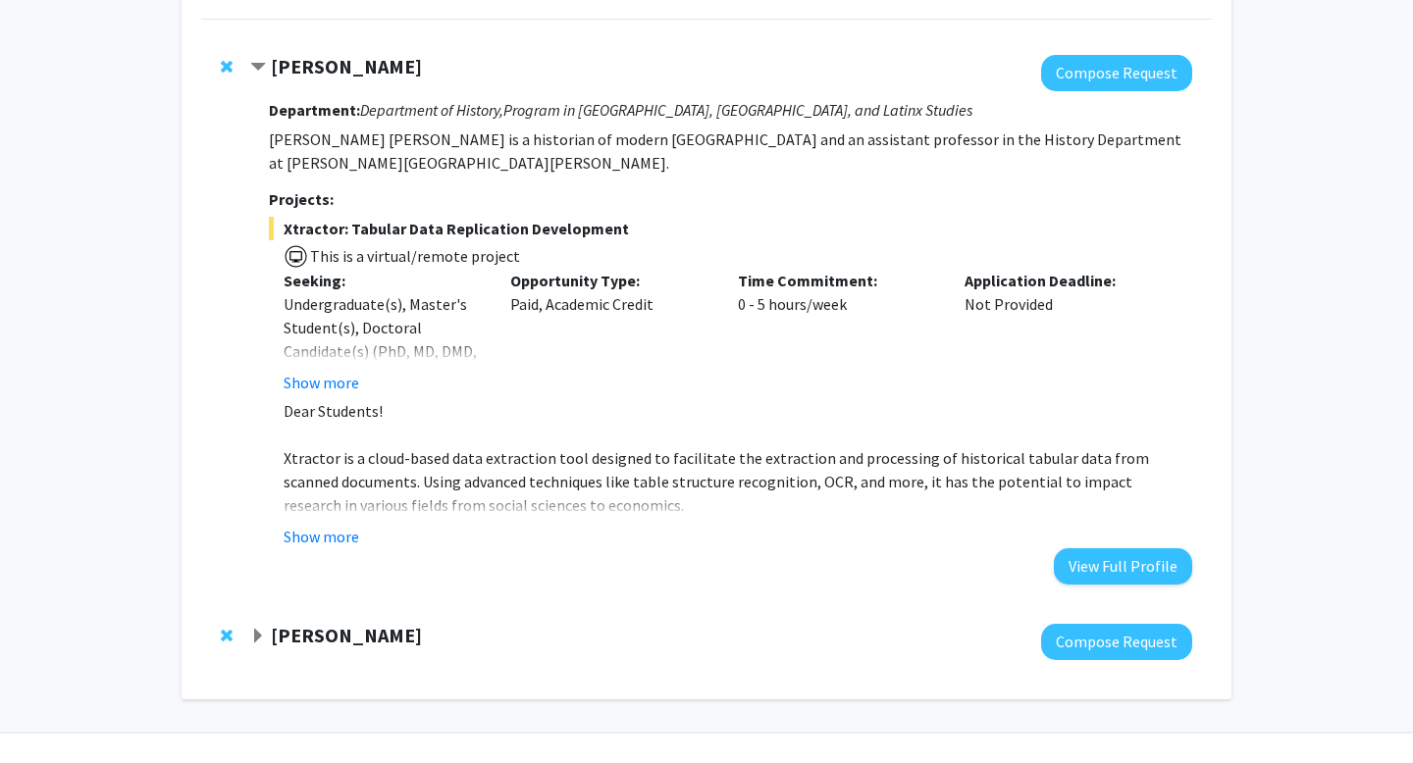
scroll to position [197, 0]
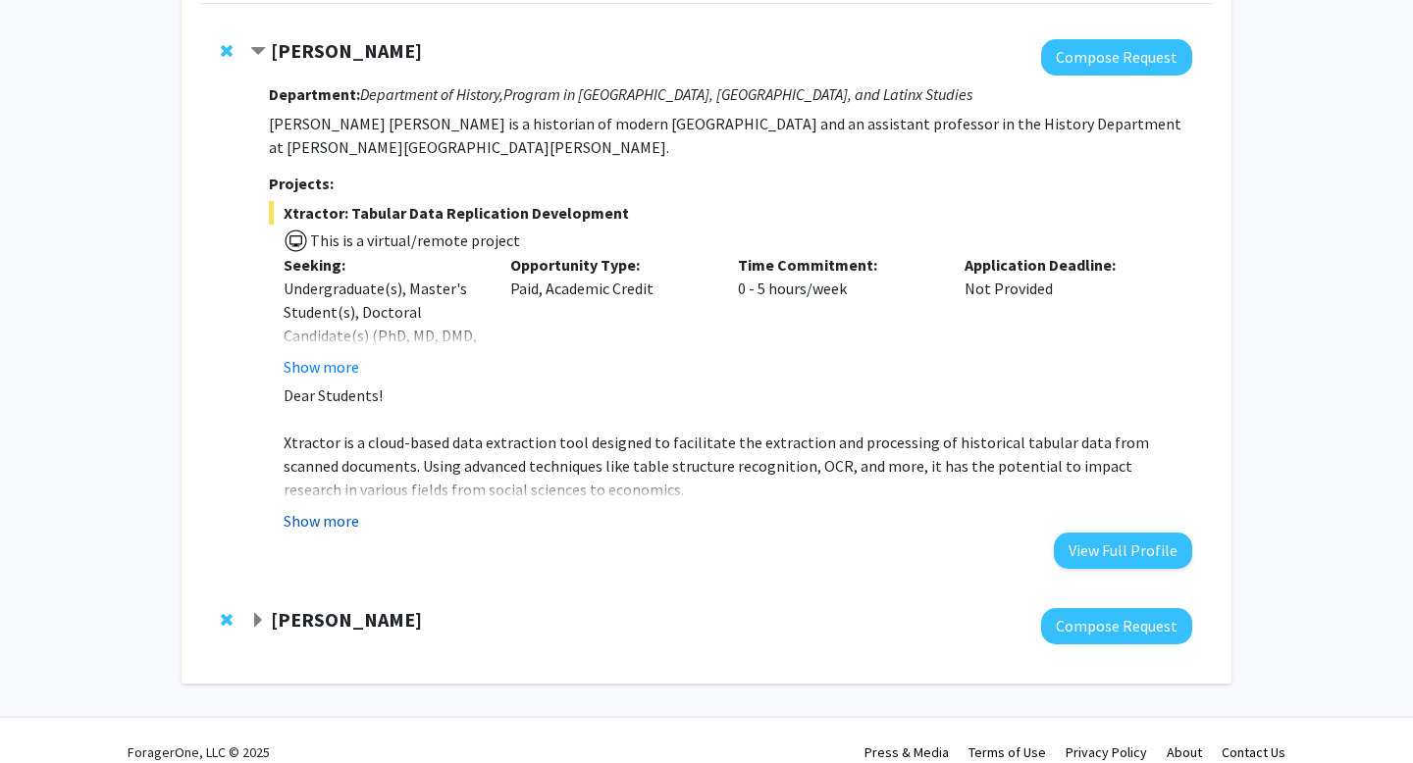
click at [326, 509] on button "Show more" at bounding box center [322, 521] width 76 height 24
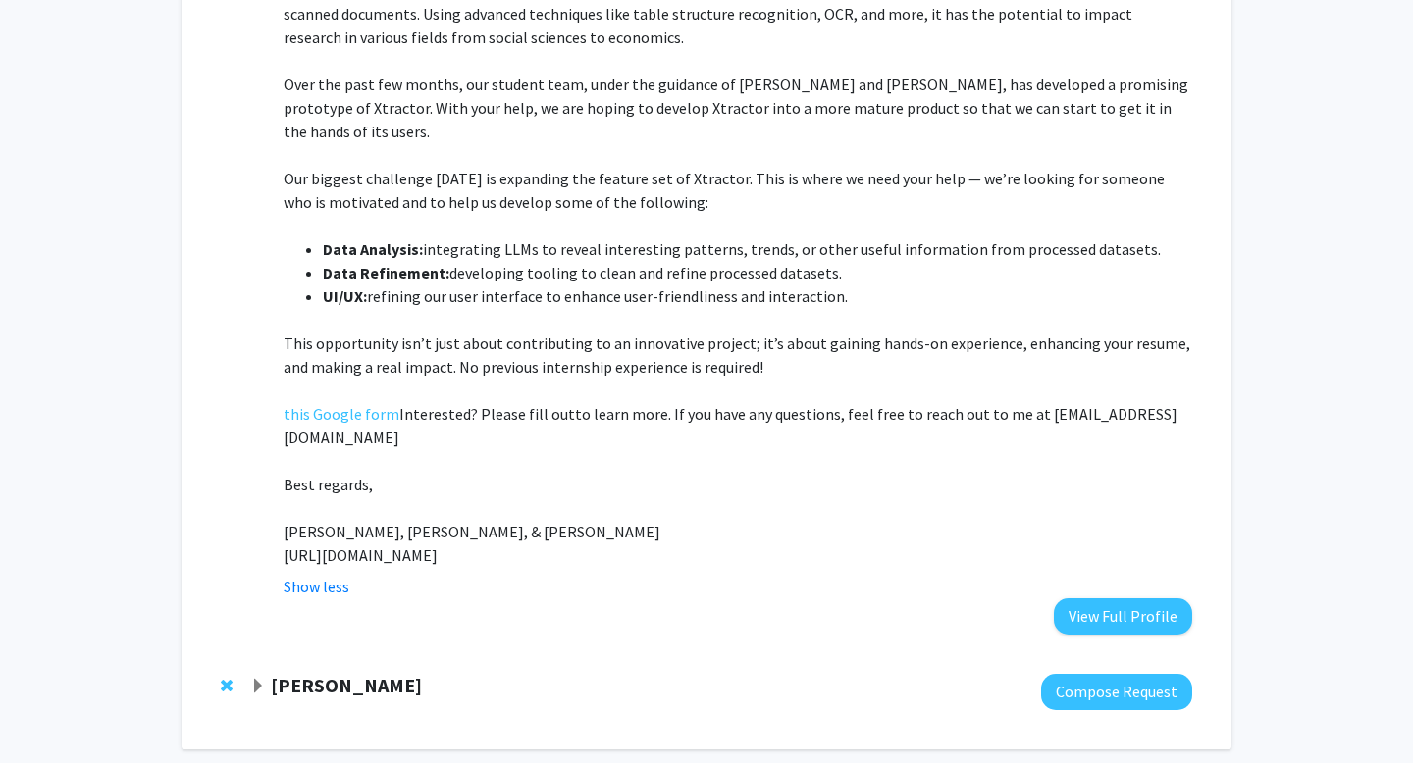
scroll to position [692, 0]
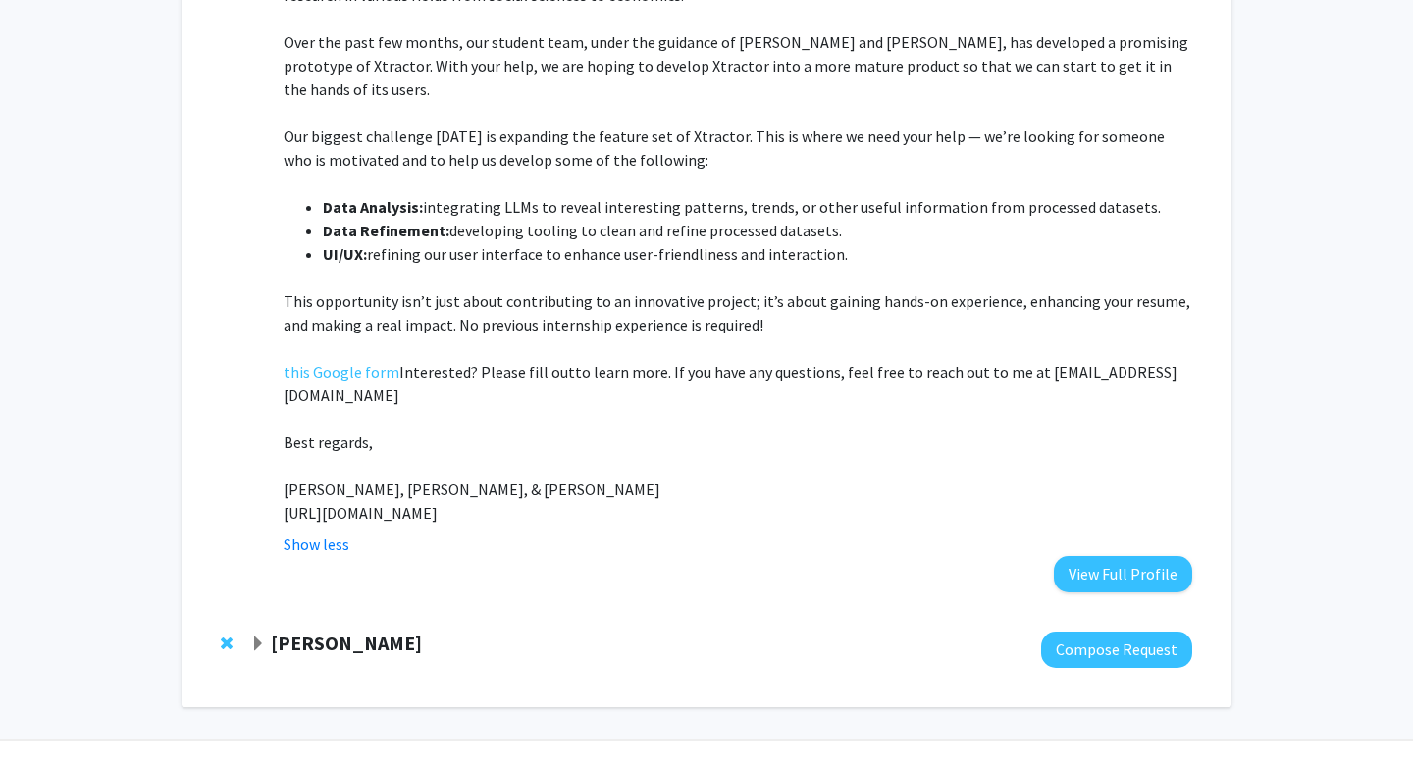
click at [393, 631] on strong "[PERSON_NAME]" at bounding box center [346, 643] width 151 height 25
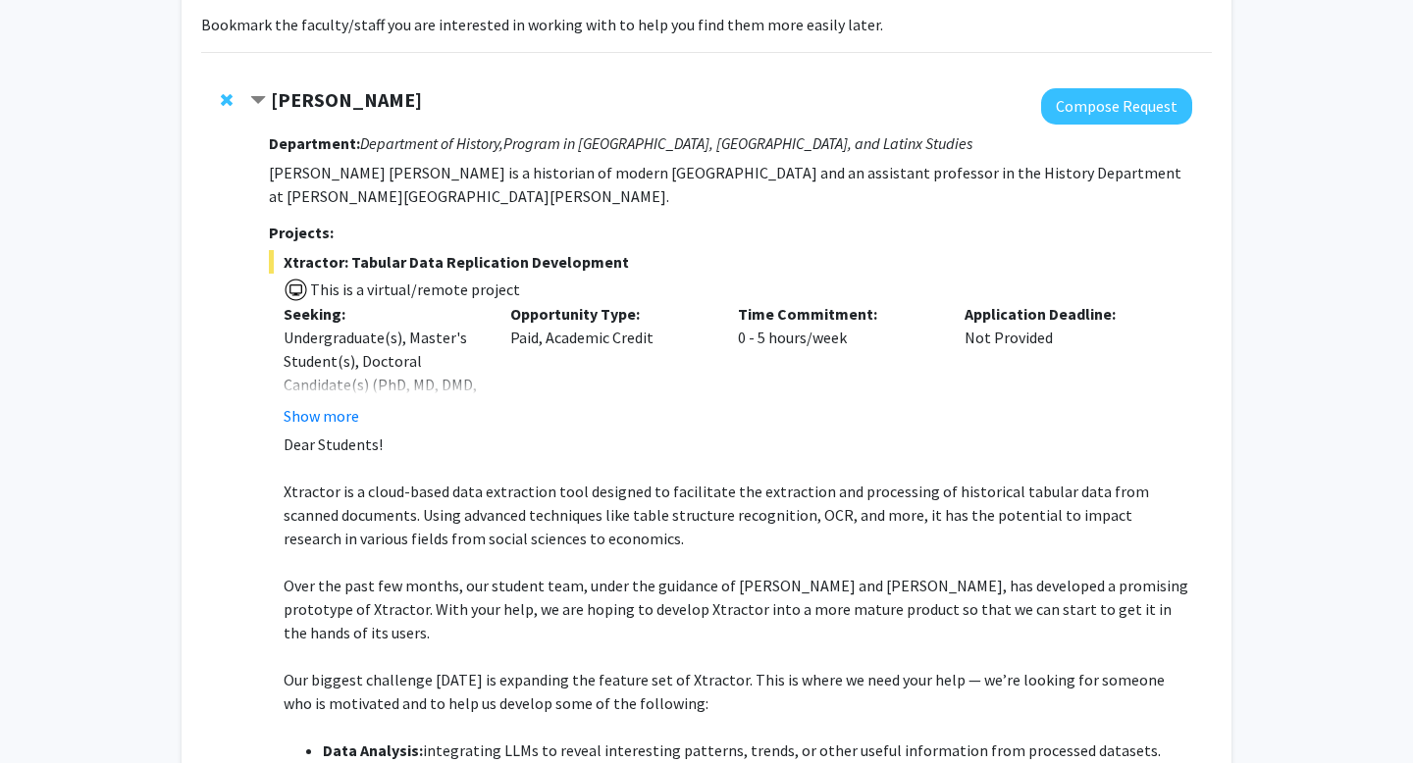
scroll to position [0, 0]
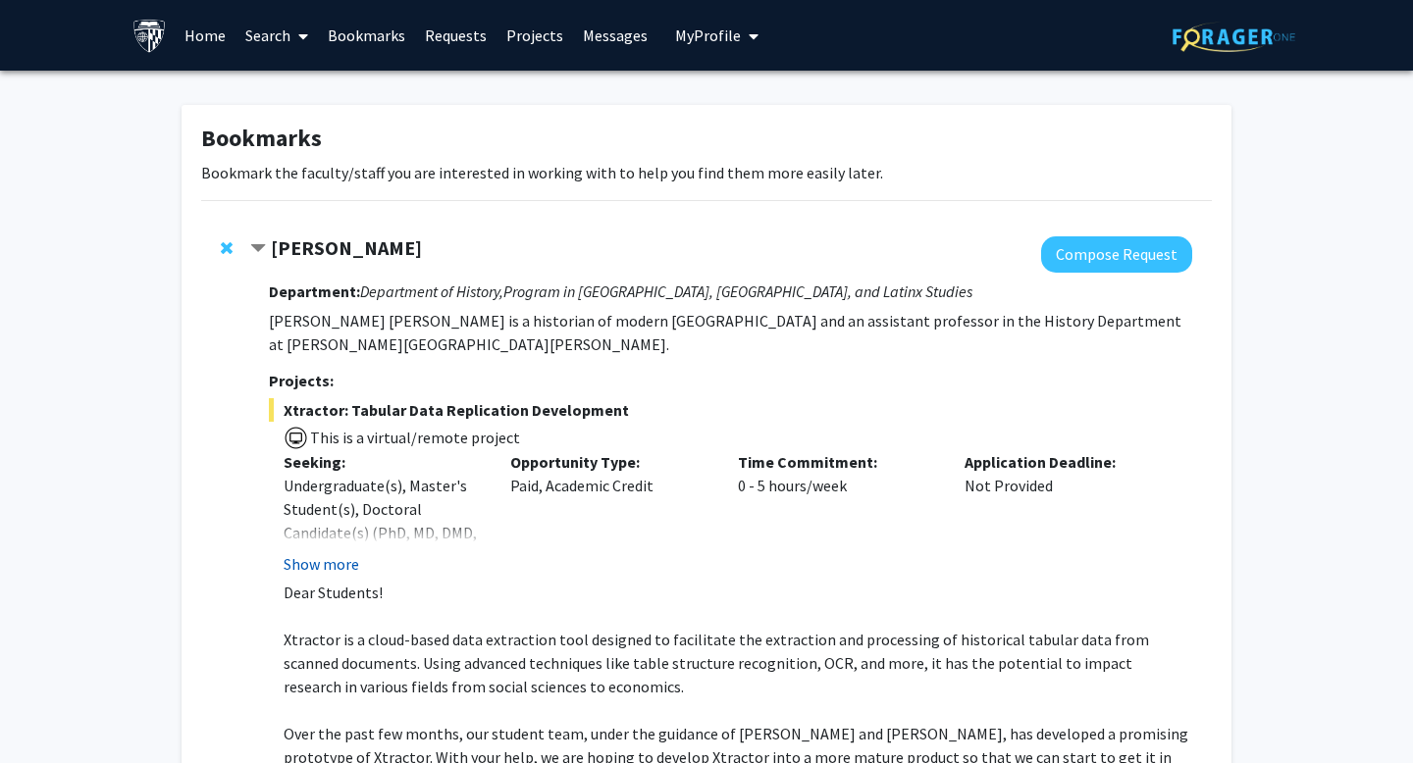
click at [337, 552] on button "Show more" at bounding box center [322, 564] width 76 height 24
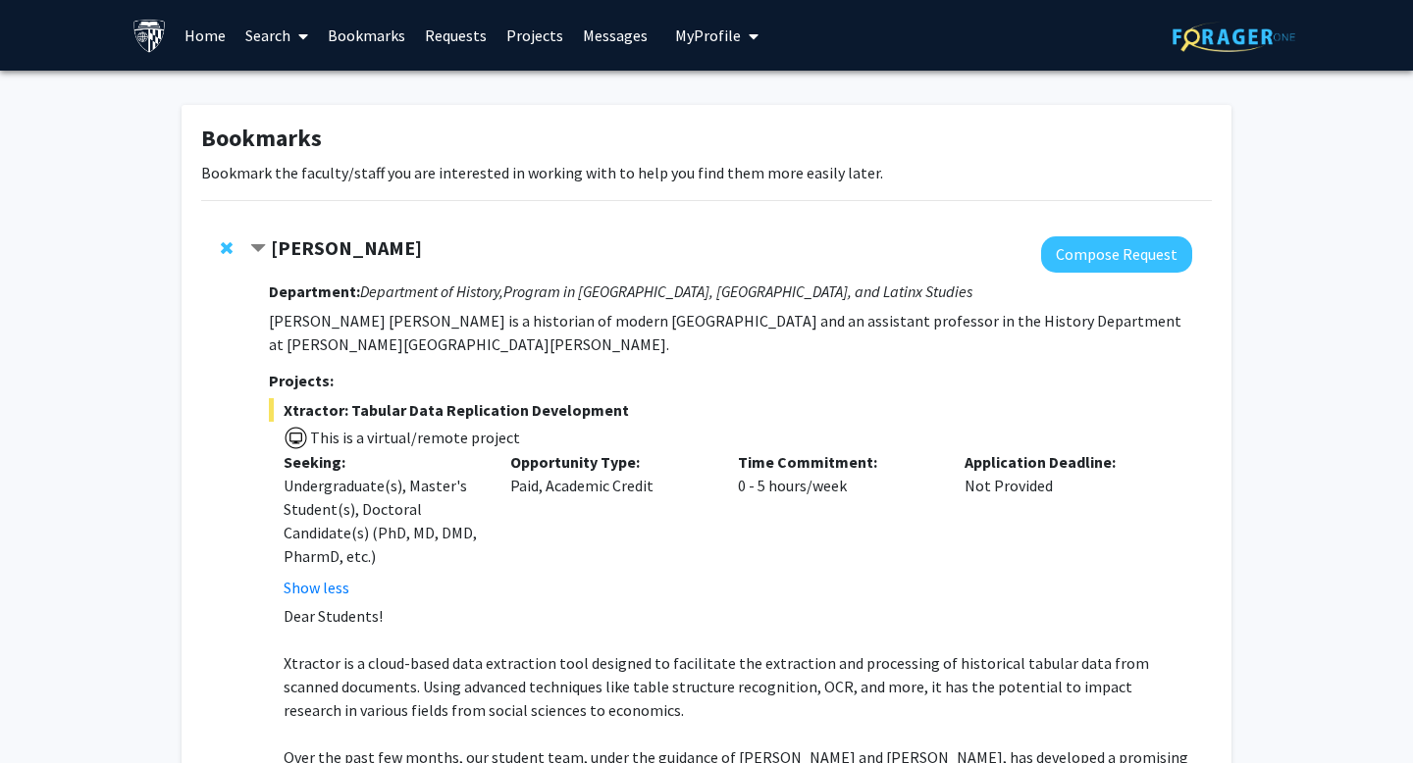
click at [225, 244] on span "Remove Casey Lurtz from bookmarks" at bounding box center [227, 248] width 12 height 16
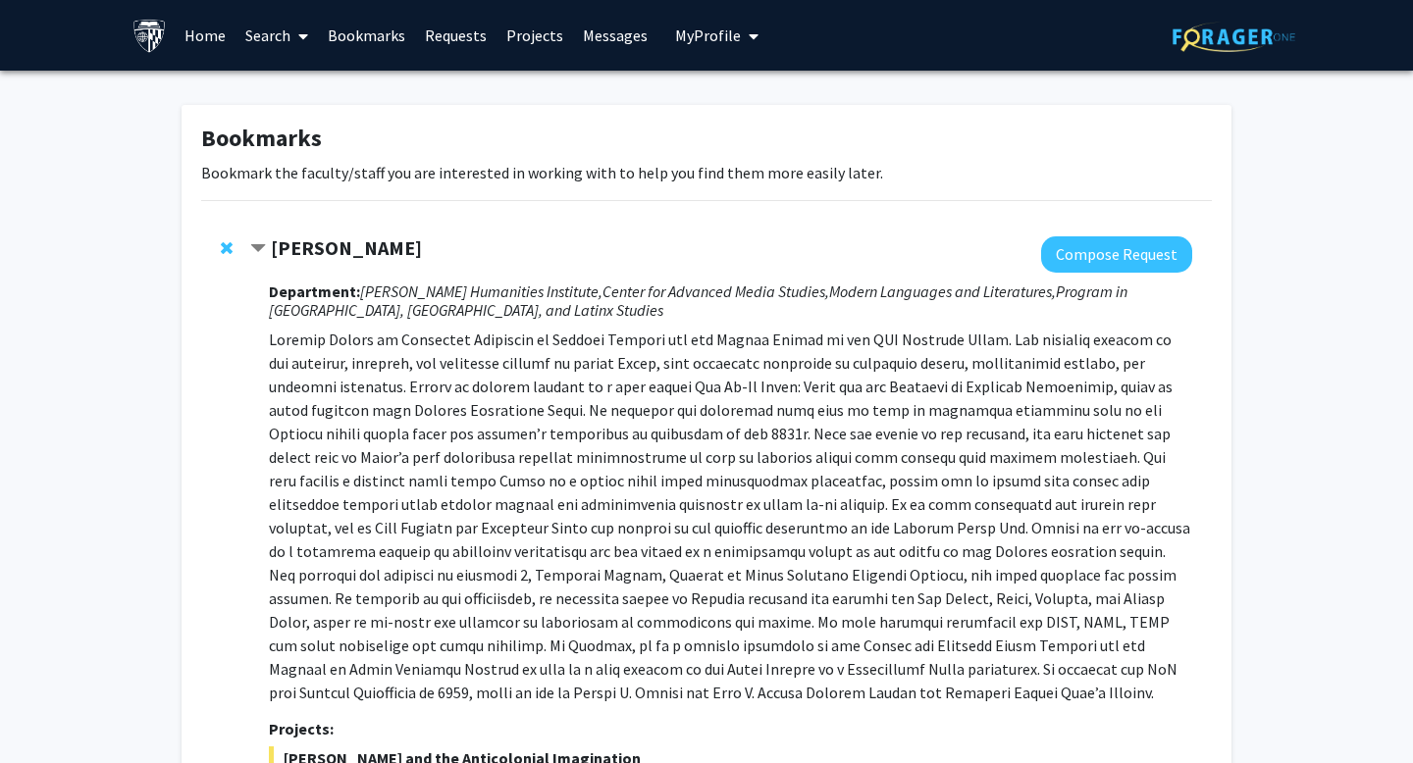
click at [526, 29] on link "Projects" at bounding box center [534, 35] width 77 height 69
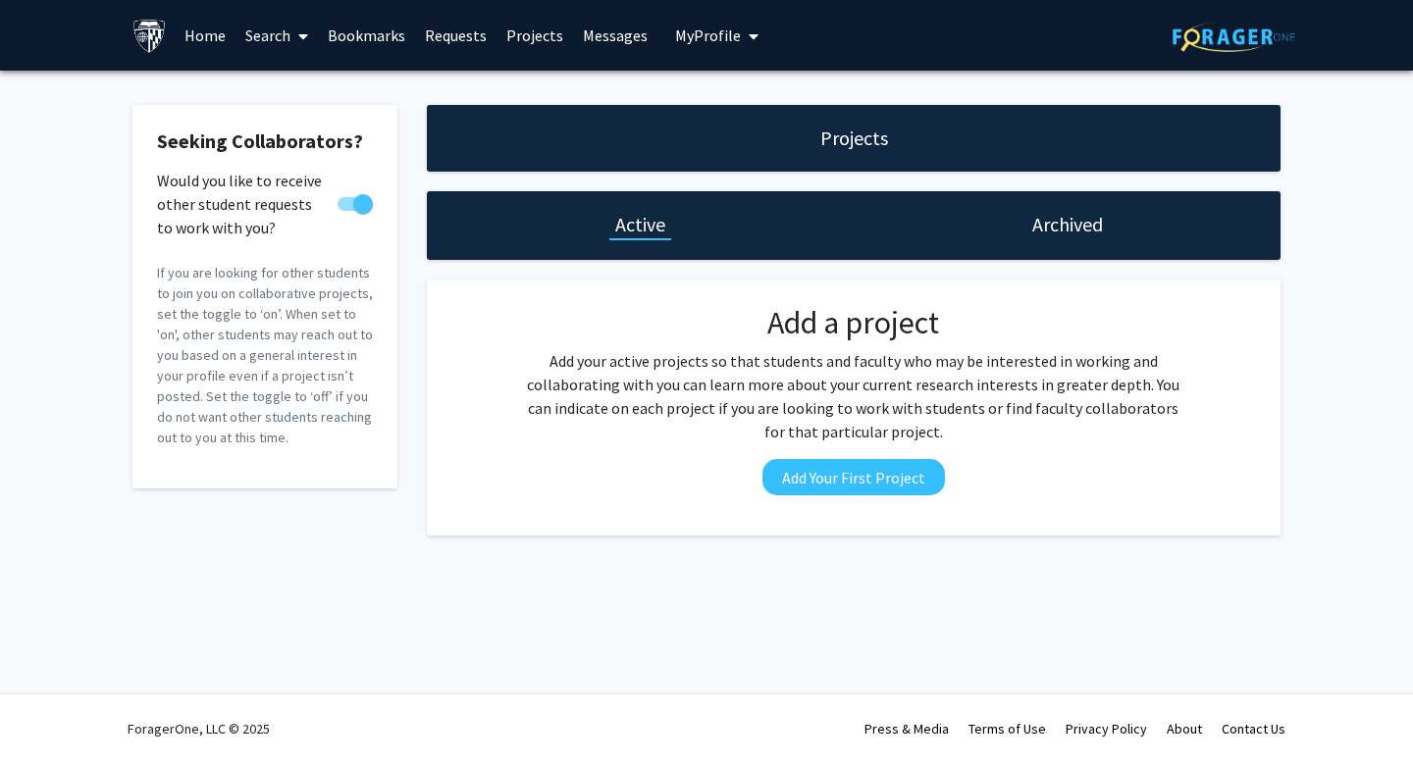
click at [176, 26] on link "Home" at bounding box center [205, 35] width 61 height 69
